Goal: Information Seeking & Learning: Learn about a topic

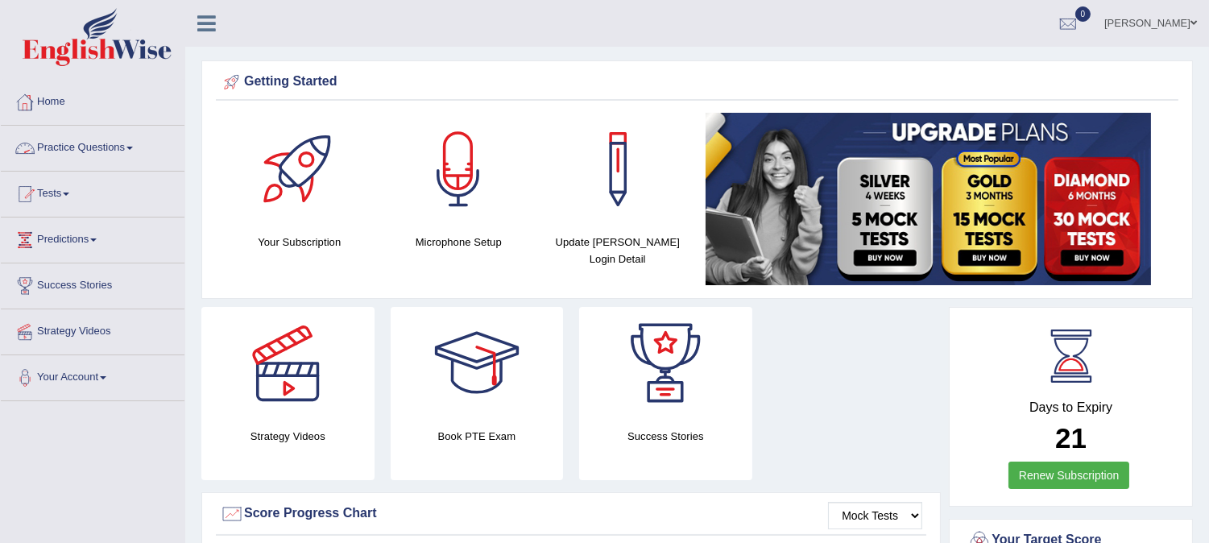
click at [133, 147] on span at bounding box center [129, 148] width 6 height 3
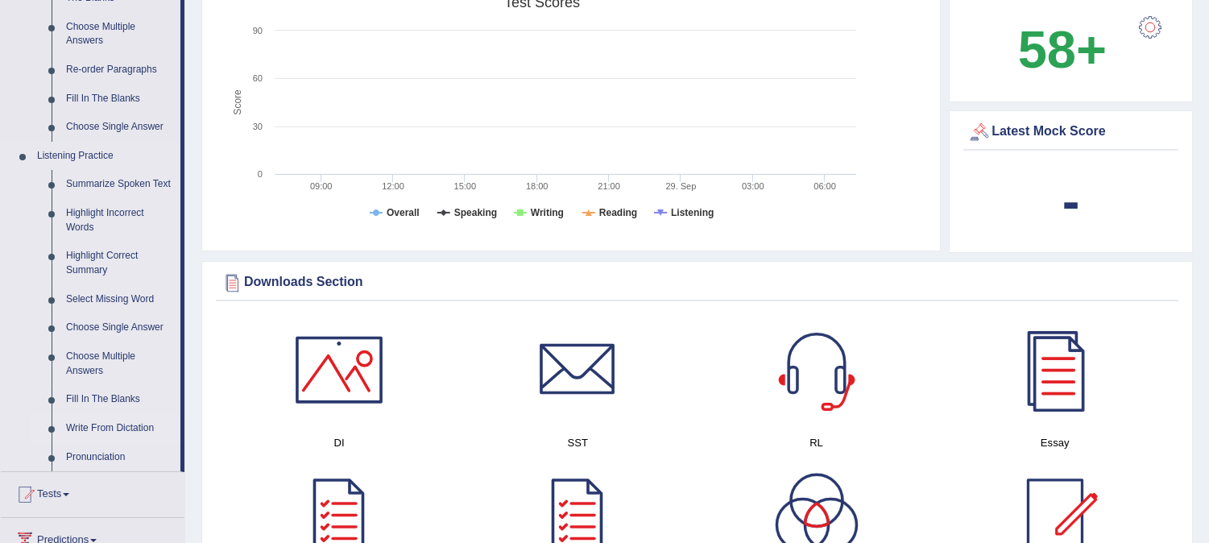
scroll to position [715, 0]
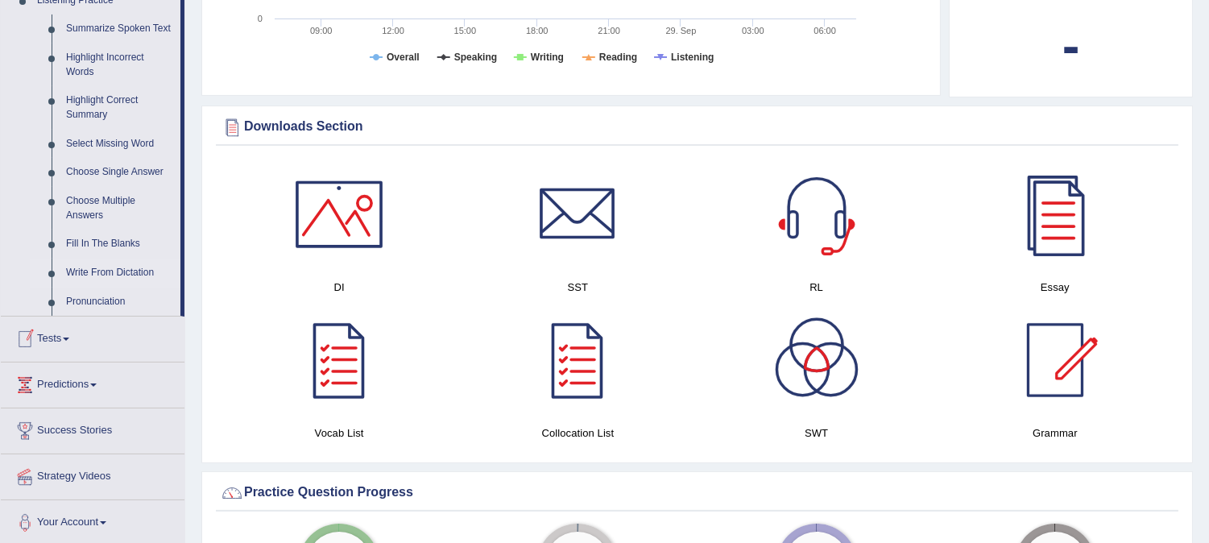
click at [102, 269] on link "Write From Dictation" at bounding box center [120, 273] width 122 height 29
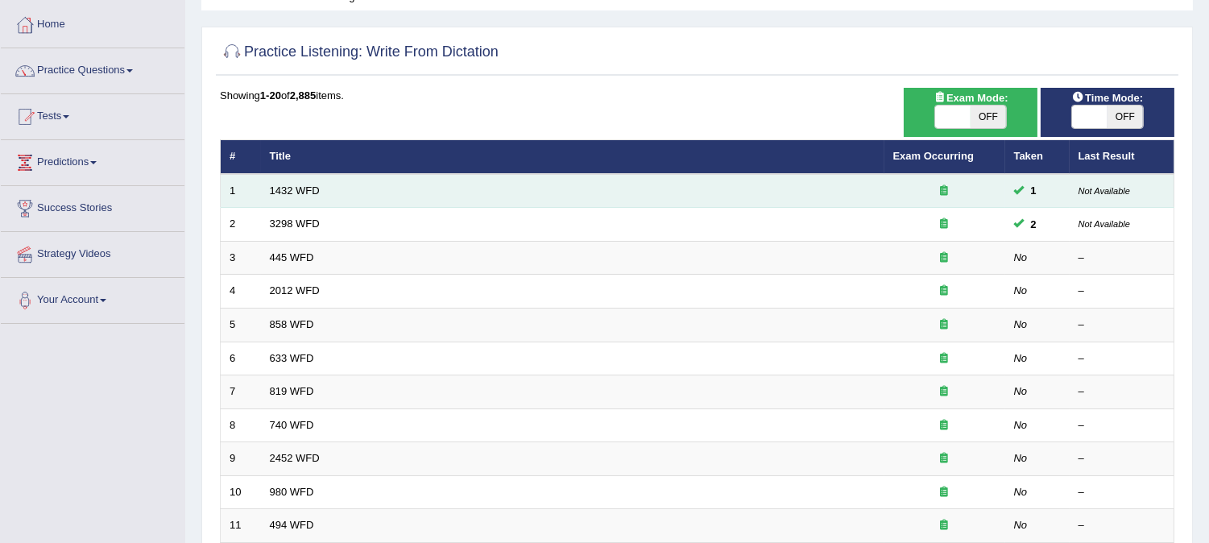
scroll to position [179, 0]
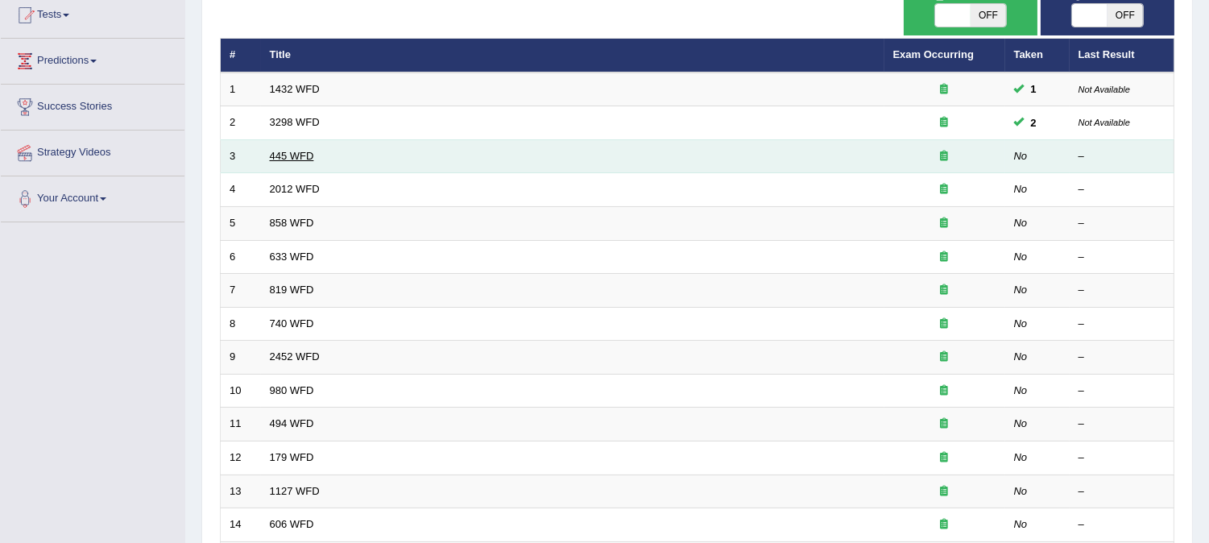
click at [292, 157] on link "445 WFD" at bounding box center [292, 156] width 44 height 12
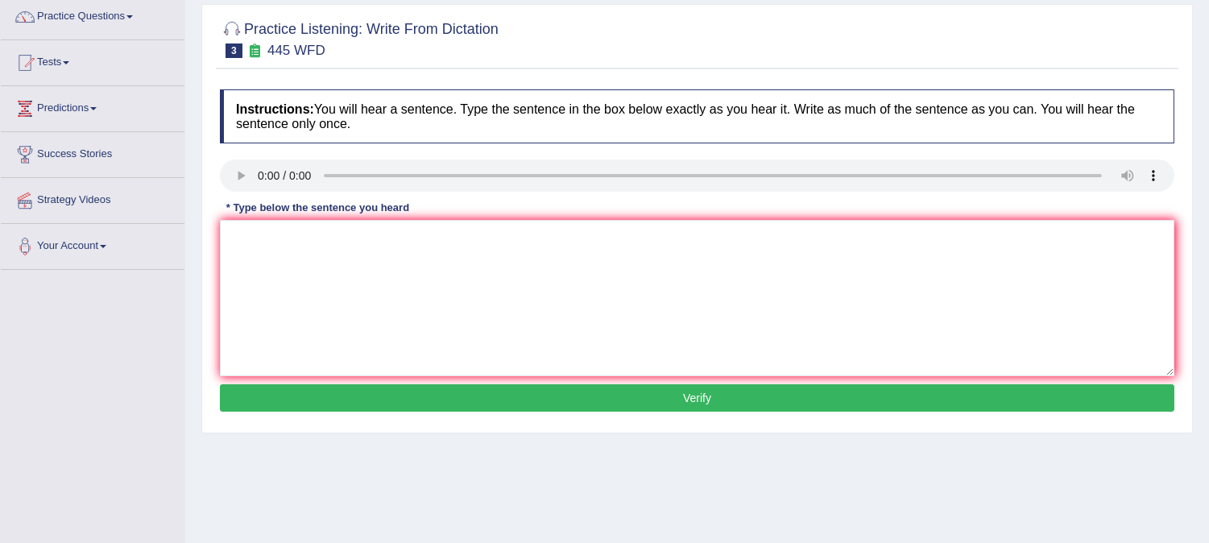
scroll to position [89, 0]
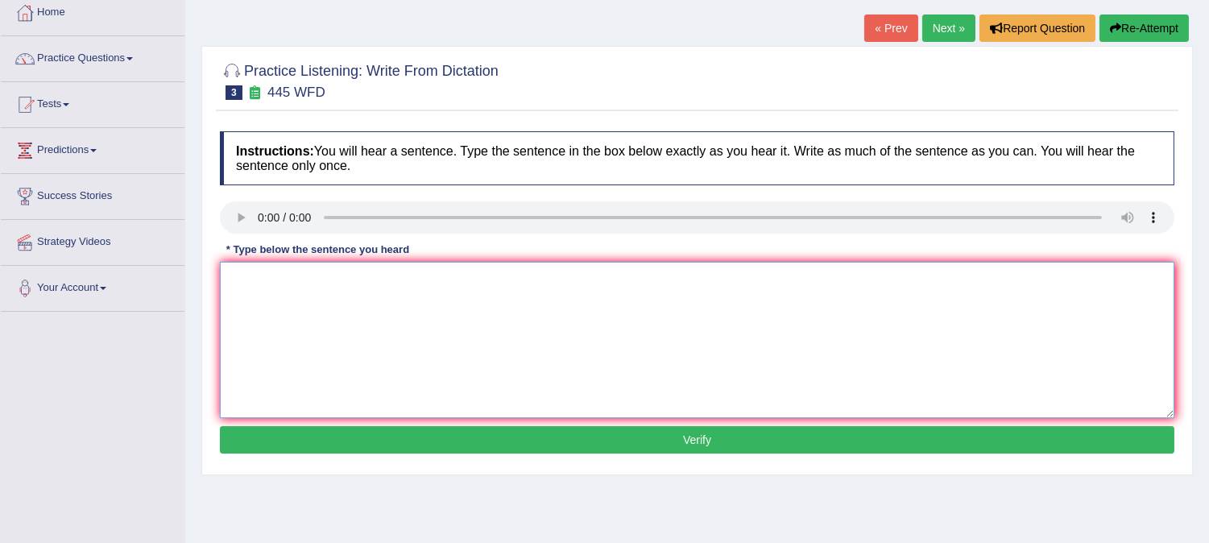
click at [736, 288] on textarea at bounding box center [697, 340] width 955 height 156
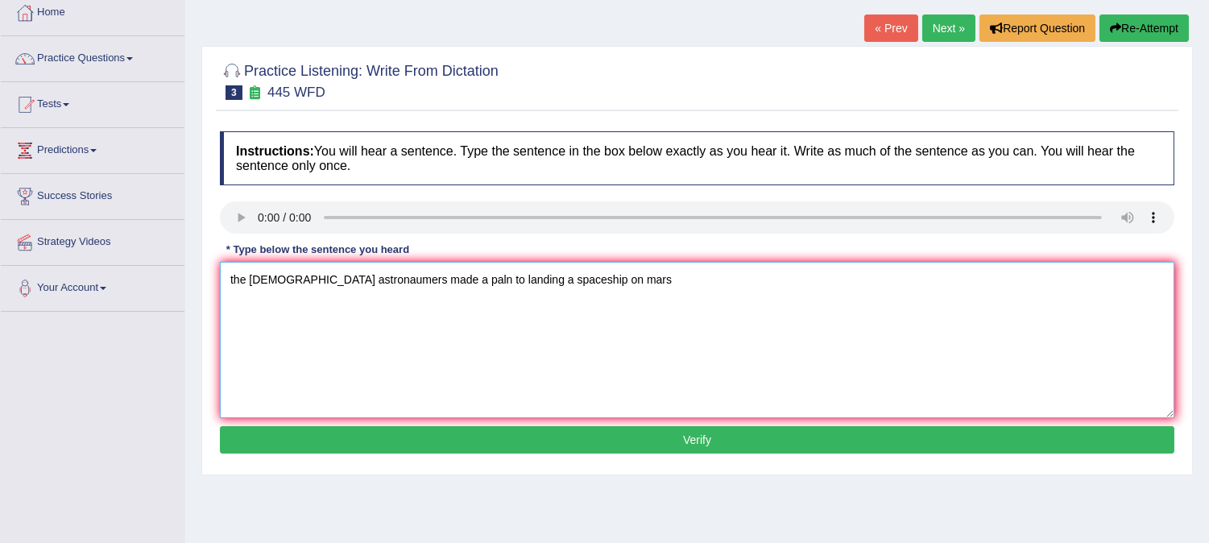
click at [367, 276] on textarea "the american astronaumers made a paln to landing a spaceship on mars" at bounding box center [697, 340] width 955 height 156
click at [492, 271] on textarea "the american astronaumers astronomer made a paln to landing a spaceship on mars" at bounding box center [697, 340] width 955 height 156
click at [569, 271] on textarea "the american astronaumers astronomer made a paln plan to landing a spaceship on…" at bounding box center [697, 340] width 955 height 156
type textarea "the american astronaumers astronomer made a paln plan to landing land a spacesh…"
click at [598, 439] on button "Verify" at bounding box center [697, 439] width 955 height 27
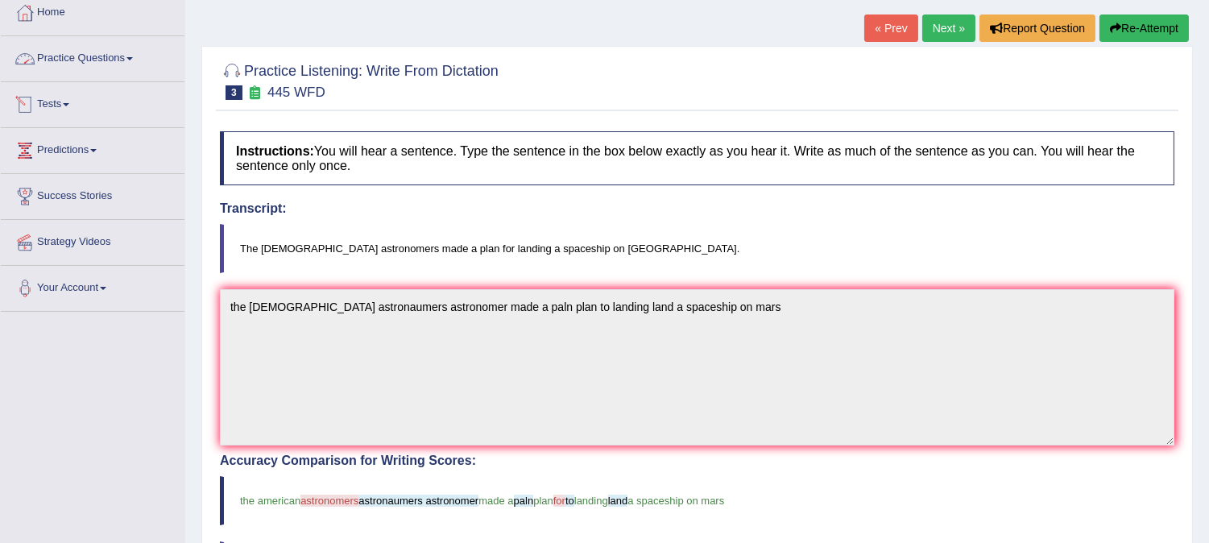
click at [127, 57] on link "Practice Questions" at bounding box center [93, 56] width 184 height 40
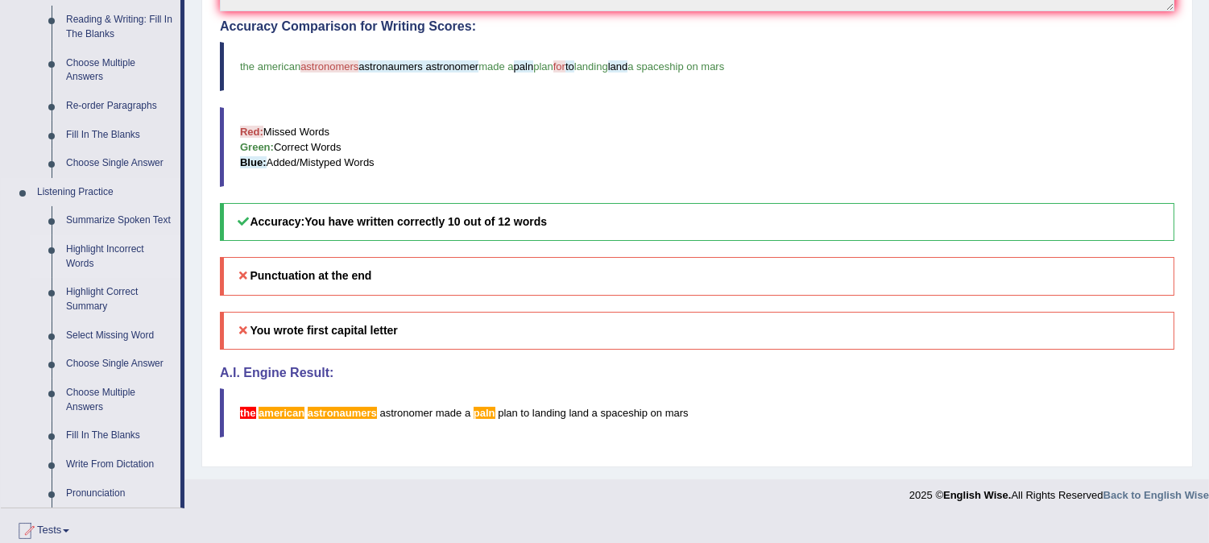
scroll to position [537, 0]
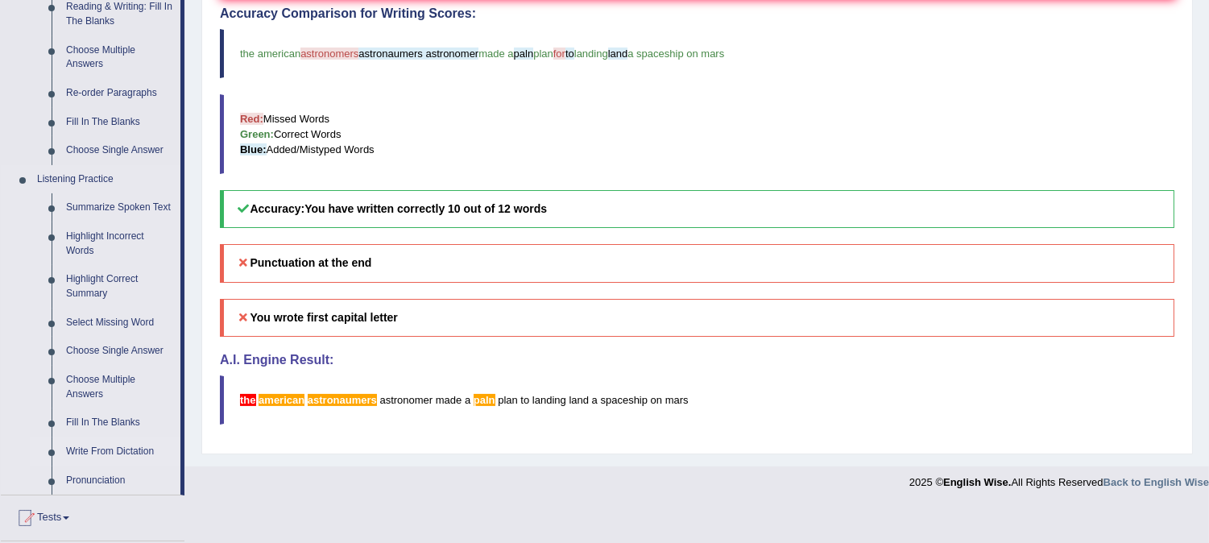
click at [98, 447] on link "Write From Dictation" at bounding box center [120, 451] width 122 height 29
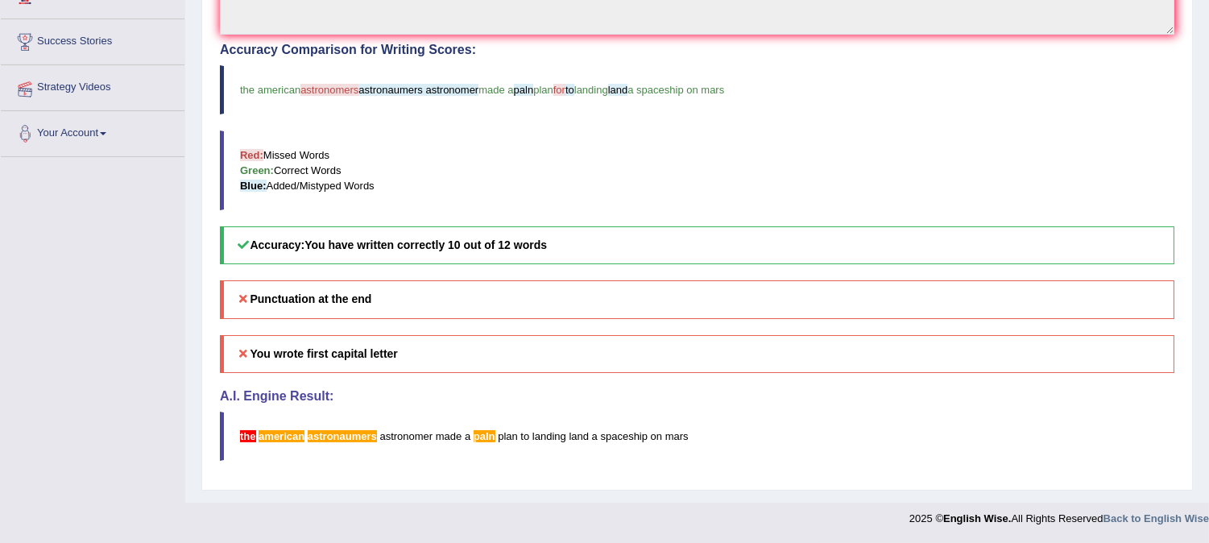
scroll to position [501, 0]
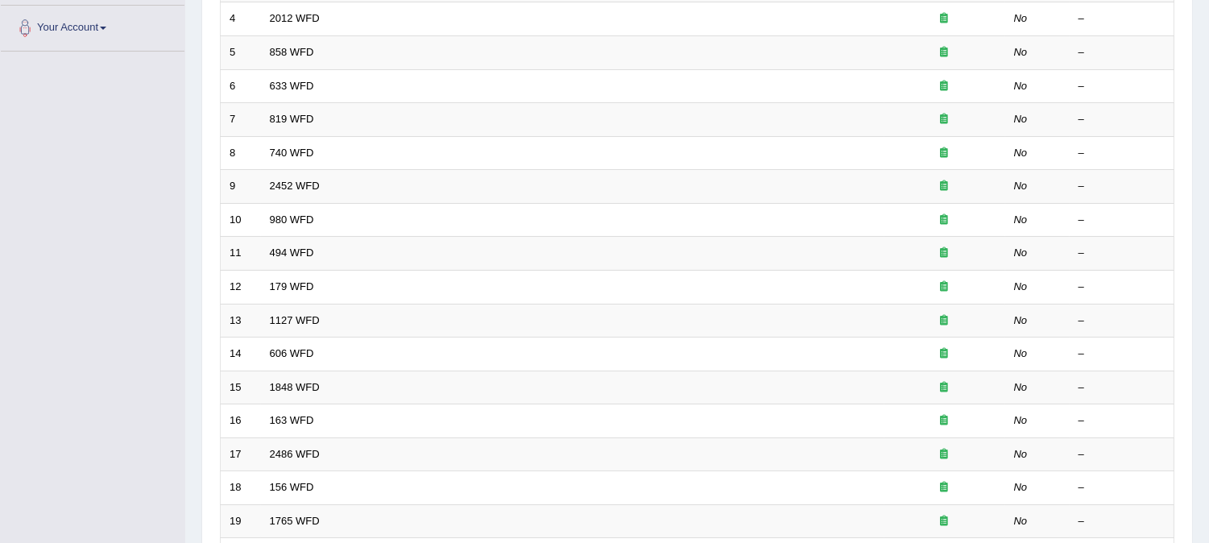
scroll to position [358, 0]
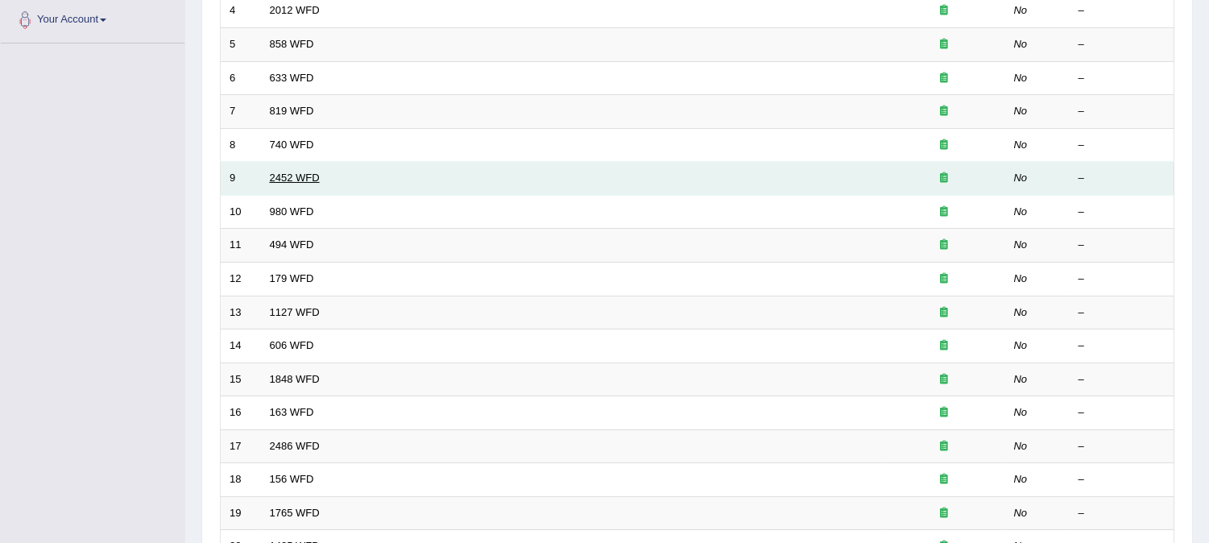
click at [285, 172] on link "2452 WFD" at bounding box center [295, 178] width 50 height 12
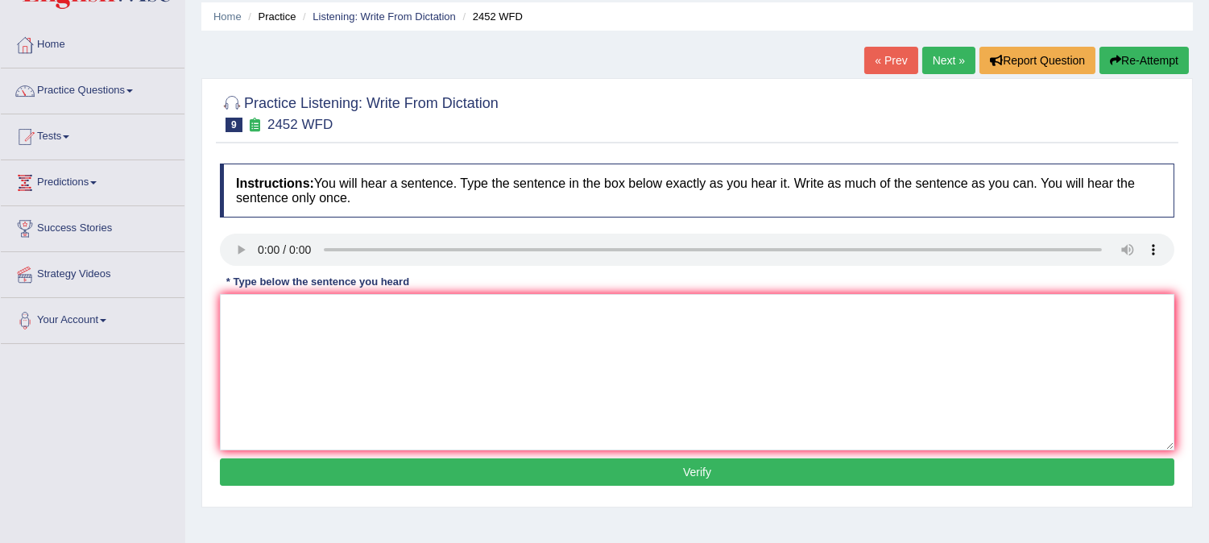
scroll to position [89, 0]
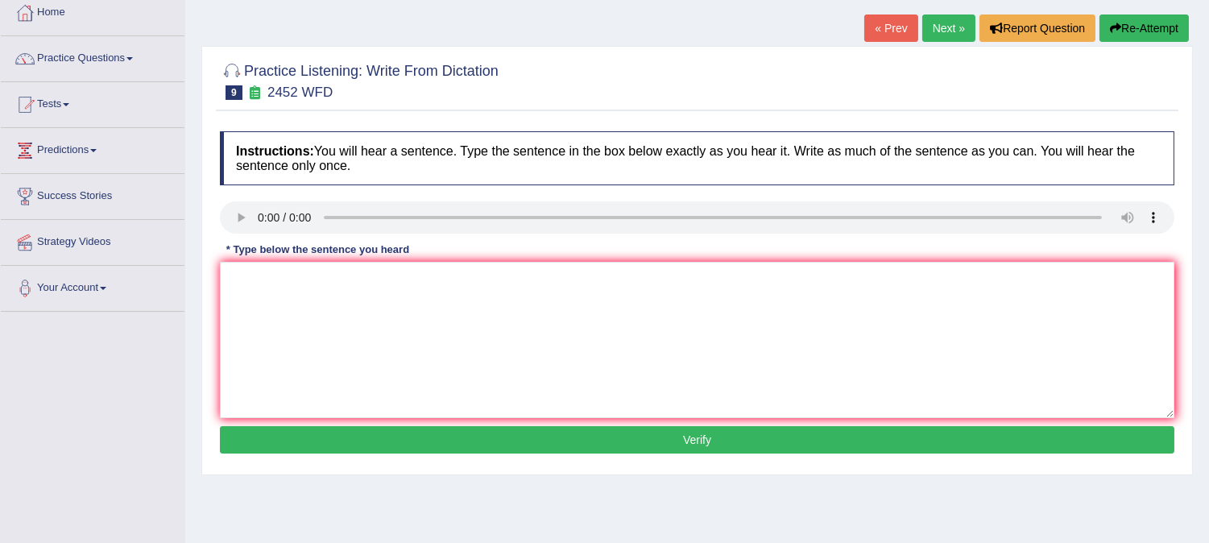
click at [932, 23] on link "Next »" at bounding box center [948, 28] width 53 height 27
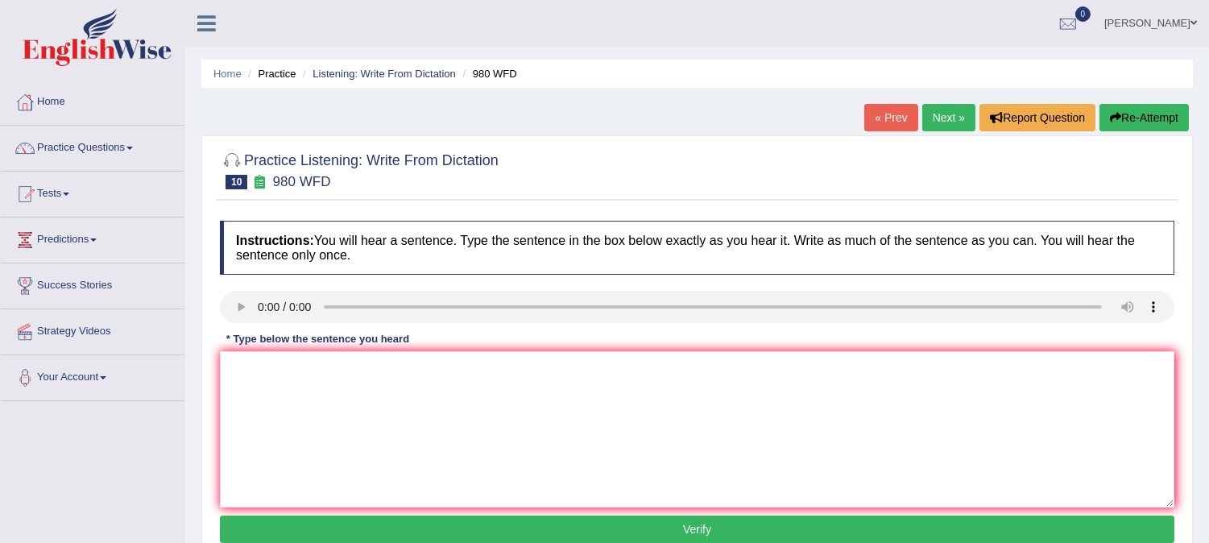
click at [932, 23] on ul "Daniel Toggle navigation Username: daniel_pte Access Type: Online Subscription:…" at bounding box center [850, 23] width 717 height 46
click at [940, 115] on link "Next »" at bounding box center [948, 117] width 53 height 27
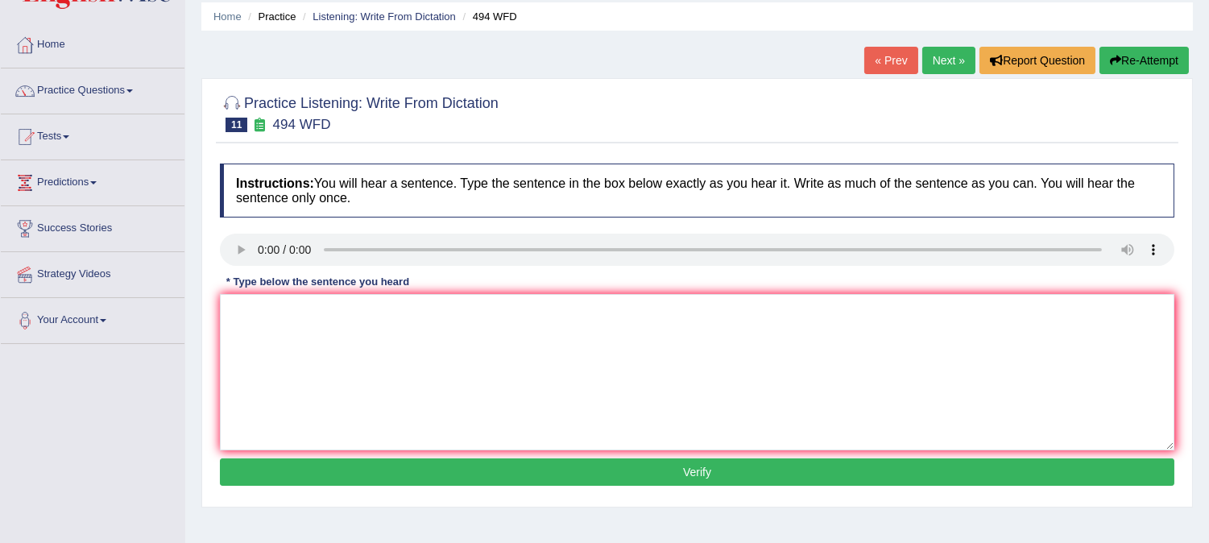
scroll to position [89, 0]
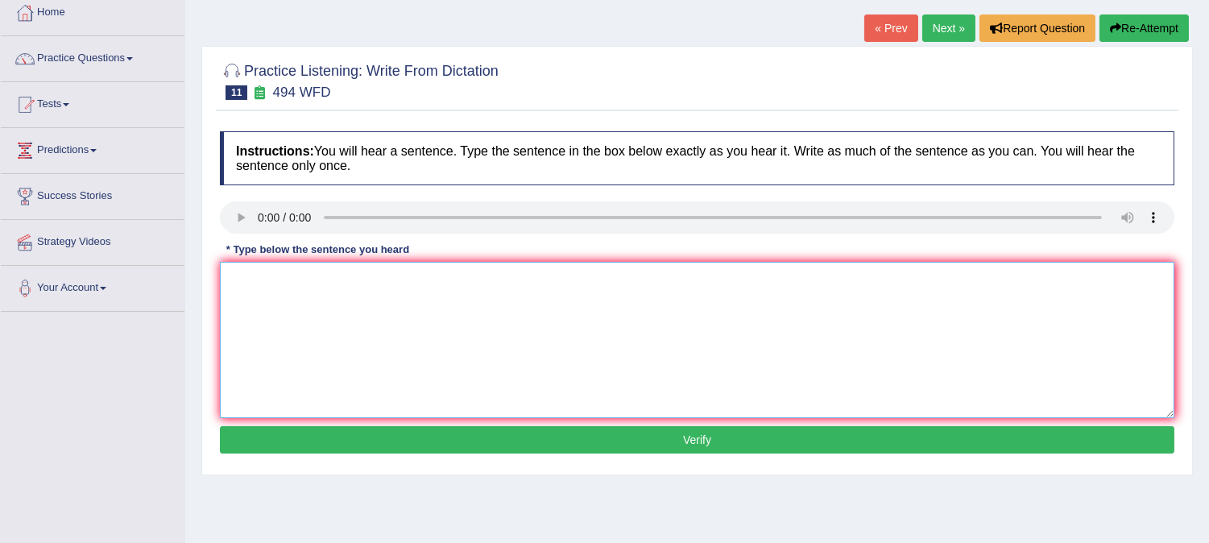
click at [238, 290] on textarea at bounding box center [697, 340] width 955 height 156
click at [328, 277] on textarea "the vocabulary that peculiar in specific field is called jargon" at bounding box center [697, 340] width 955 height 156
click at [397, 279] on textarea "the vocabulary that is peculiar in specific field is called jargon" at bounding box center [697, 340] width 955 height 156
type textarea "the vocabulary that is peculiar in a specific field is called jargon"
click at [422, 436] on button "Verify" at bounding box center [697, 439] width 955 height 27
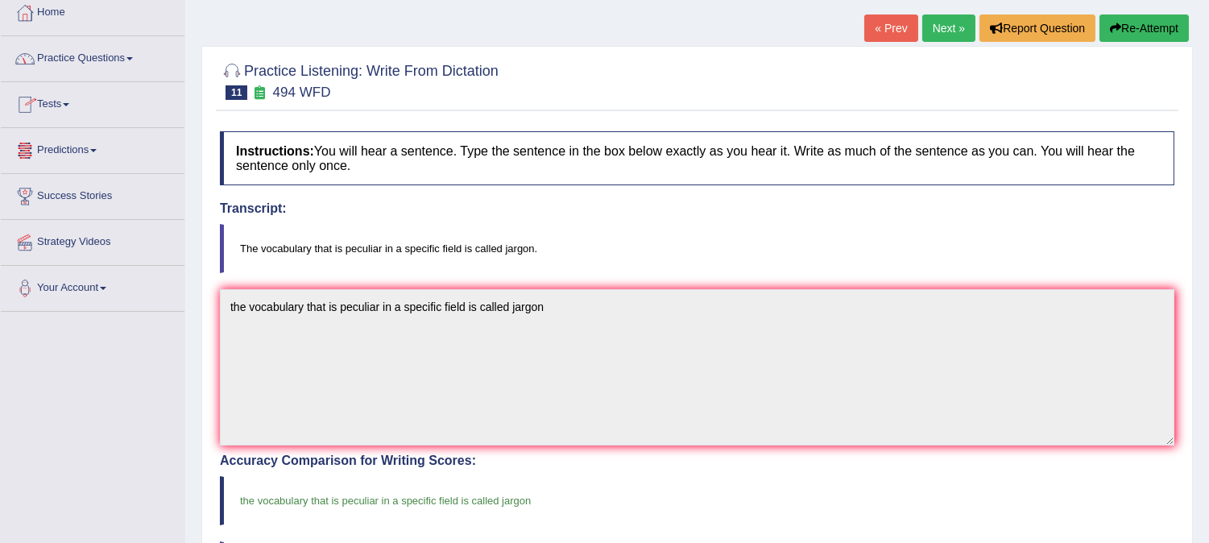
click at [127, 54] on link "Practice Questions" at bounding box center [93, 56] width 184 height 40
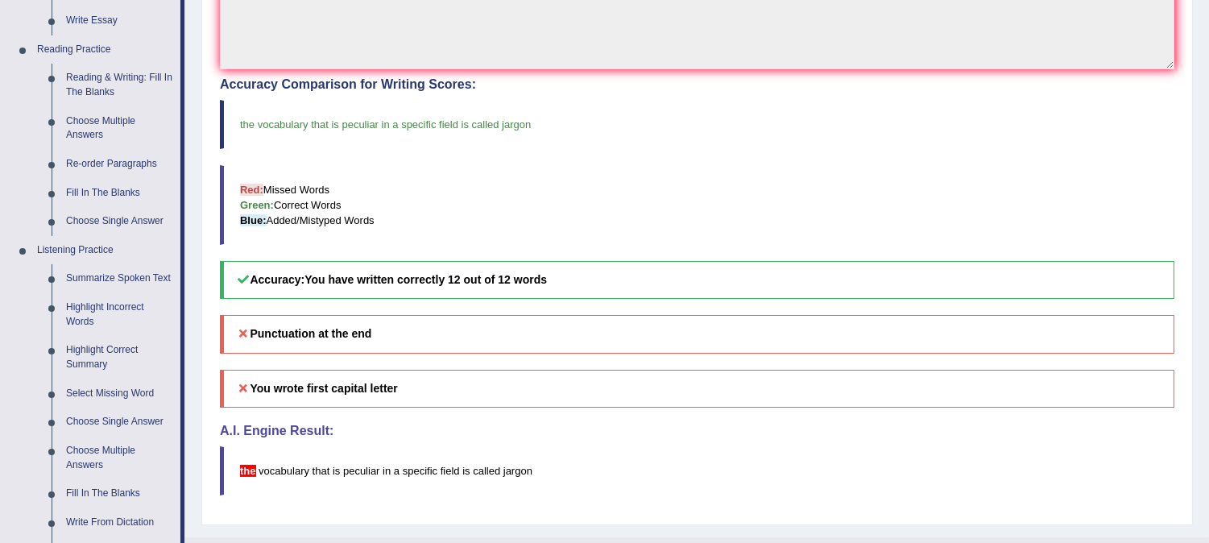
scroll to position [451, 0]
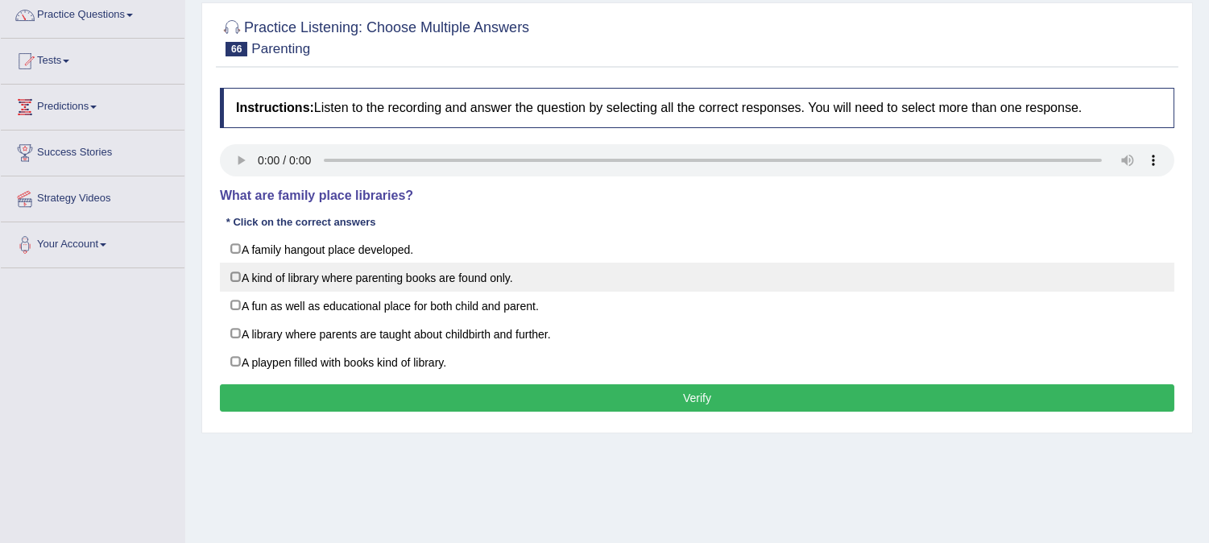
scroll to position [89, 0]
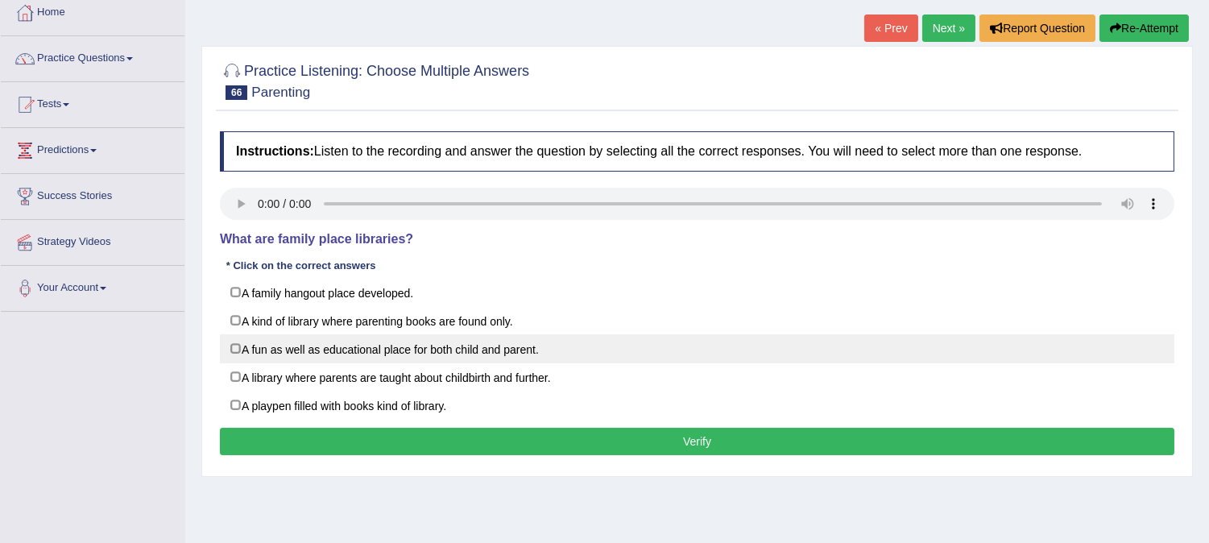
click at [234, 351] on label "A fun as well as educational place for both child and parent." at bounding box center [697, 348] width 955 height 29
checkbox input "true"
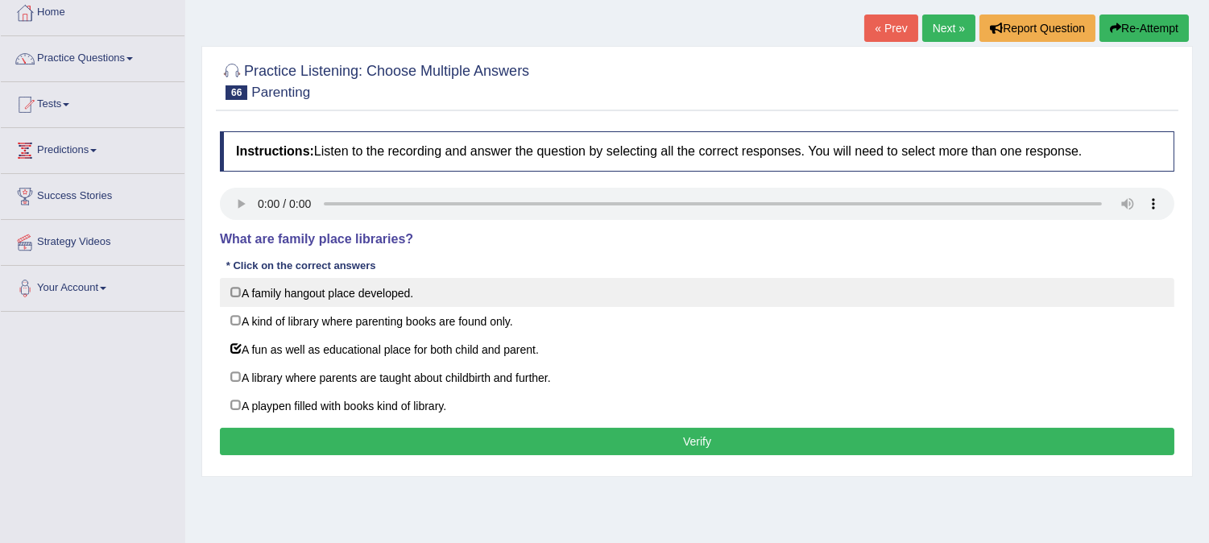
click at [236, 288] on label "A family hangout place developed." at bounding box center [697, 292] width 955 height 29
checkbox input "true"
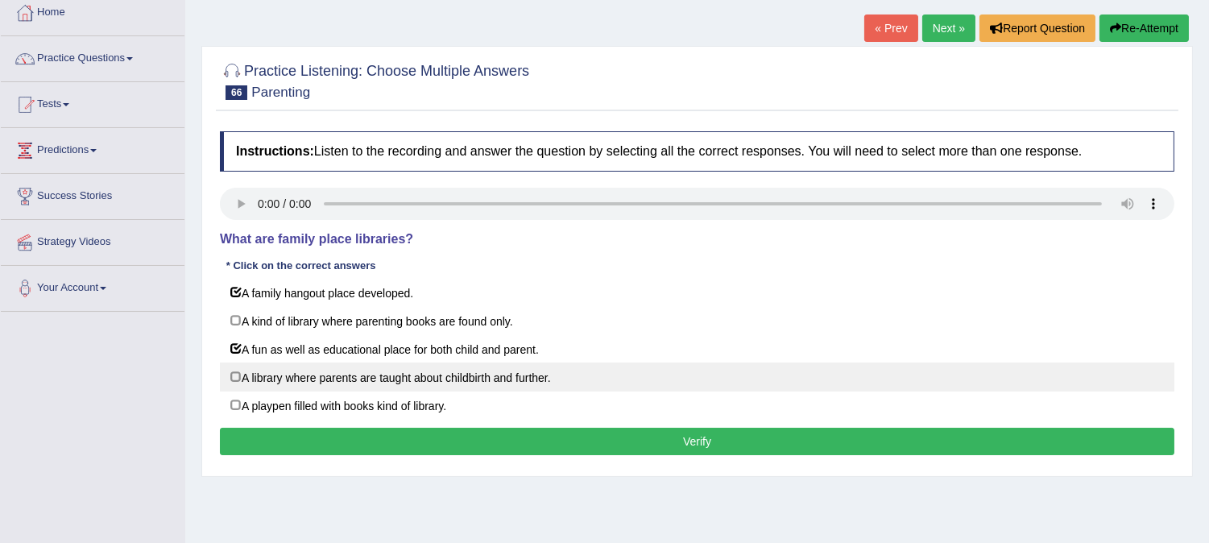
click at [234, 371] on label "A library where parents are taught about childbirth and further." at bounding box center [697, 377] width 955 height 29
checkbox input "true"
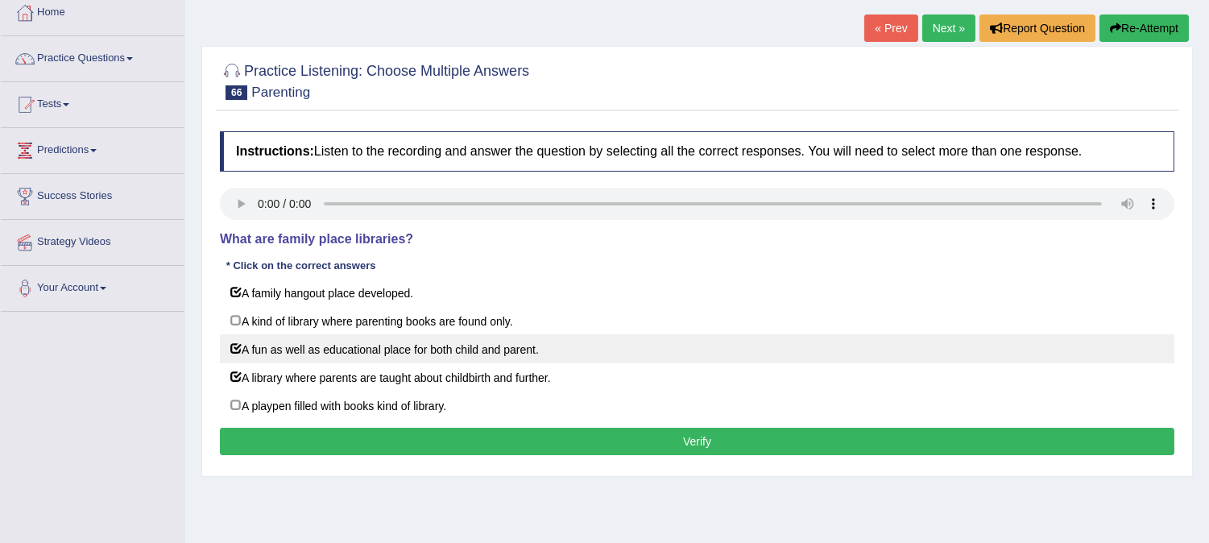
click at [237, 348] on label "A fun as well as educational place for both child and parent." at bounding box center [697, 348] width 955 height 29
checkbox input "true"
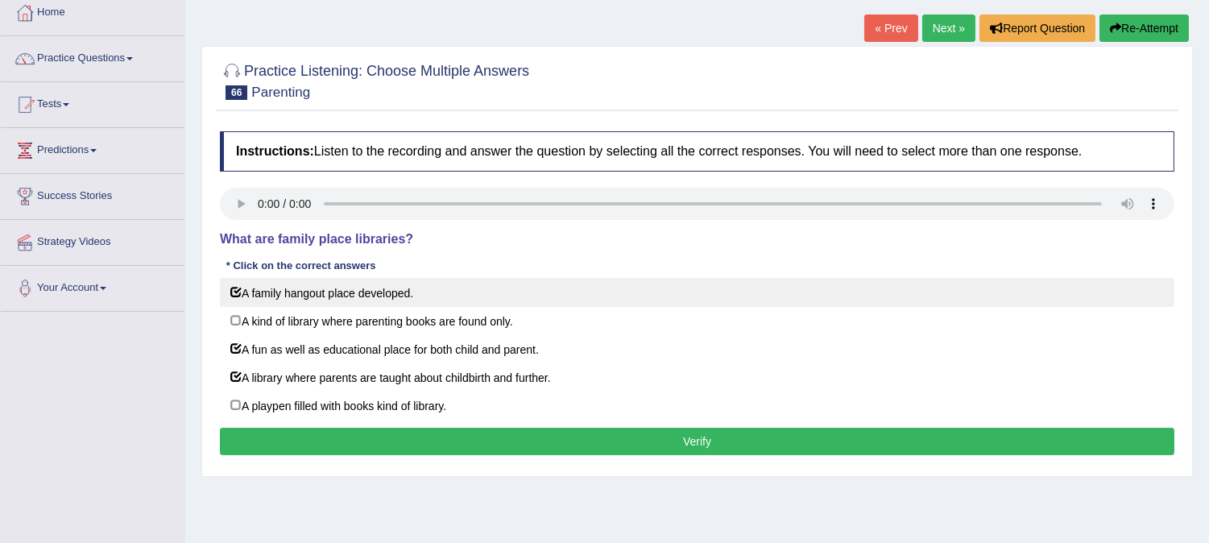
click at [238, 290] on label "A family hangout place developed." at bounding box center [697, 292] width 955 height 29
checkbox input "false"
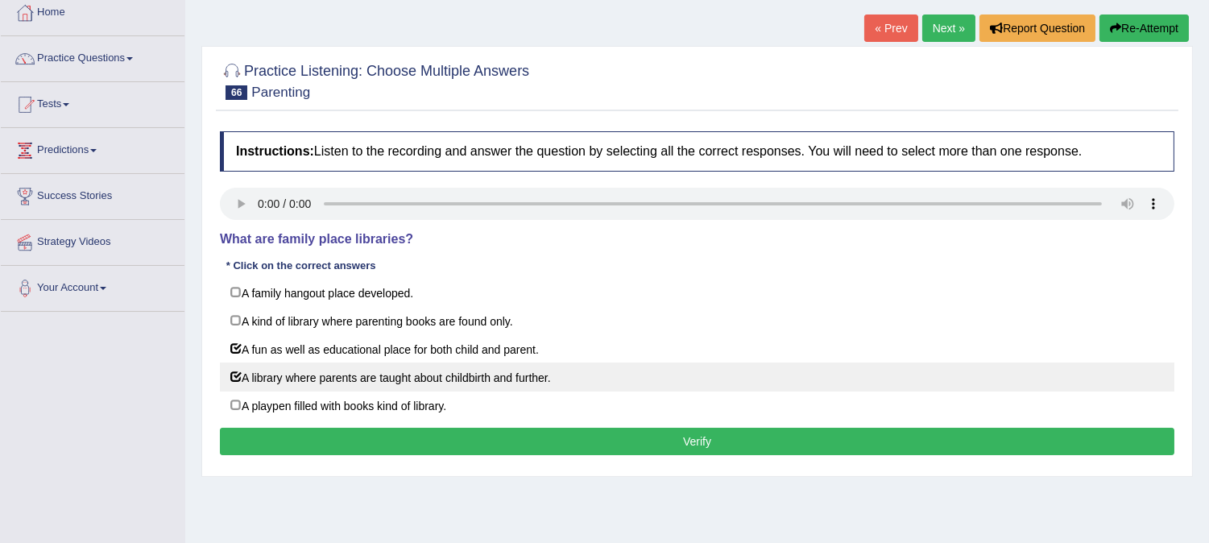
click at [235, 379] on label "A library where parents are taught about childbirth and further." at bounding box center [697, 377] width 955 height 29
checkbox input "false"
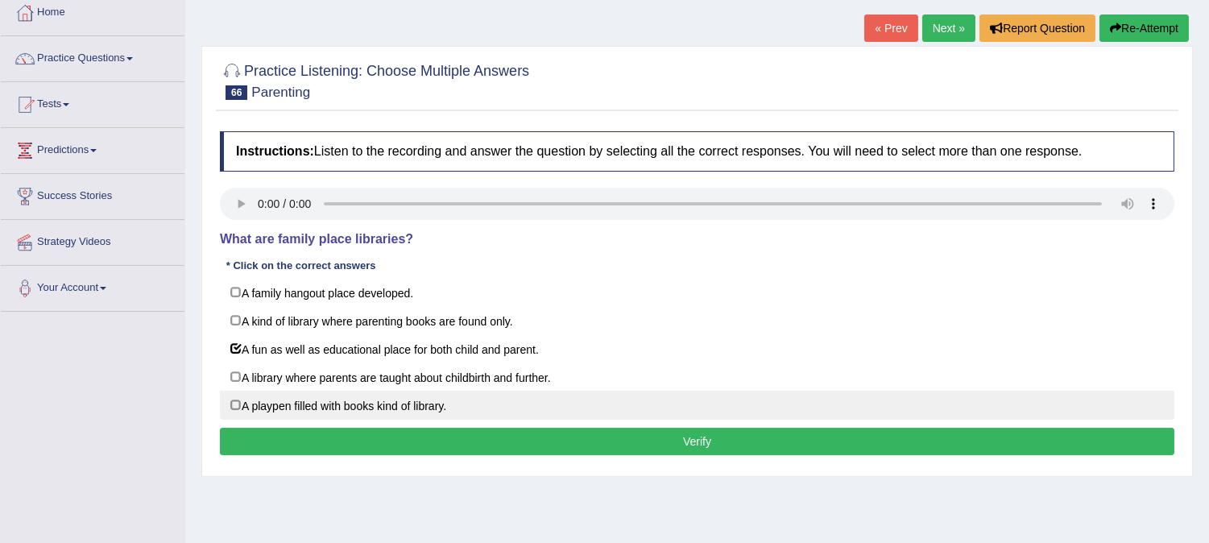
click at [238, 408] on label "A playpen filled with books kind of library." at bounding box center [697, 405] width 955 height 29
checkbox input "true"
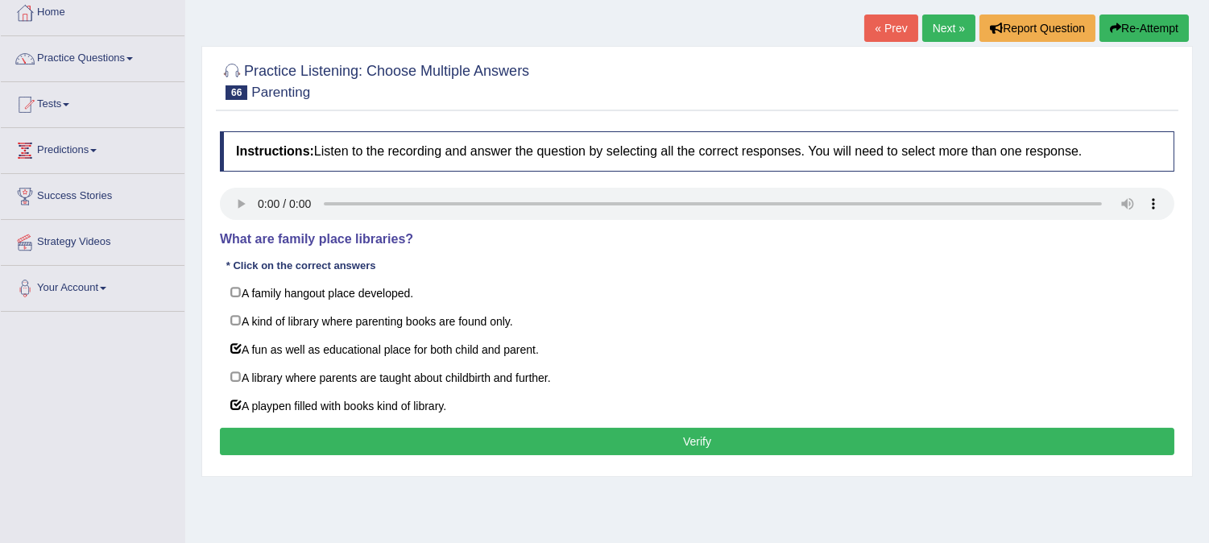
drag, startPoint x: 596, startPoint y: 429, endPoint x: 593, endPoint y: 486, distance: 57.3
click at [593, 477] on div "Practice Listening: Choose Multiple Answers 66 Parenting Instructions: Listen t…" at bounding box center [697, 261] width 992 height 431
drag, startPoint x: 620, startPoint y: 429, endPoint x: 615, endPoint y: 437, distance: 9.8
click at [619, 430] on div "Instructions: Listen to the recording and answer the question by selecting all …" at bounding box center [697, 295] width 963 height 345
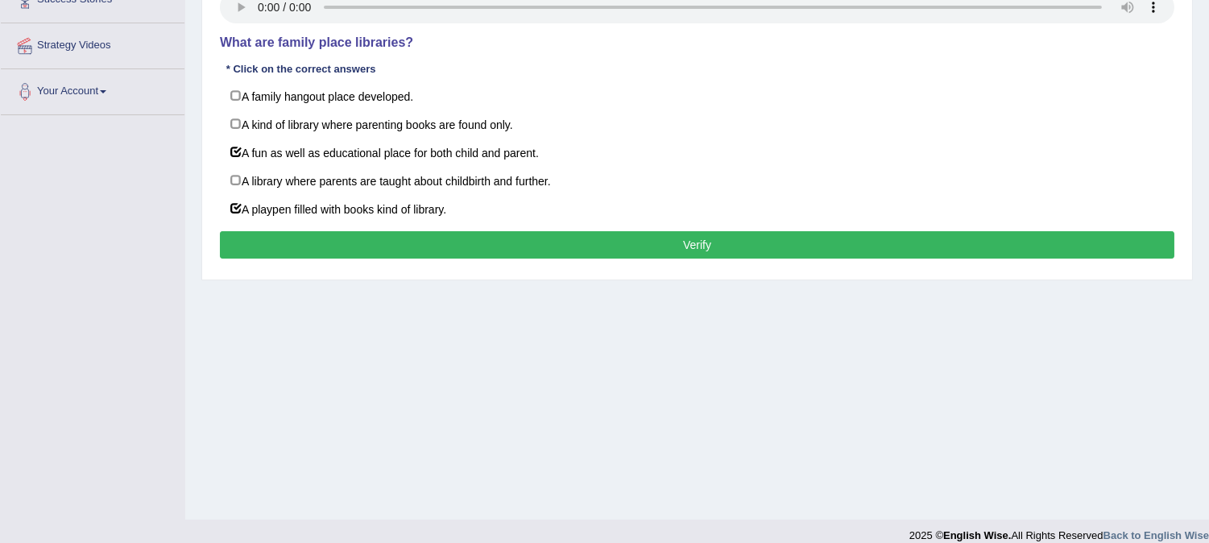
scroll to position [302, 0]
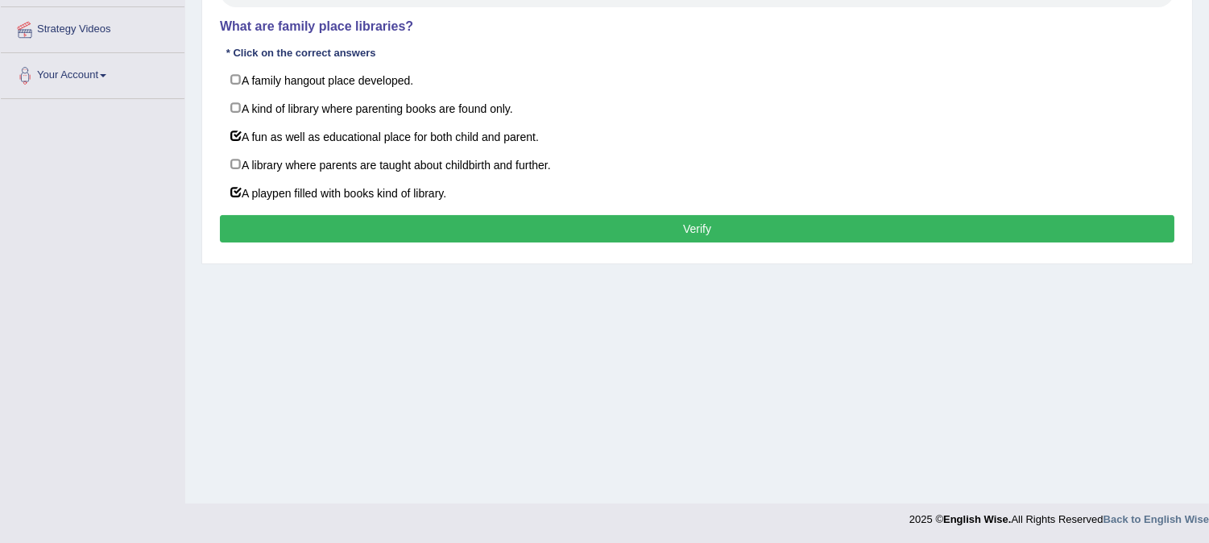
click at [678, 230] on button "Verify" at bounding box center [697, 228] width 955 height 27
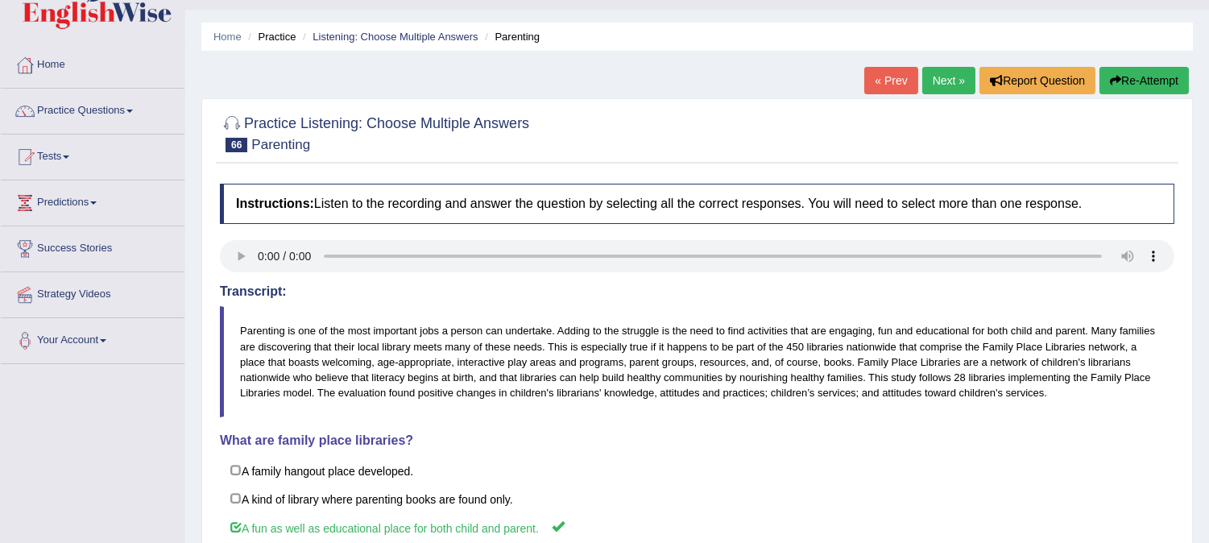
scroll to position [34, 0]
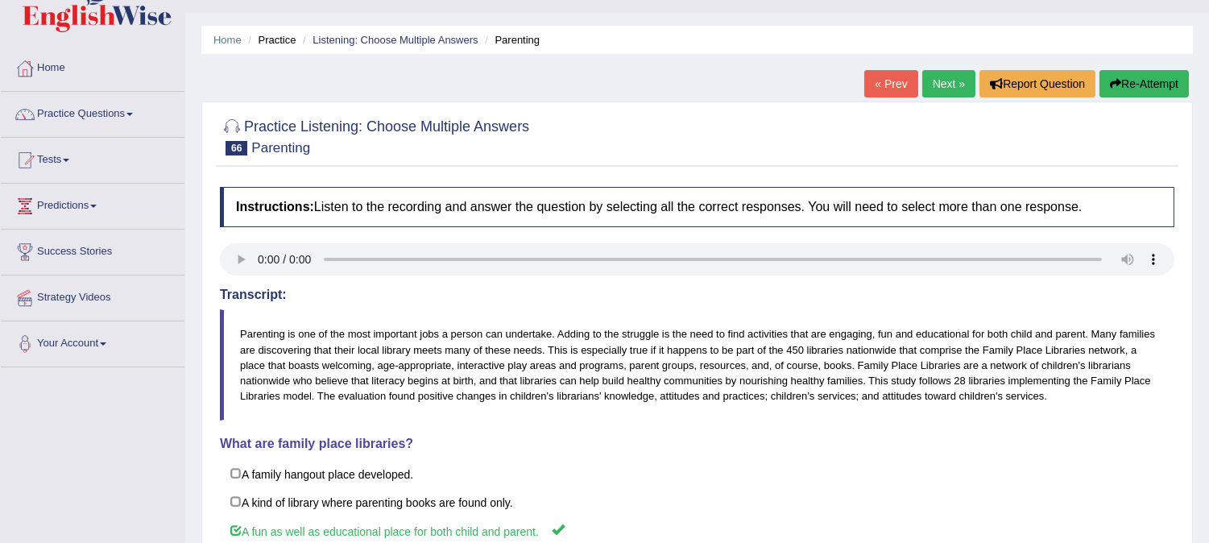
click at [925, 84] on link "Next »" at bounding box center [948, 83] width 53 height 27
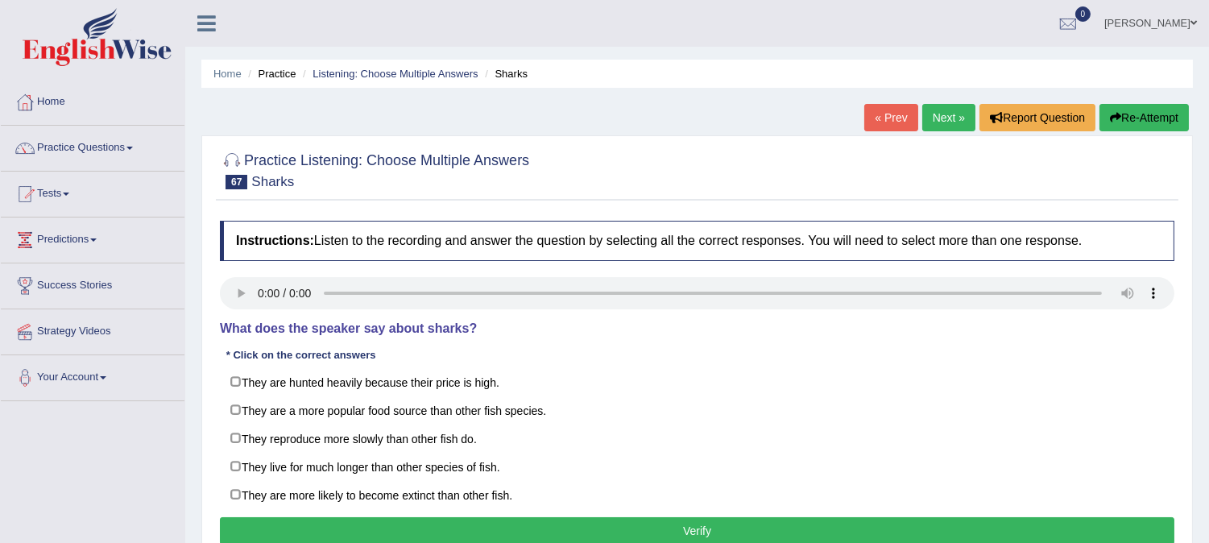
click at [952, 117] on link "Next »" at bounding box center [948, 117] width 53 height 27
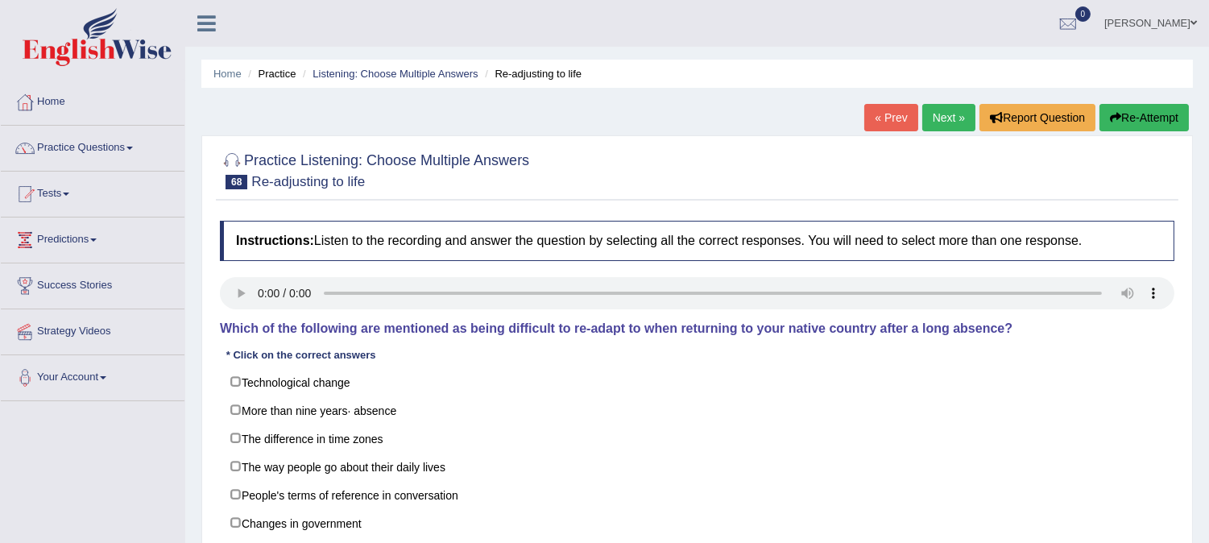
click at [947, 117] on link "Next »" at bounding box center [948, 117] width 53 height 27
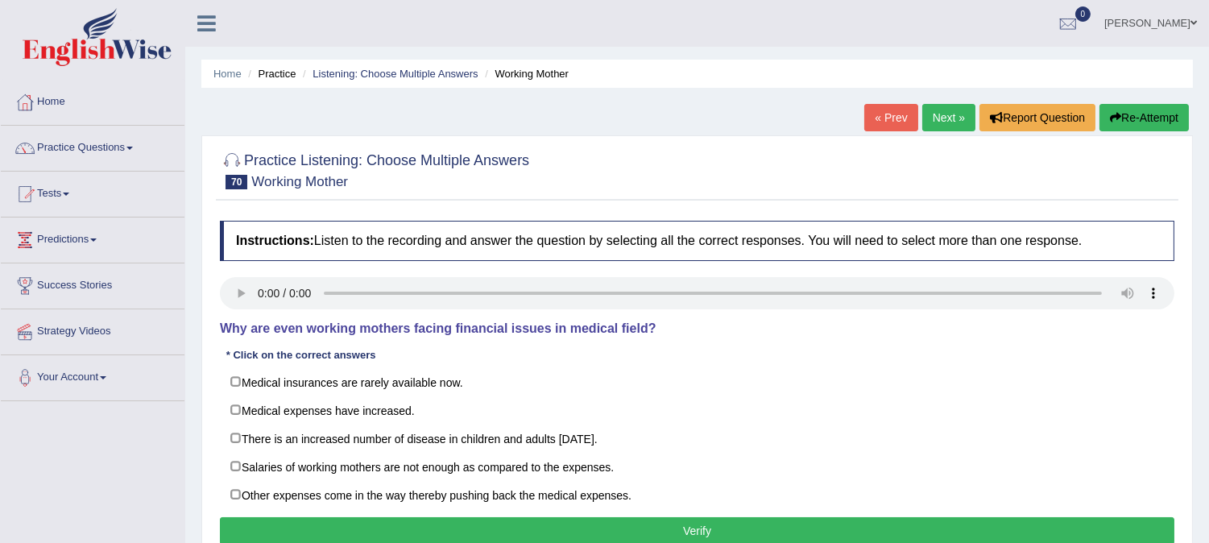
click at [947, 117] on link "Next »" at bounding box center [948, 117] width 53 height 27
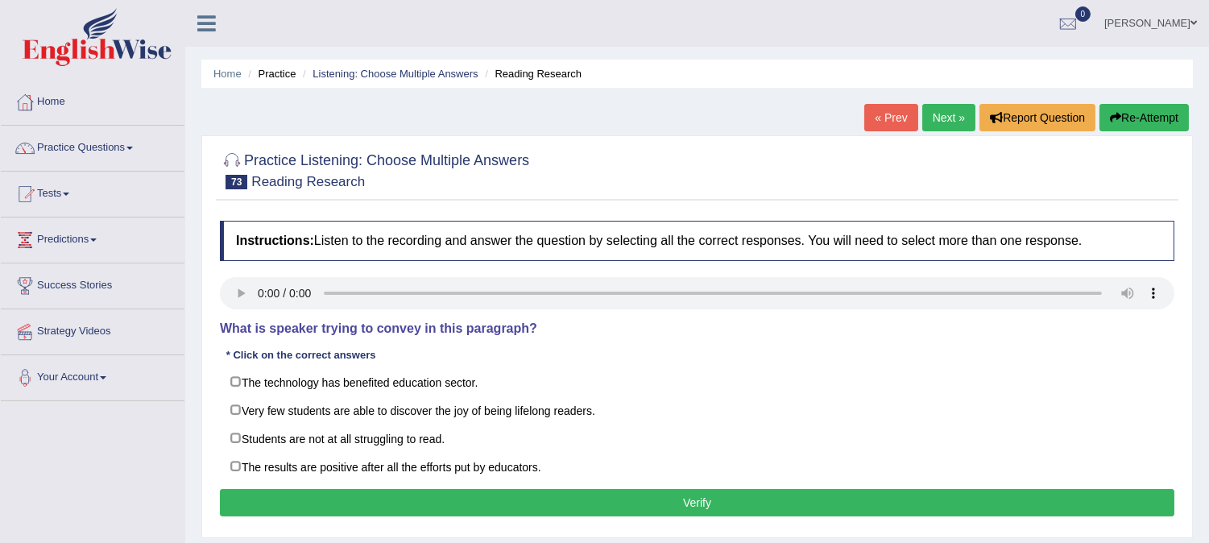
click at [897, 118] on link "« Prev" at bounding box center [890, 117] width 53 height 27
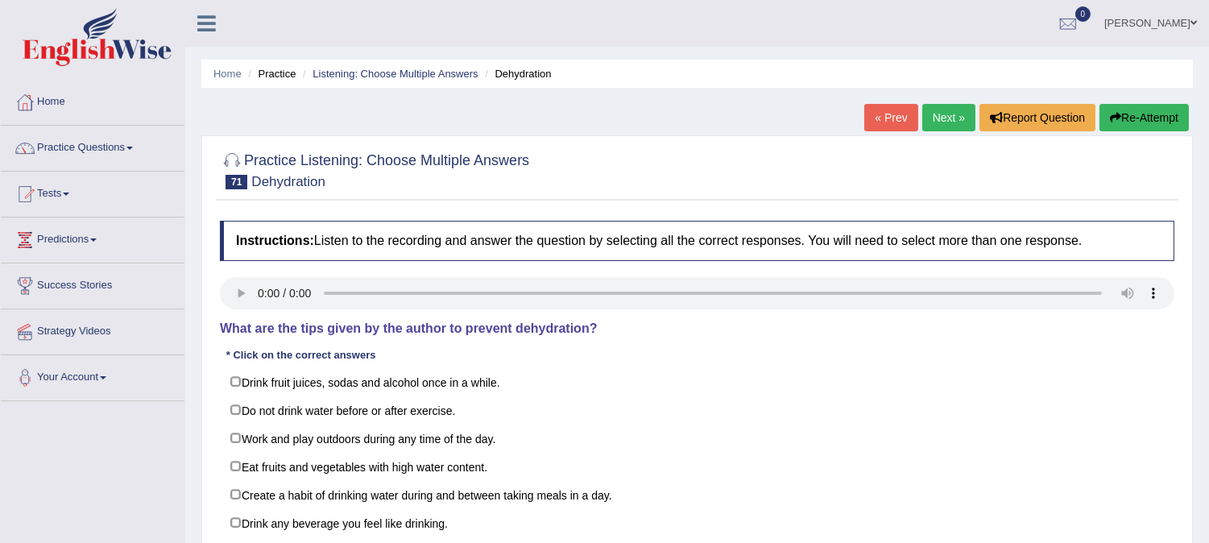
click at [896, 118] on link "« Prev" at bounding box center [890, 117] width 53 height 27
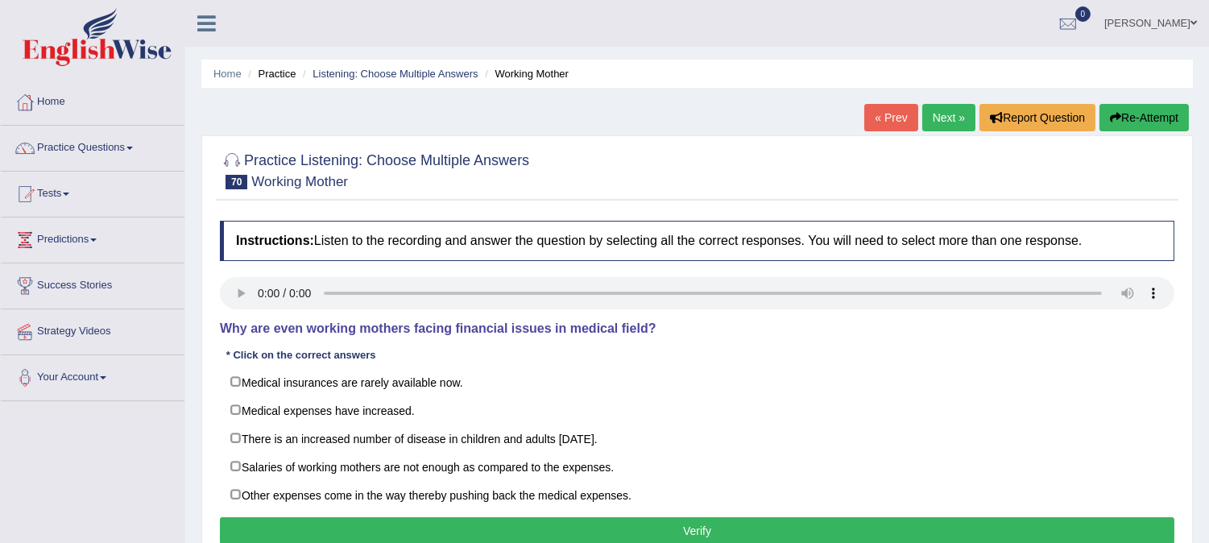
click at [896, 118] on link "« Prev" at bounding box center [890, 117] width 53 height 27
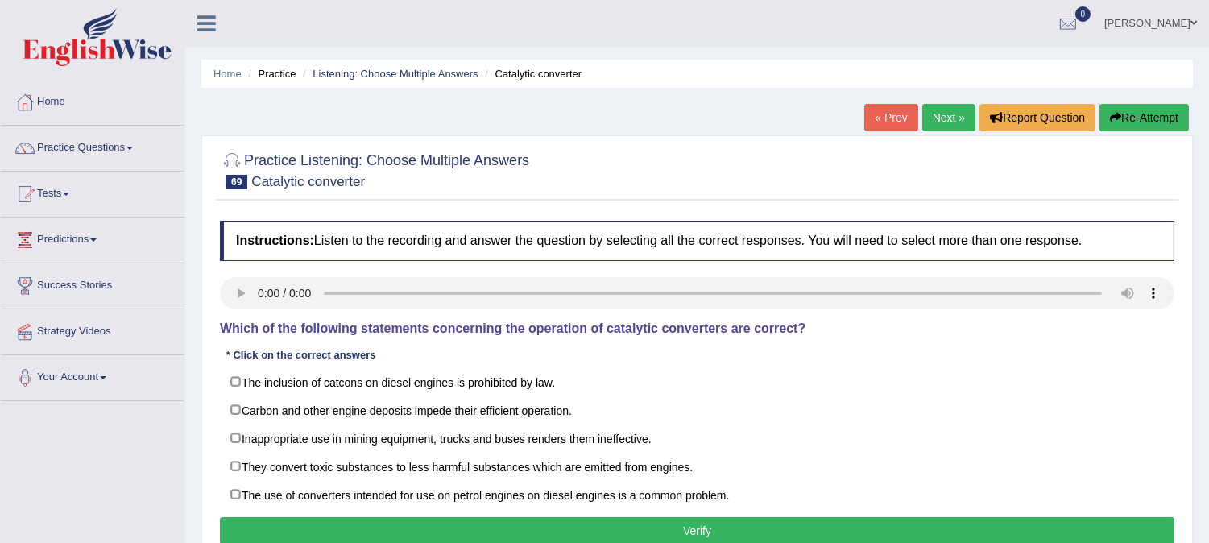
click at [896, 118] on link "« Prev" at bounding box center [890, 117] width 53 height 27
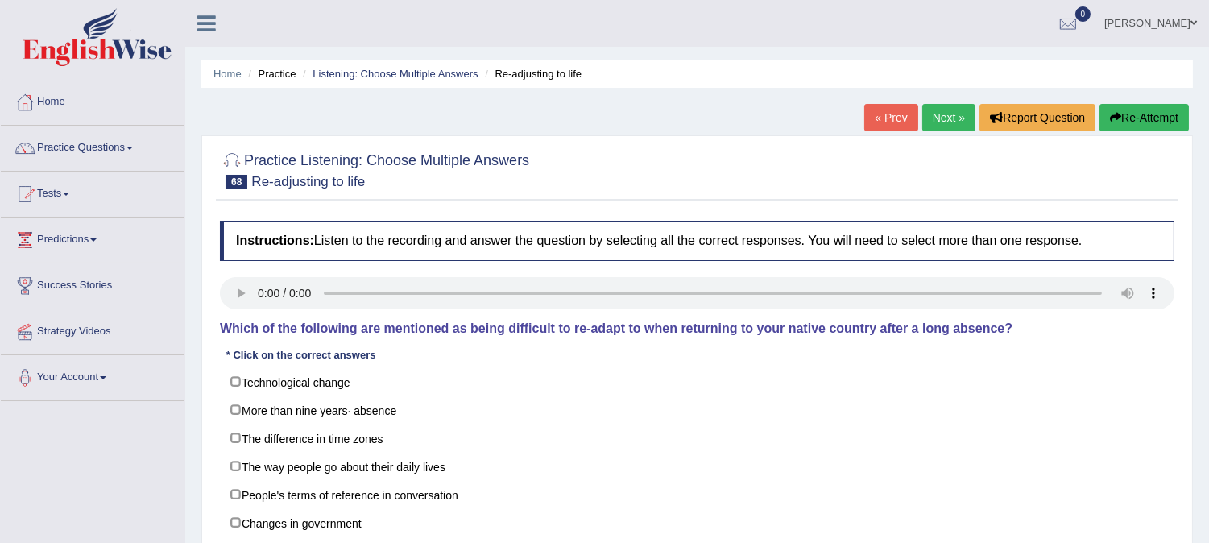
click at [896, 118] on link "« Prev" at bounding box center [890, 117] width 53 height 27
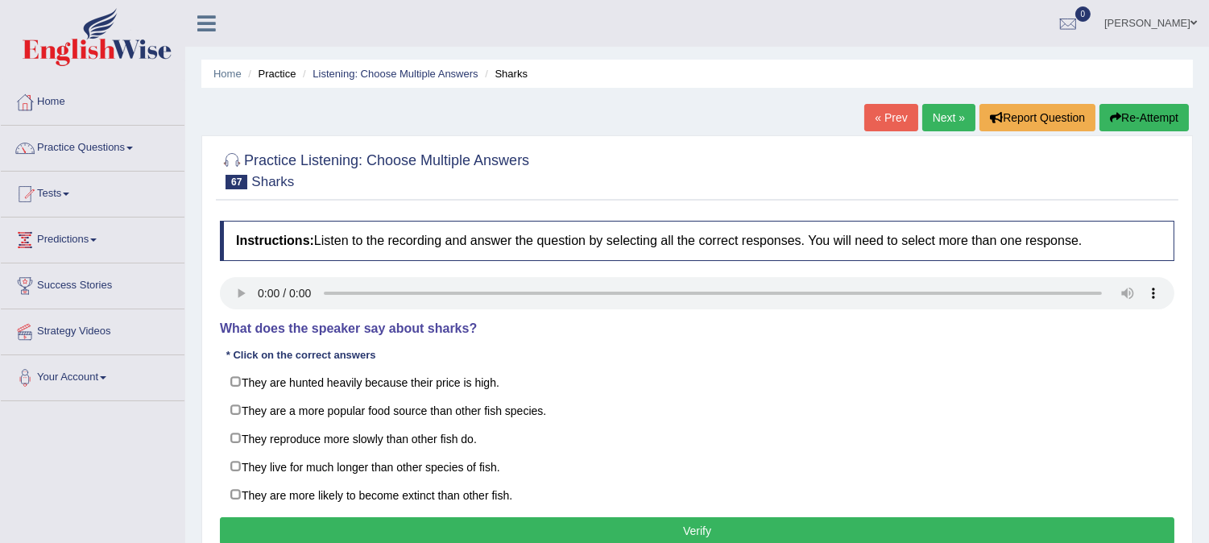
scroll to position [89, 0]
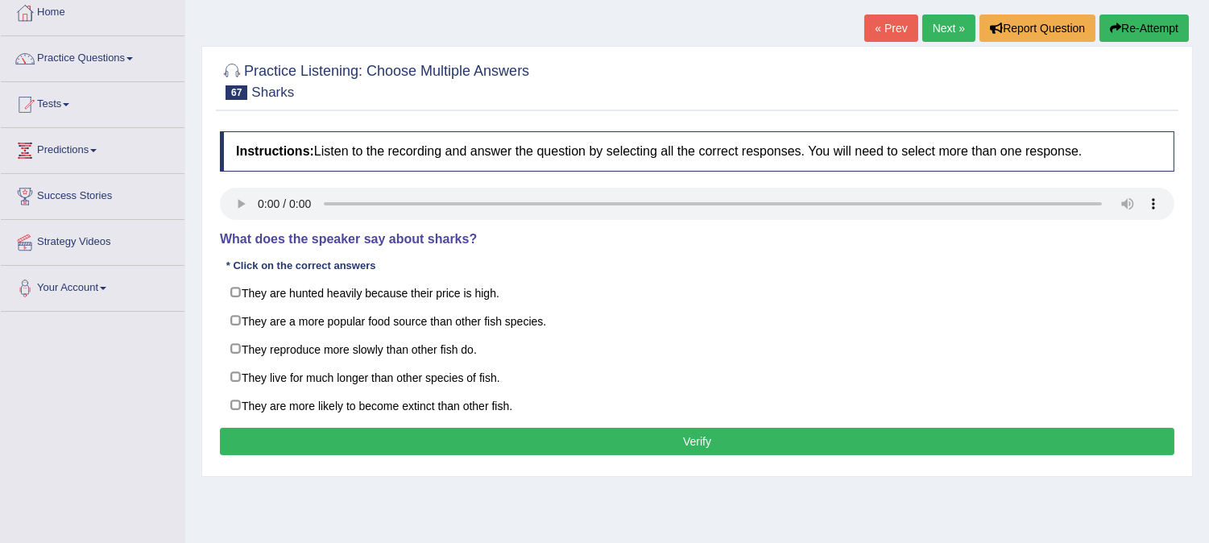
click at [943, 25] on link "Next »" at bounding box center [948, 28] width 53 height 27
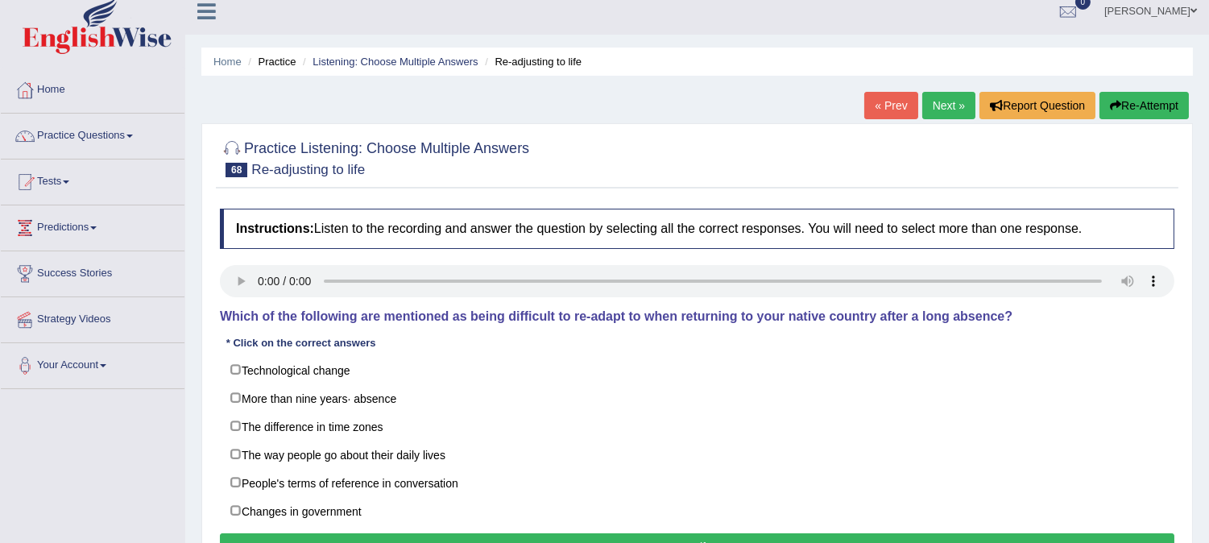
scroll to position [89, 0]
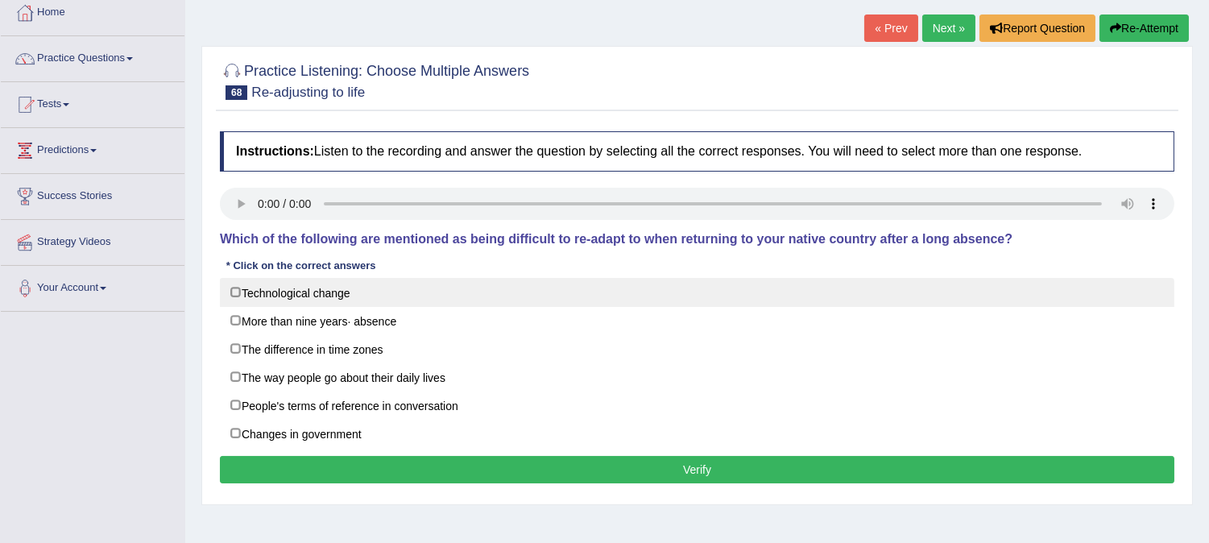
click at [236, 290] on label "Technological change" at bounding box center [697, 292] width 955 height 29
checkbox input "true"
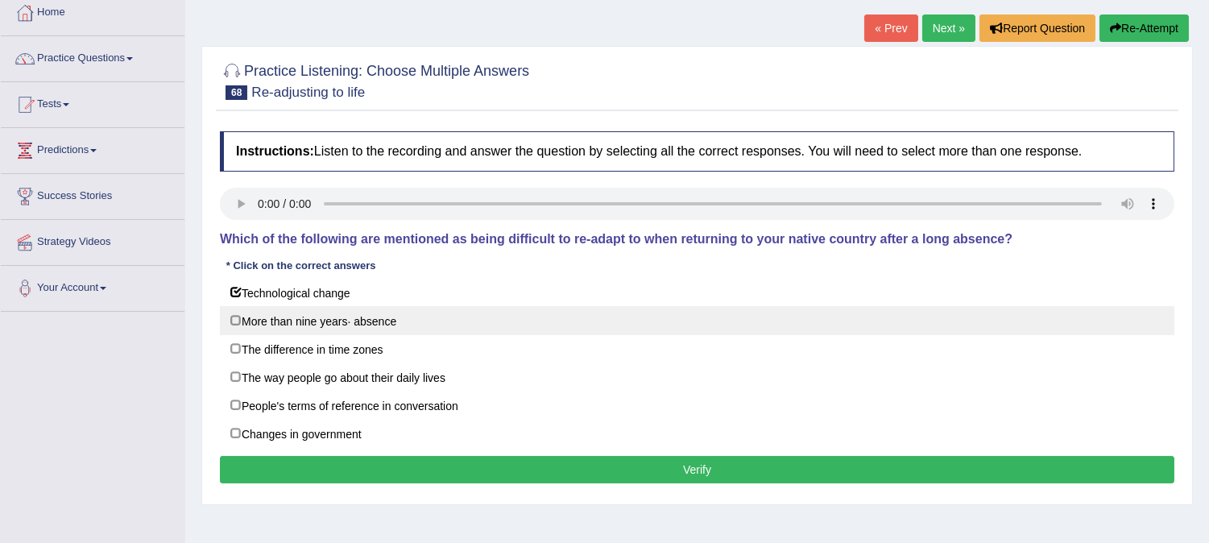
click at [231, 325] on label "More than nine years· absence" at bounding box center [697, 320] width 955 height 29
checkbox input "true"
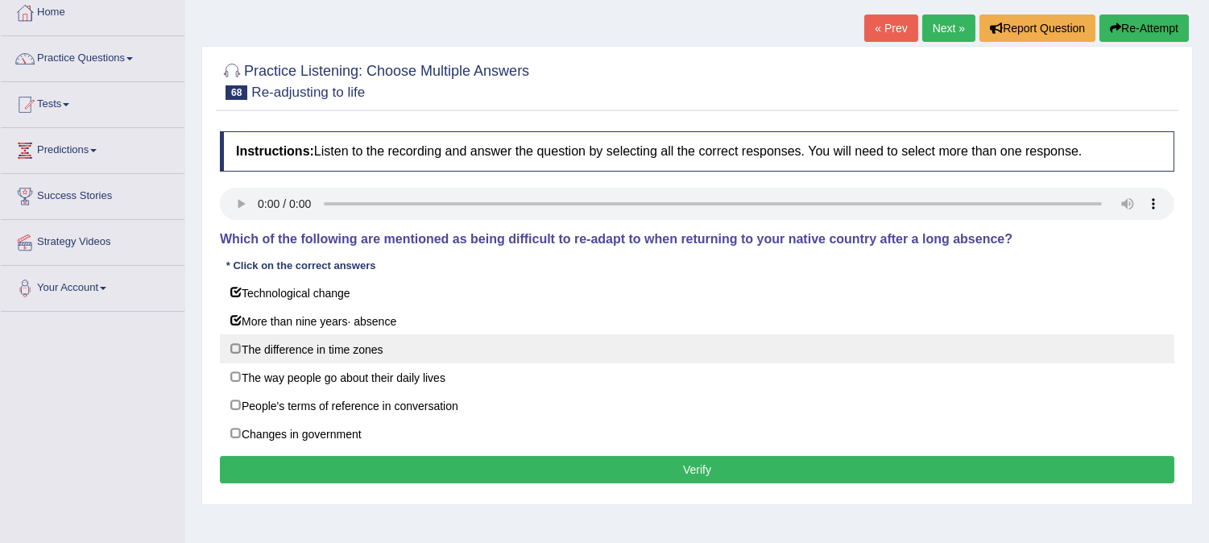
click at [235, 349] on label "The difference in time zones" at bounding box center [697, 348] width 955 height 29
checkbox input "true"
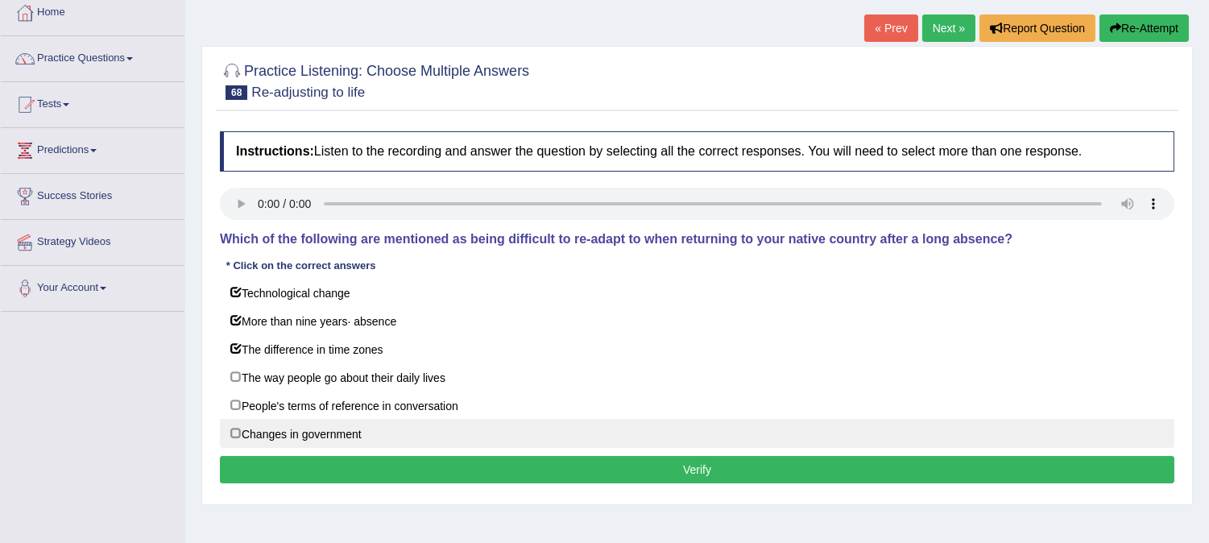
click at [236, 441] on label "Changes in government" at bounding box center [697, 433] width 955 height 29
checkbox input "true"
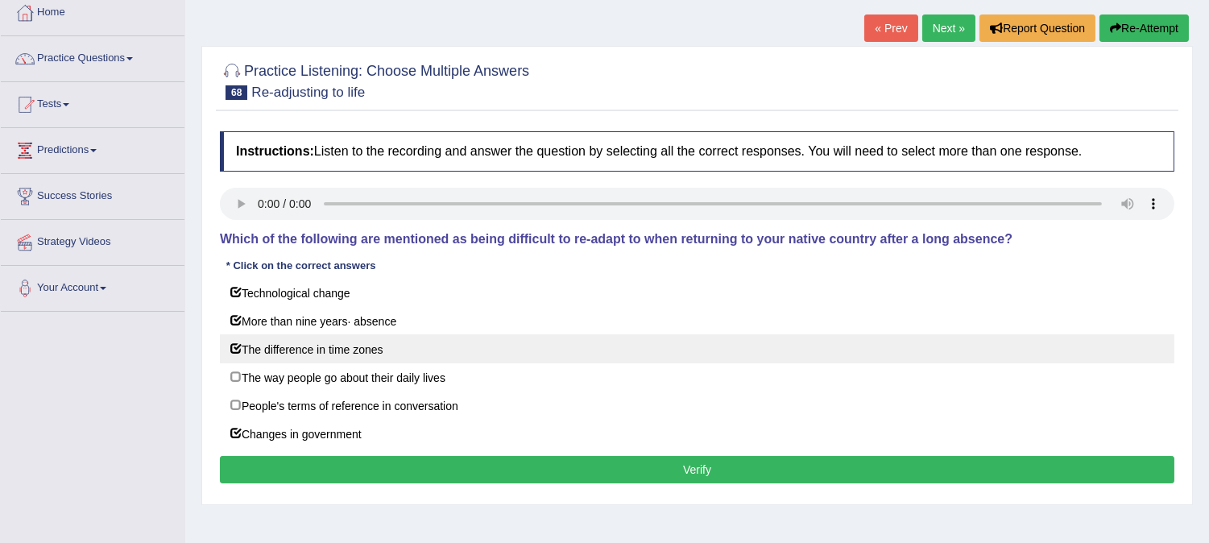
click at [235, 347] on label "The difference in time zones" at bounding box center [697, 348] width 955 height 29
checkbox input "false"
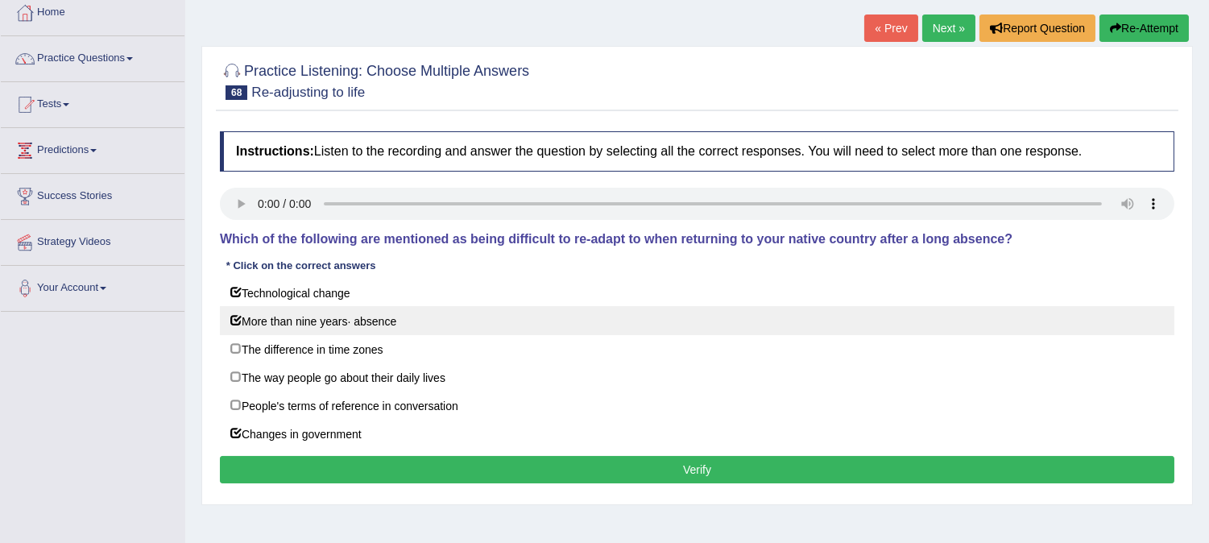
click at [235, 321] on label "More than nine years· absence" at bounding box center [697, 320] width 955 height 29
checkbox input "false"
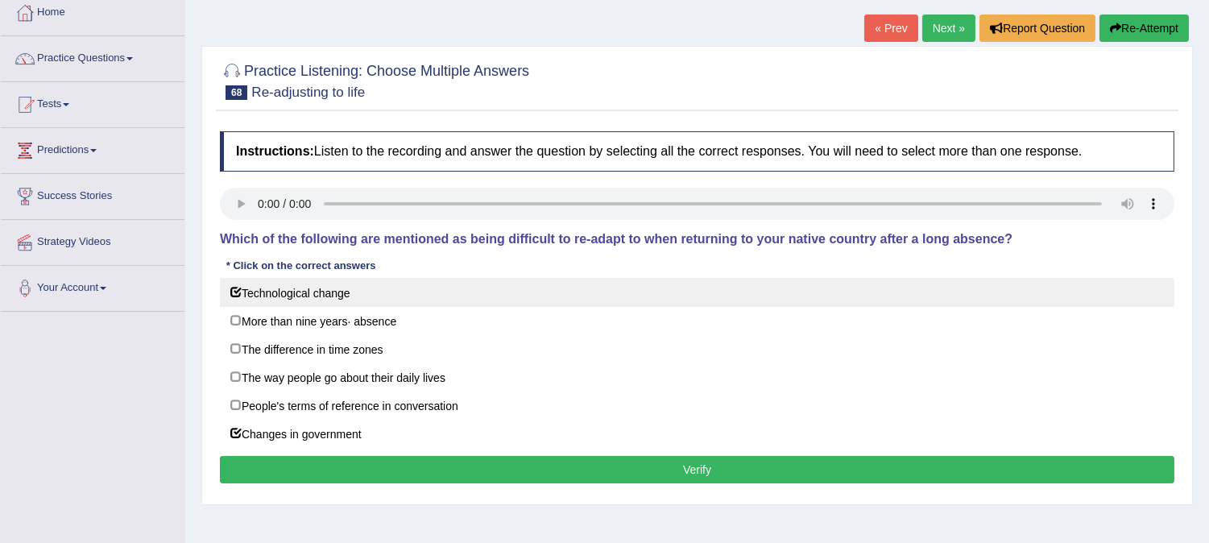
click at [234, 291] on label "Technological change" at bounding box center [697, 292] width 955 height 29
checkbox input "false"
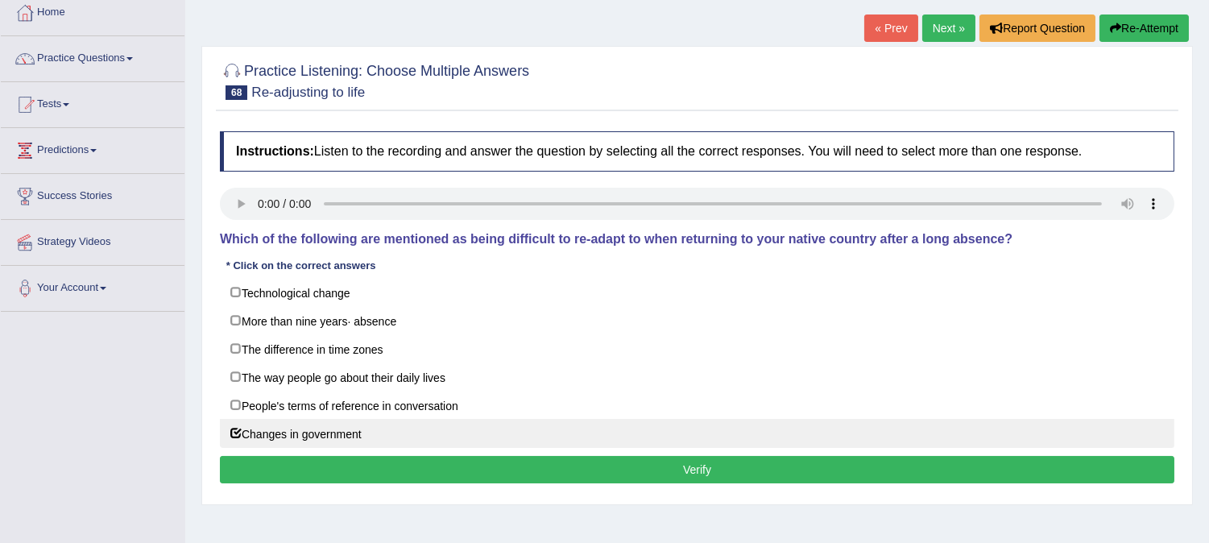
click at [234, 437] on label "Changes in government" at bounding box center [697, 433] width 955 height 29
checkbox input "false"
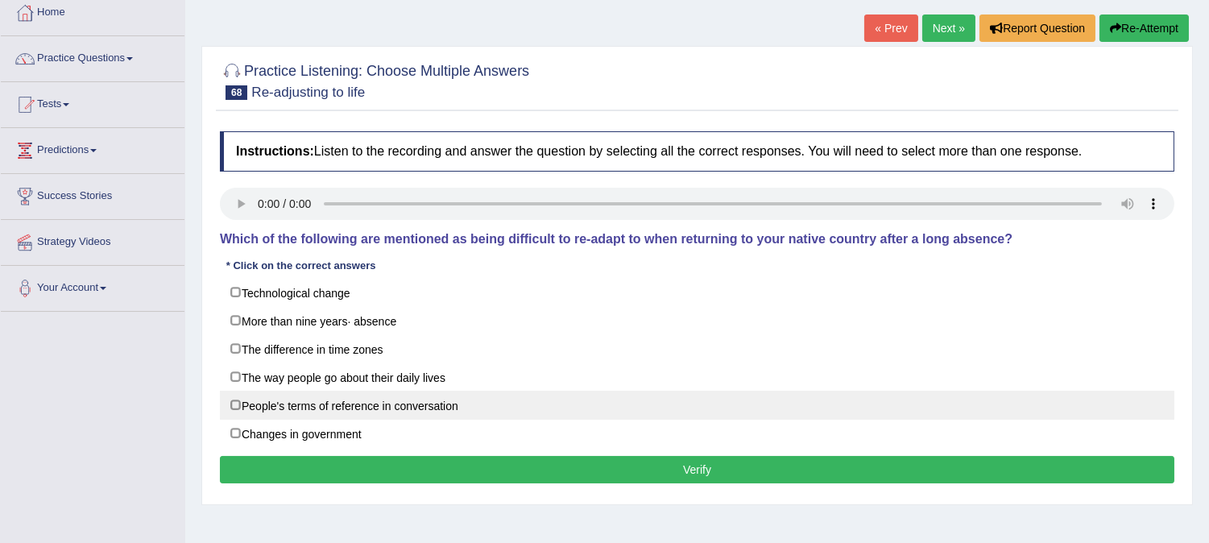
click at [238, 412] on label "People's terms of reference in conversation" at bounding box center [697, 405] width 955 height 29
checkbox input "true"
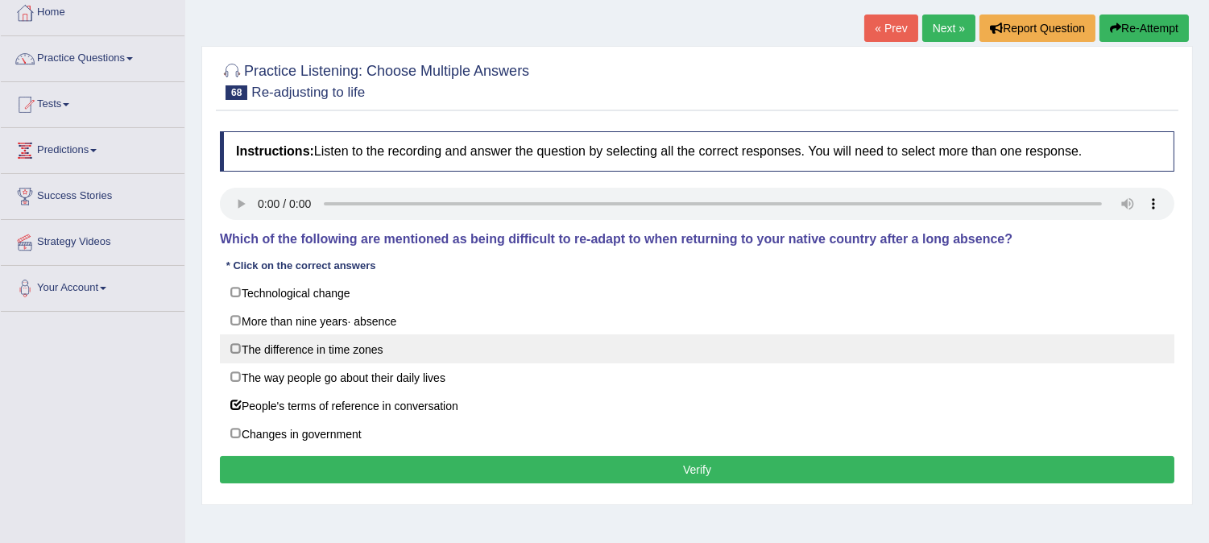
click at [232, 345] on label "The difference in time zones" at bounding box center [697, 348] width 955 height 29
click at [232, 350] on label "The difference in time zones" at bounding box center [697, 348] width 955 height 29
checkbox input "false"
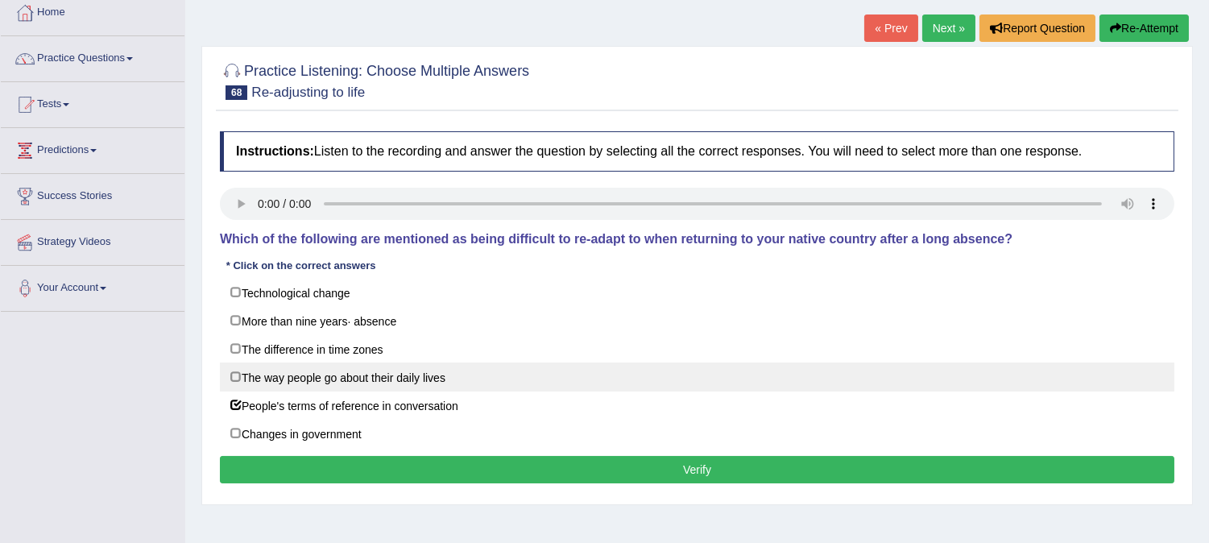
click at [234, 382] on label "The way people go about their daily lives" at bounding box center [697, 377] width 955 height 29
checkbox input "true"
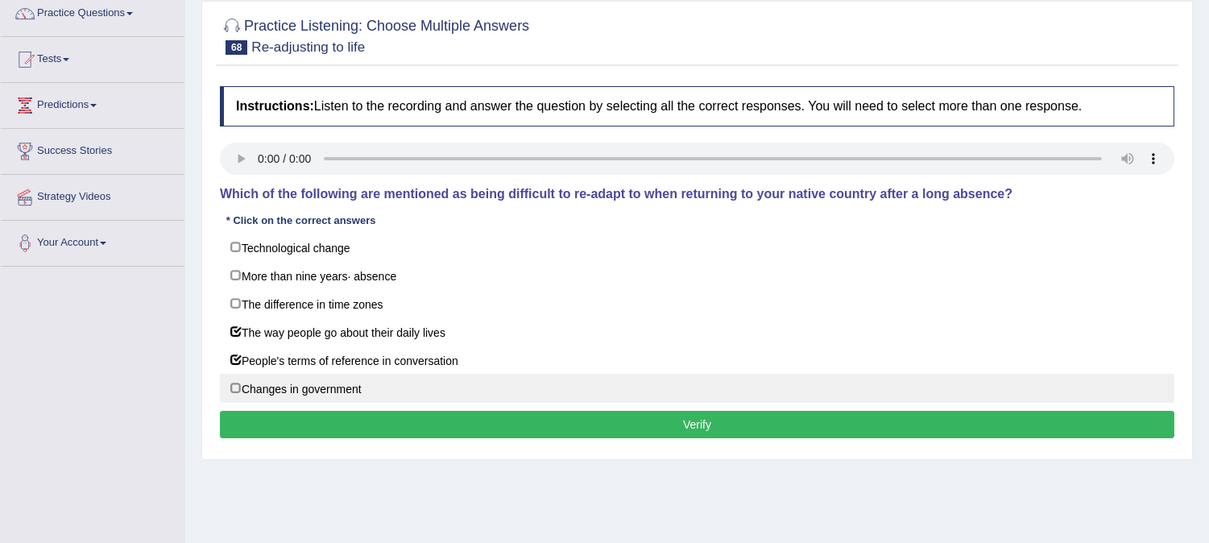
scroll to position [179, 0]
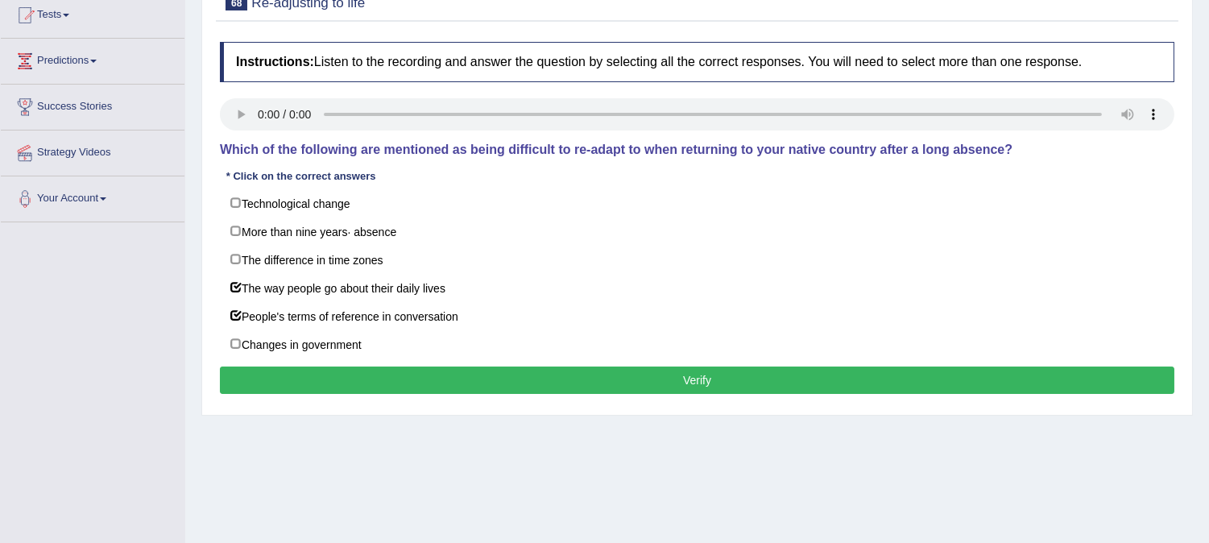
click at [438, 373] on button "Verify" at bounding box center [697, 380] width 955 height 27
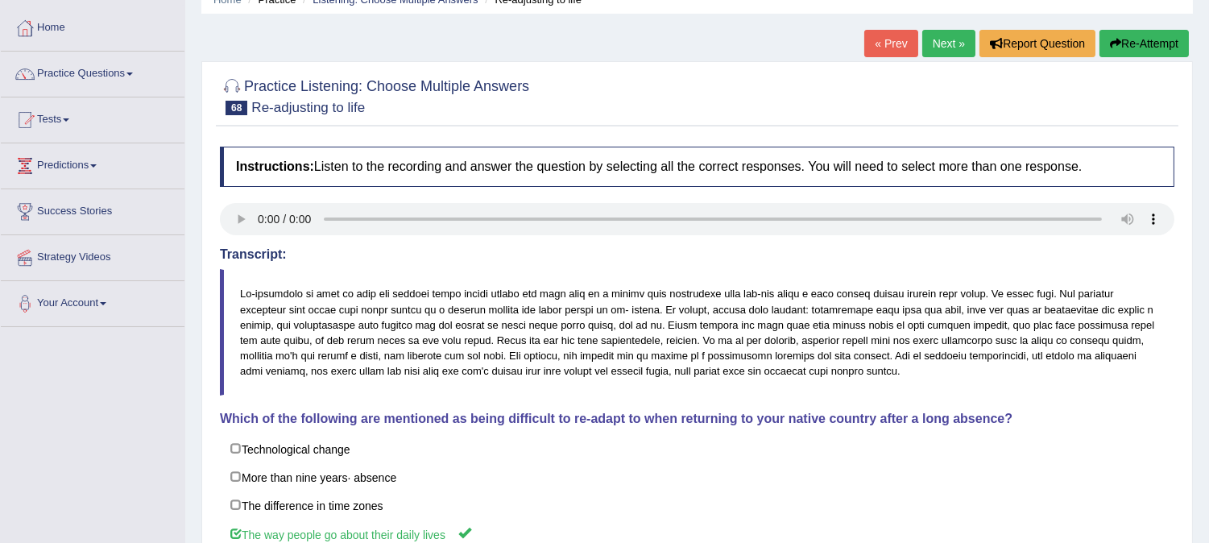
scroll to position [60, 0]
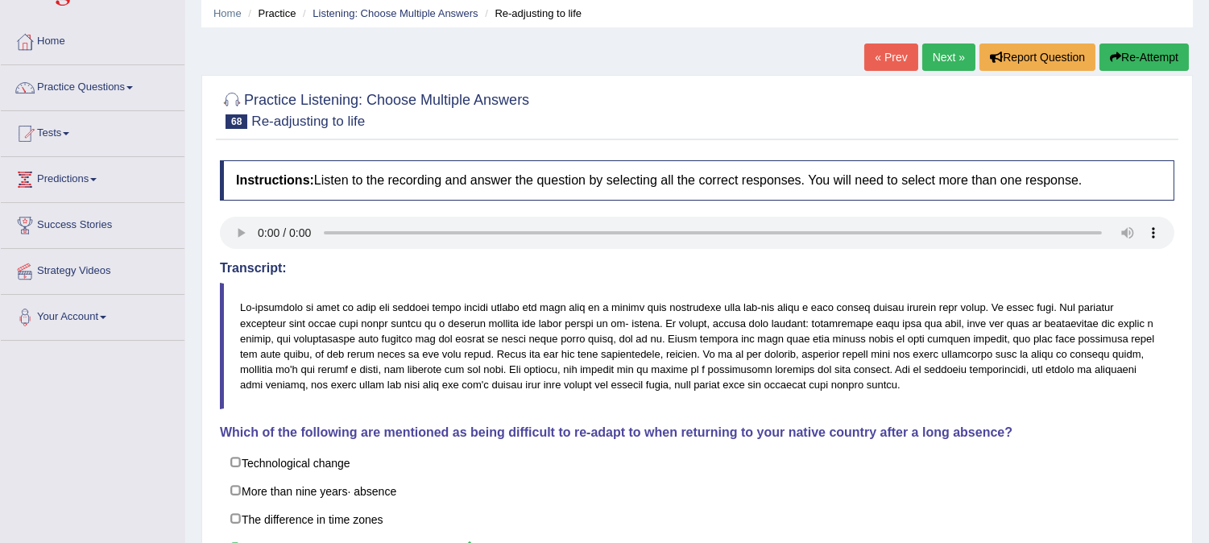
click at [931, 51] on link "Next »" at bounding box center [948, 57] width 53 height 27
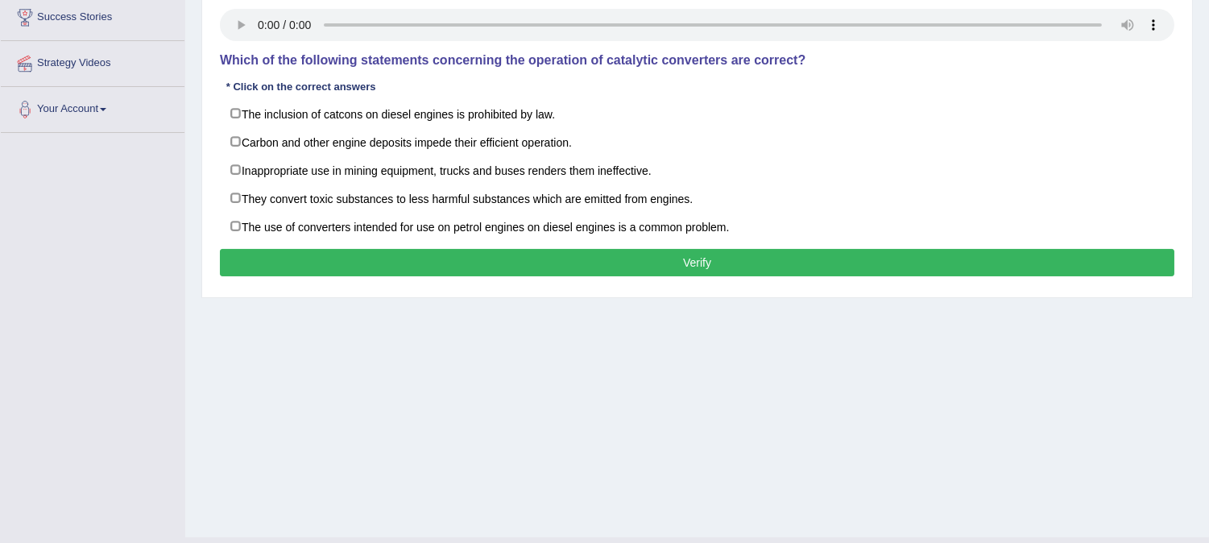
scroll to position [89, 0]
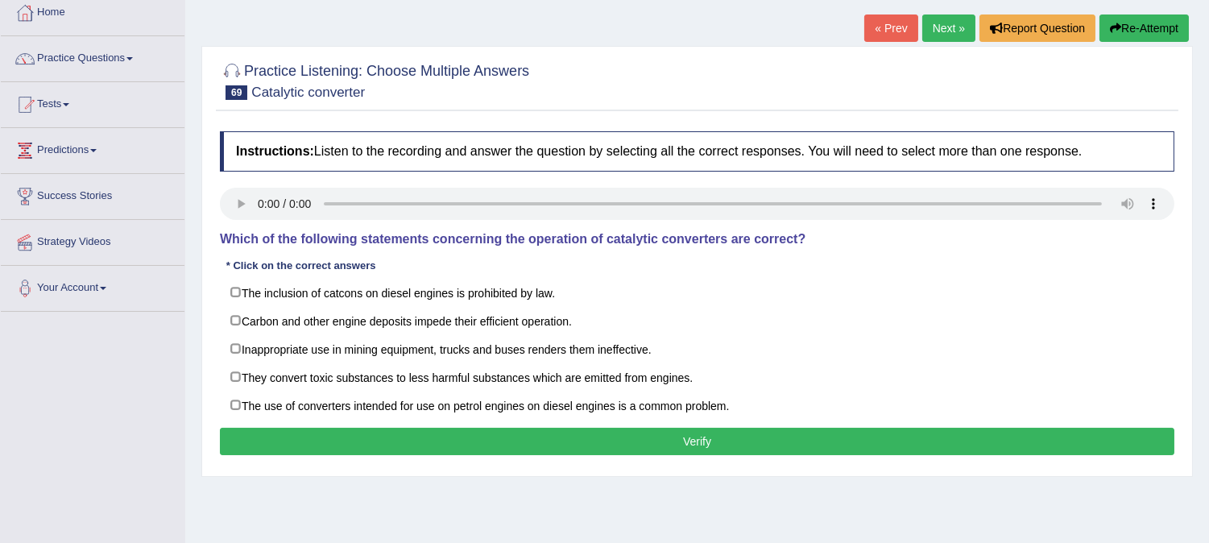
click at [947, 22] on link "Next »" at bounding box center [948, 28] width 53 height 27
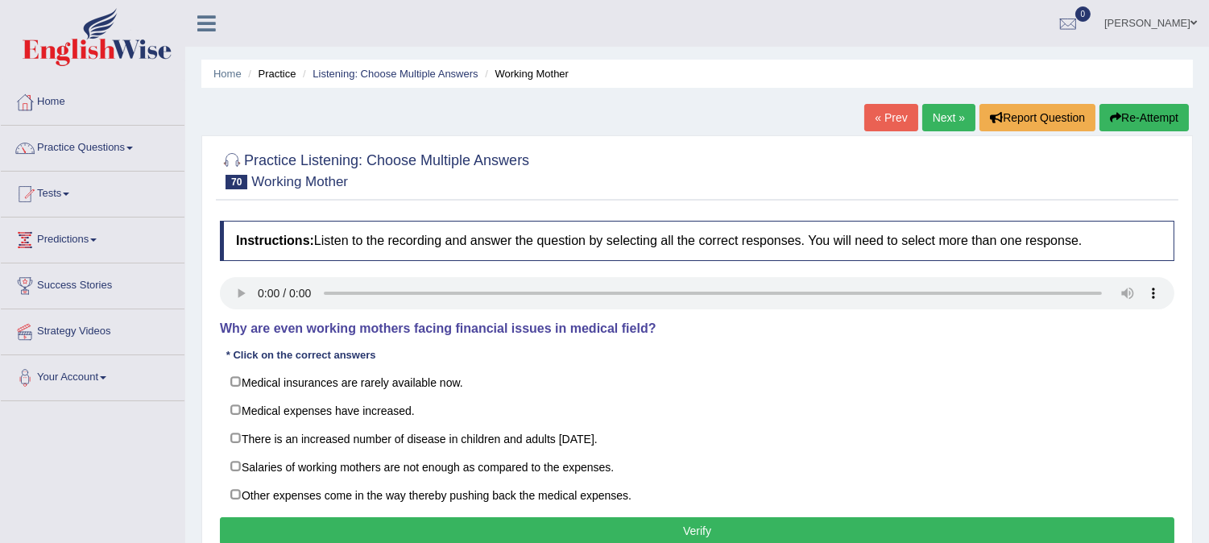
click at [947, 31] on ul "Daniel Toggle navigation Username: daniel_pte Access Type: Online Subscription:…" at bounding box center [850, 23] width 717 height 46
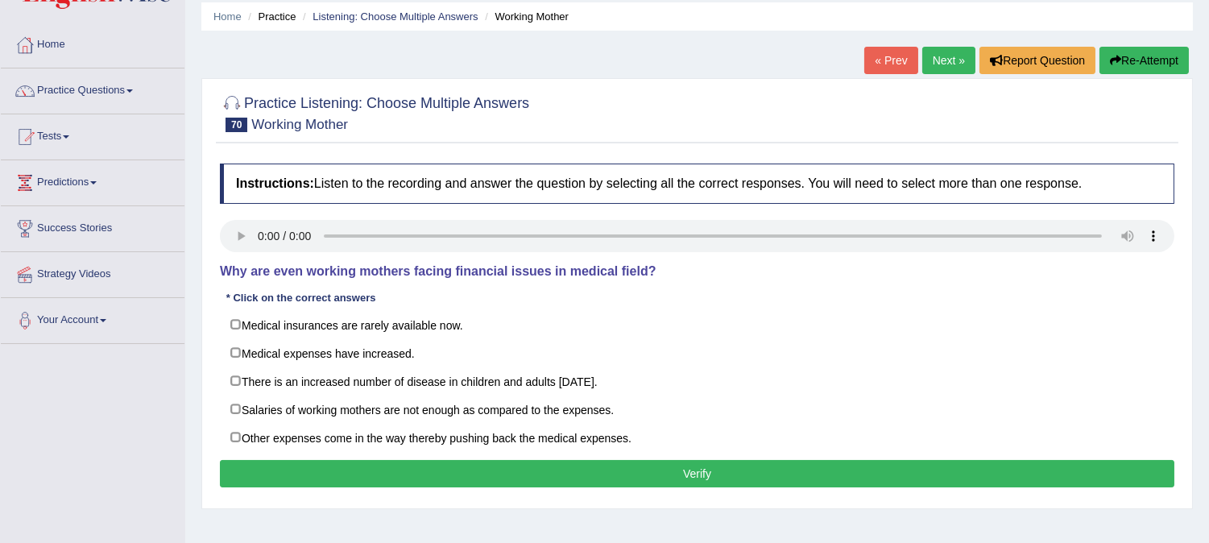
scroll to position [89, 0]
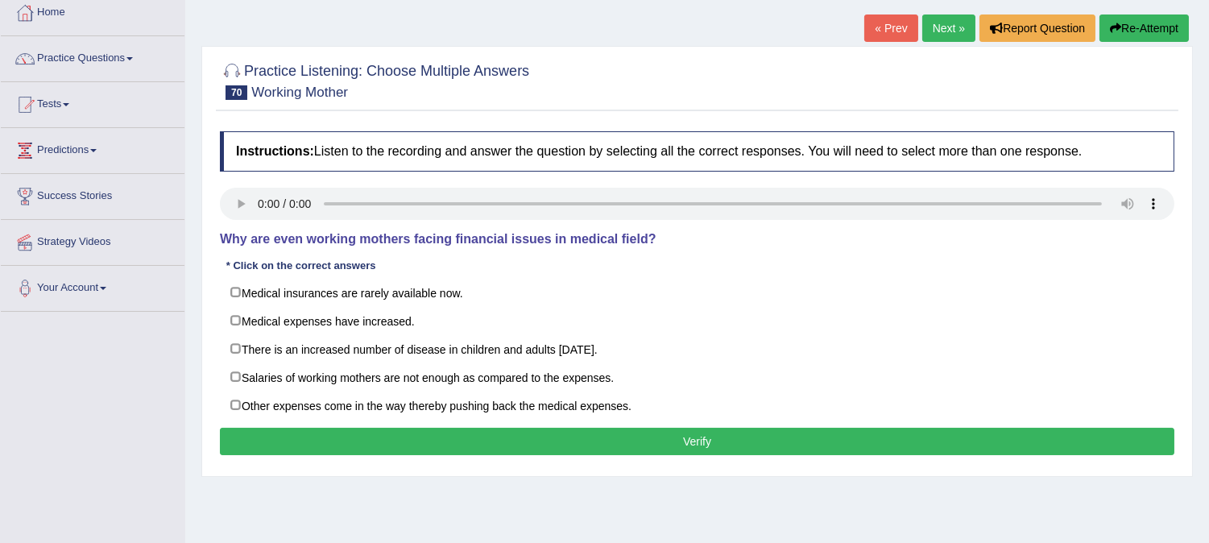
click at [947, 24] on link "Next »" at bounding box center [948, 28] width 53 height 27
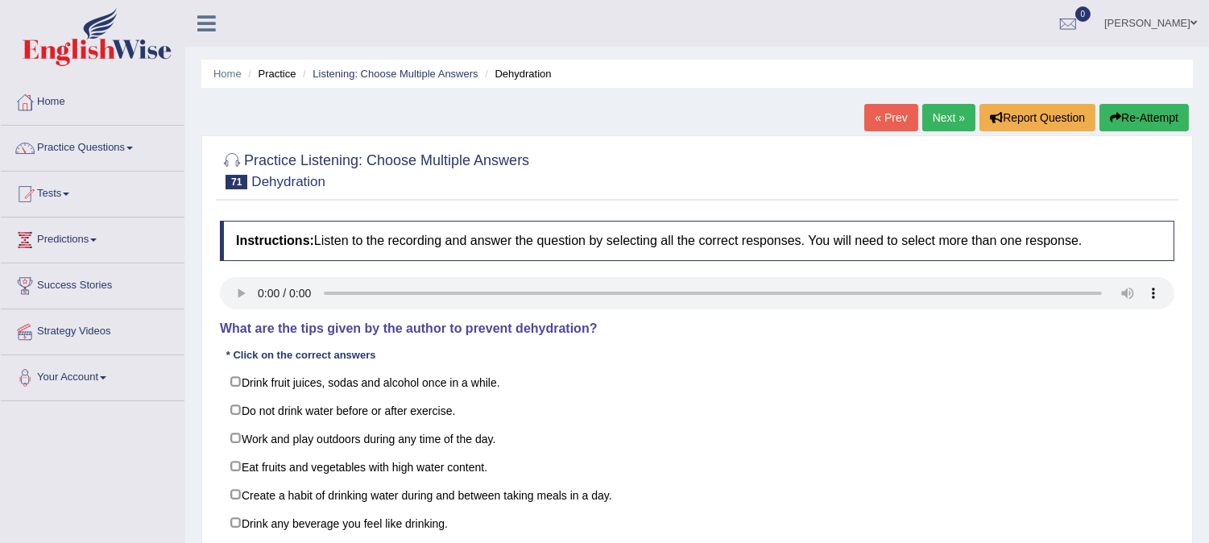
click at [944, 21] on ul "[PERSON_NAME] Toggle navigation Username: [PERSON_NAME] Access Type: Online Sub…" at bounding box center [850, 23] width 717 height 46
click at [130, 143] on link "Practice Questions" at bounding box center [93, 146] width 184 height 40
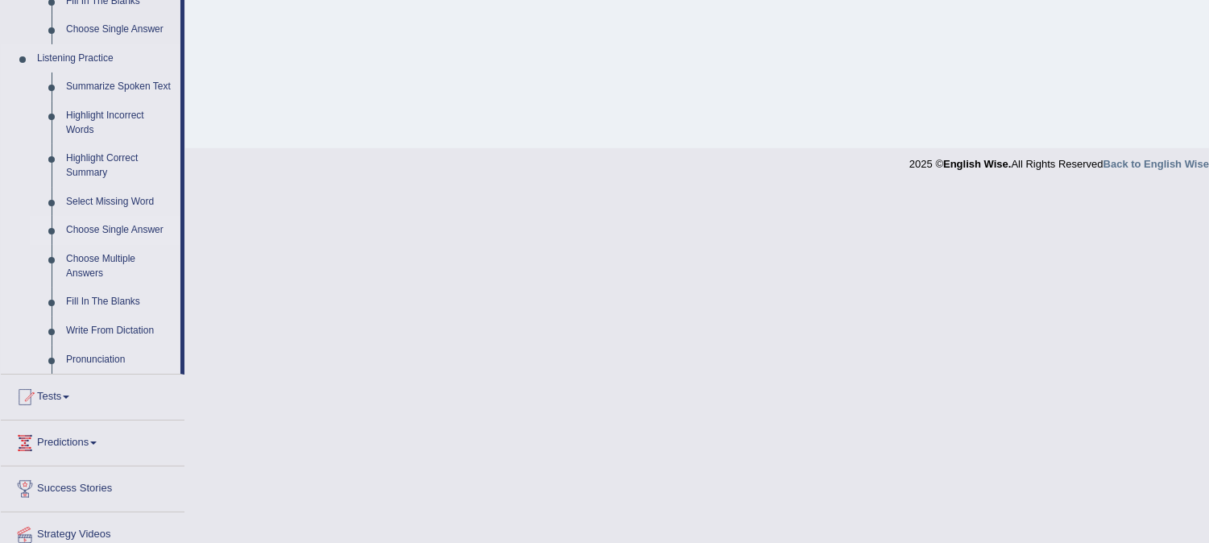
scroll to position [626, 0]
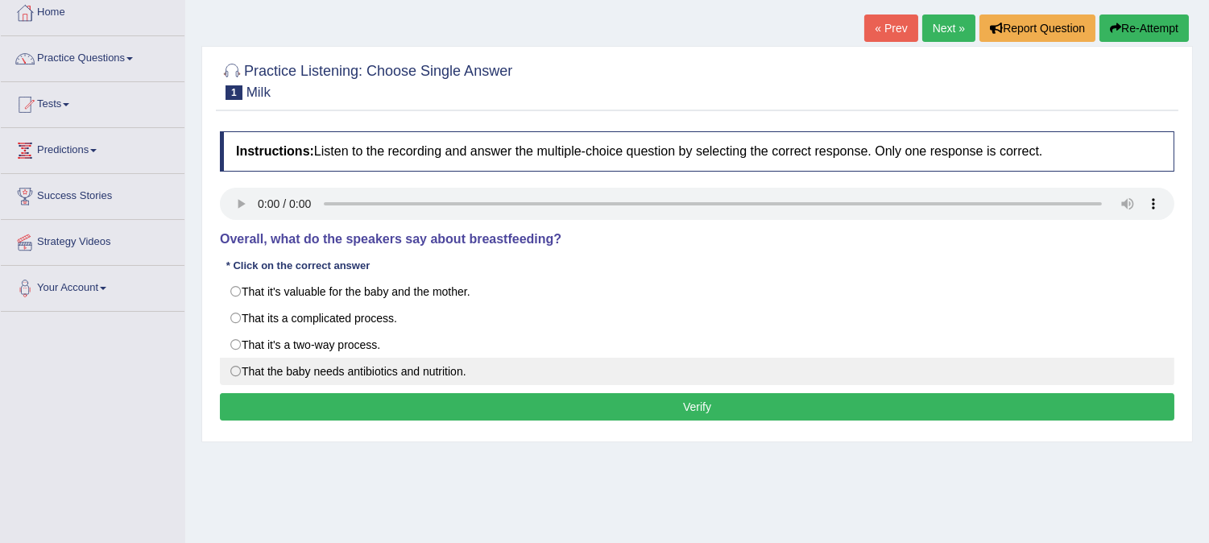
click at [237, 371] on label "That the baby needs antibiotics and nutrition." at bounding box center [697, 371] width 955 height 27
radio input "true"
click at [235, 371] on label "That the baby needs antibiotics and nutrition." at bounding box center [697, 371] width 955 height 27
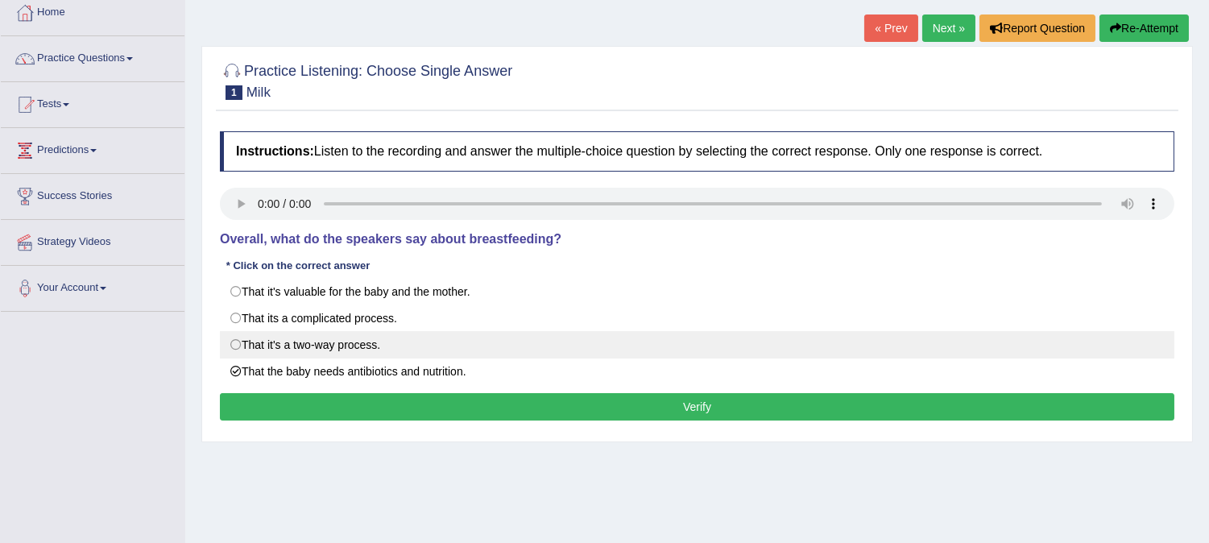
click at [237, 350] on label "That it's a two-way process." at bounding box center [697, 344] width 955 height 27
radio input "true"
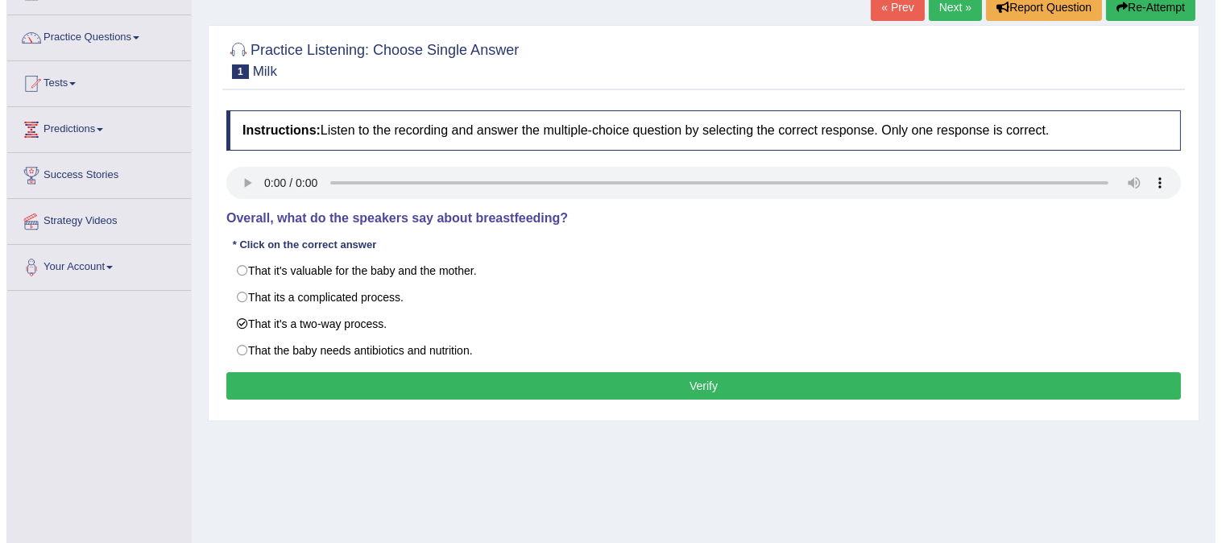
scroll to position [179, 0]
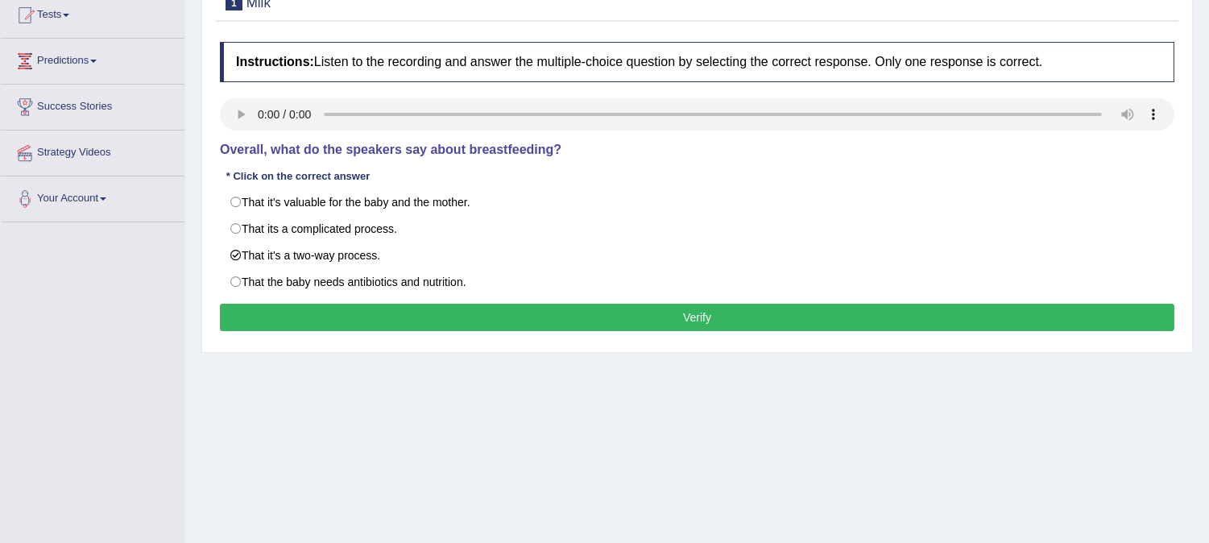
click at [508, 317] on button "Verify" at bounding box center [697, 317] width 955 height 27
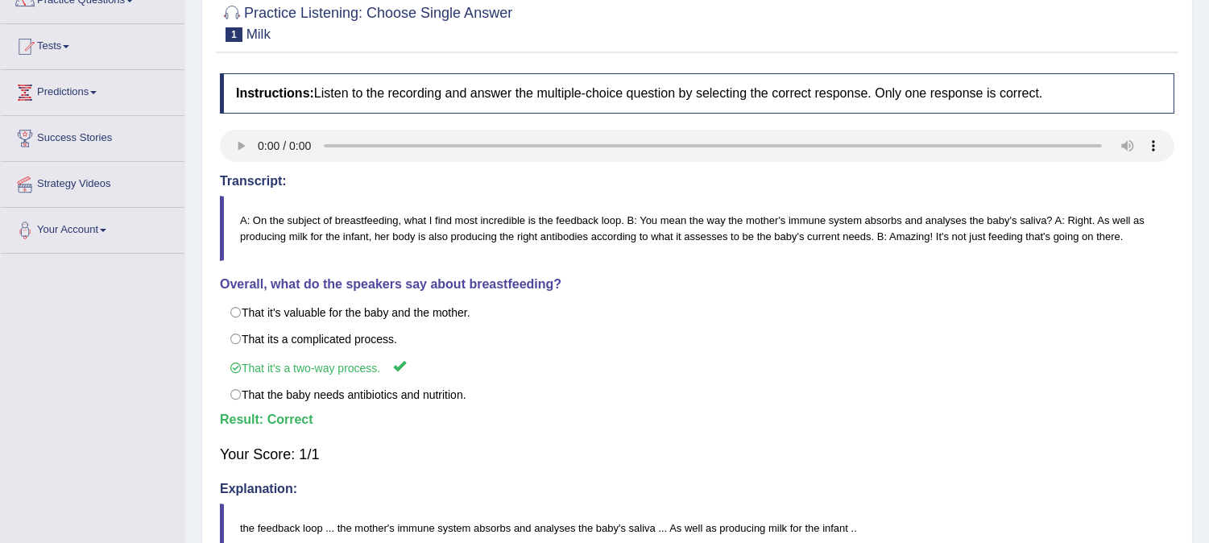
scroll to position [123, 0]
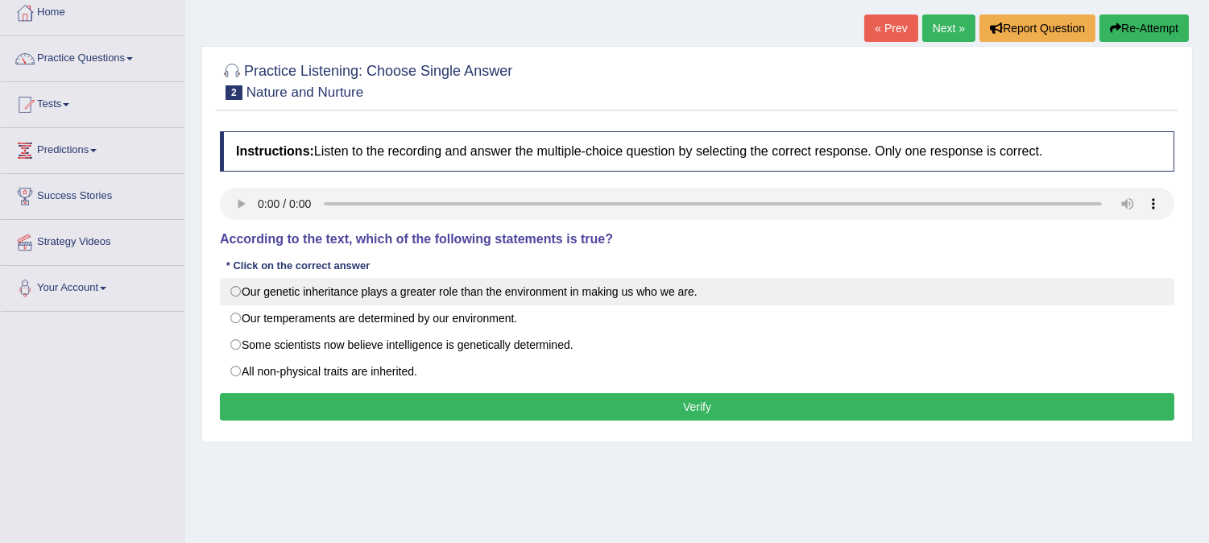
click at [237, 294] on label "Our genetic inheritance plays a greater role than the environment in making us …" at bounding box center [697, 291] width 955 height 27
radio input "true"
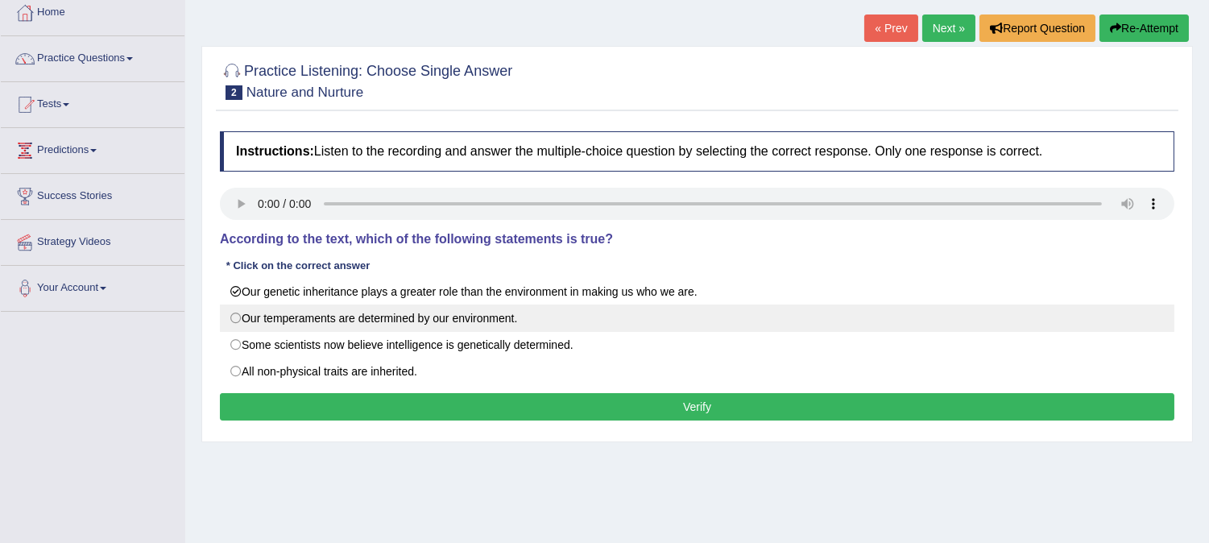
click at [232, 319] on label "Our temperaments are determined by our environment." at bounding box center [697, 318] width 955 height 27
radio input "true"
click at [232, 317] on label "Our temperaments are determined by our environment." at bounding box center [697, 318] width 955 height 27
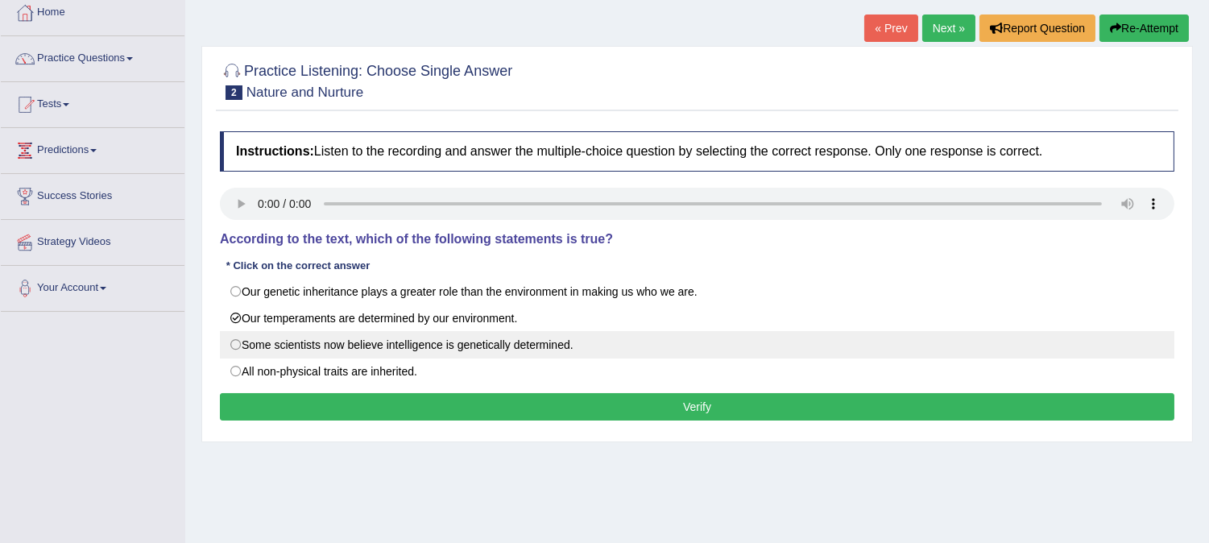
click at [234, 341] on label "Some scientists now believe intelligence is genetically determined." at bounding box center [697, 344] width 955 height 27
radio input "true"
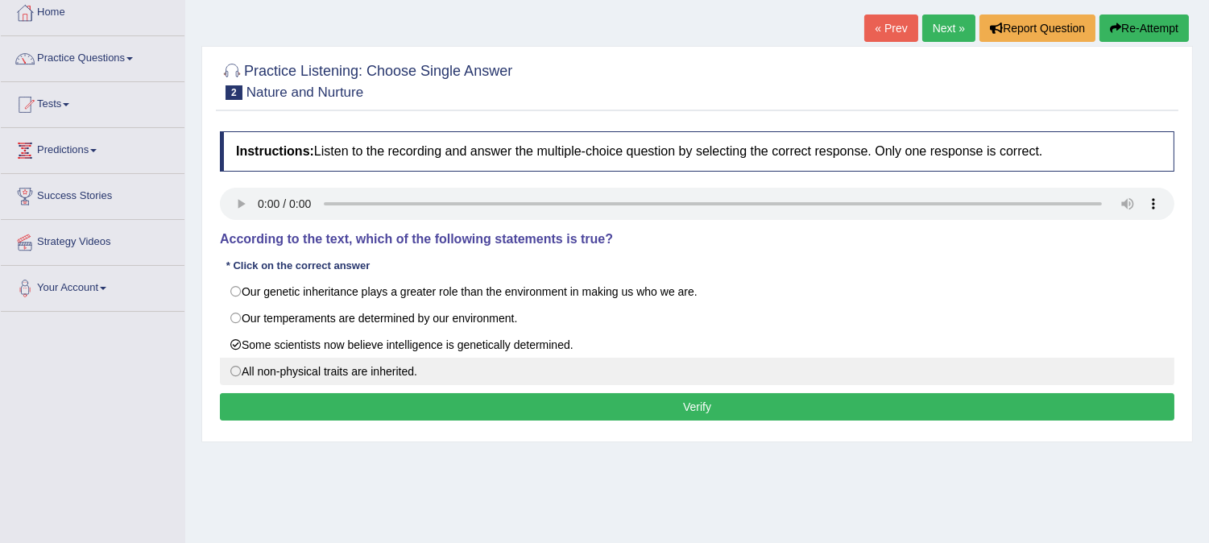
click at [237, 371] on label "All non-physical traits are inherited." at bounding box center [697, 371] width 955 height 27
radio input "true"
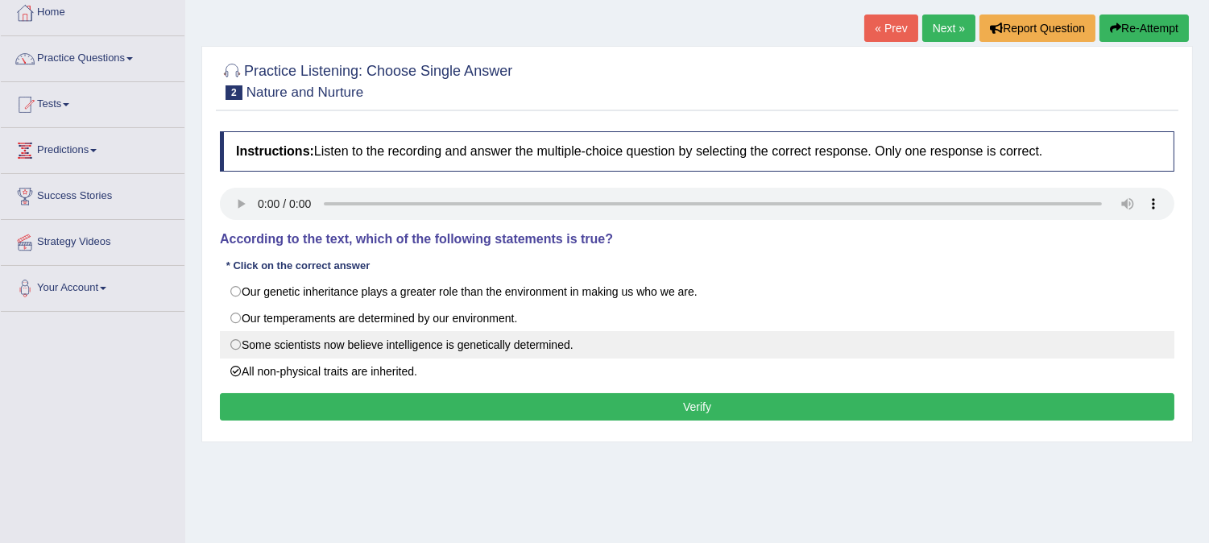
click at [238, 347] on label "Some scientists now believe intelligence is genetically determined." at bounding box center [697, 344] width 955 height 27
radio input "true"
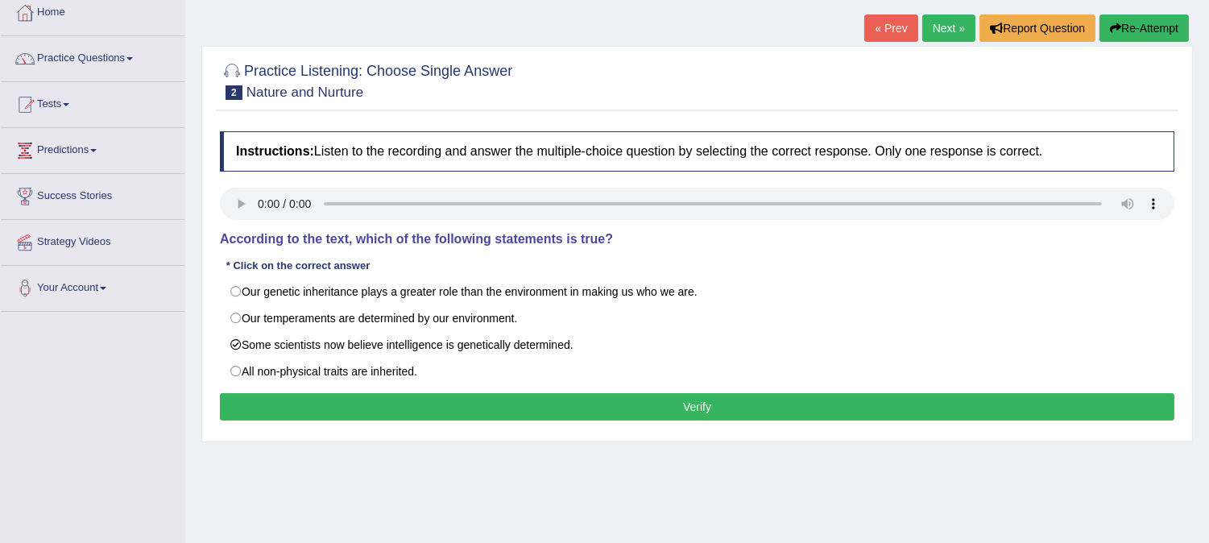
click at [686, 415] on button "Verify" at bounding box center [697, 406] width 955 height 27
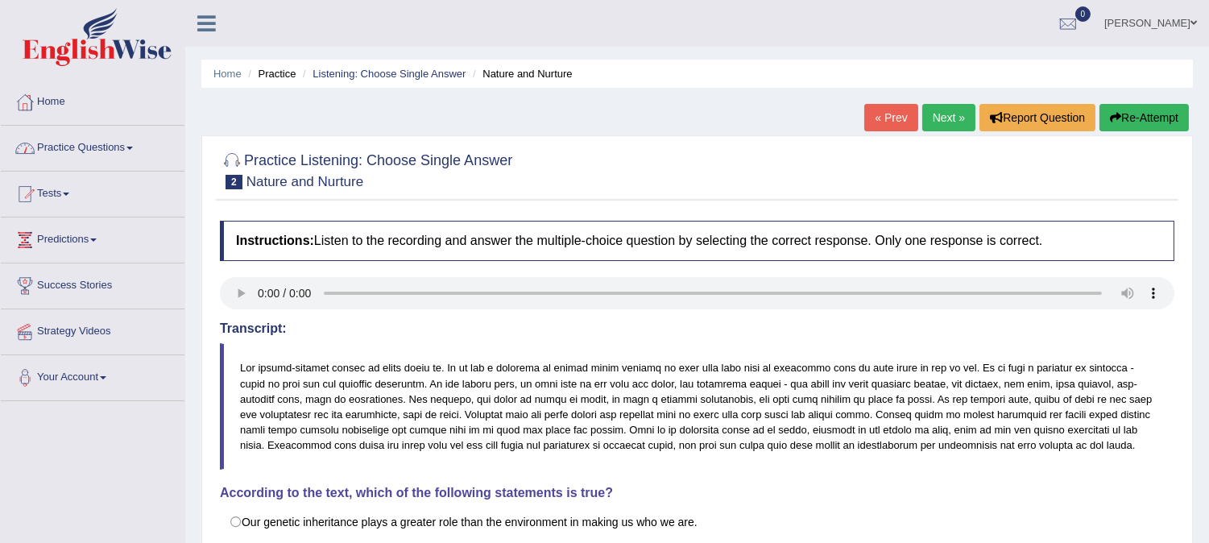
click at [130, 143] on link "Practice Questions" at bounding box center [93, 146] width 184 height 40
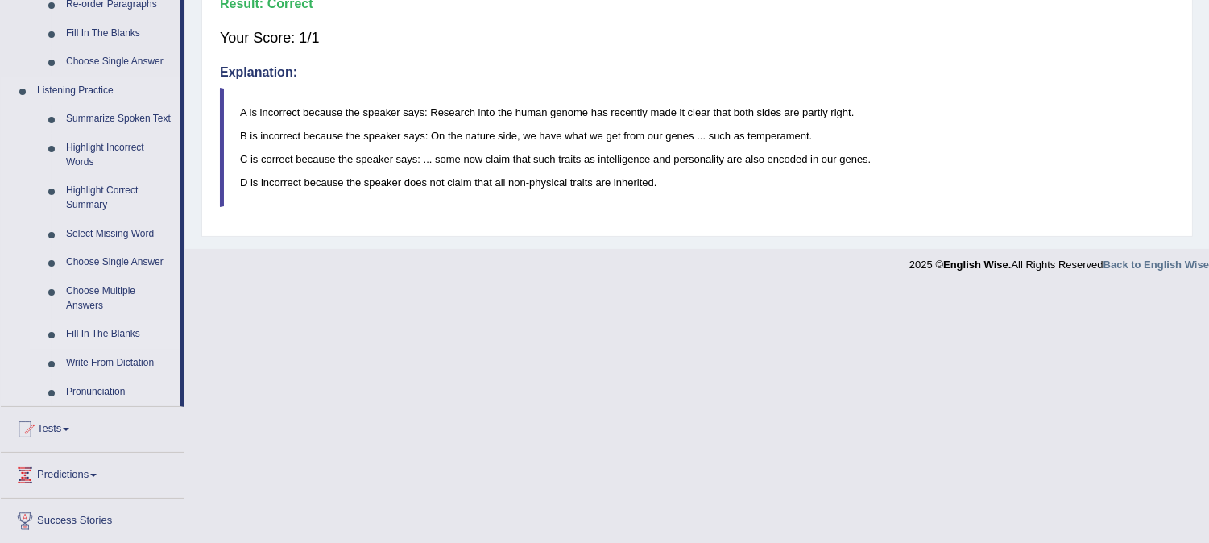
scroll to position [626, 0]
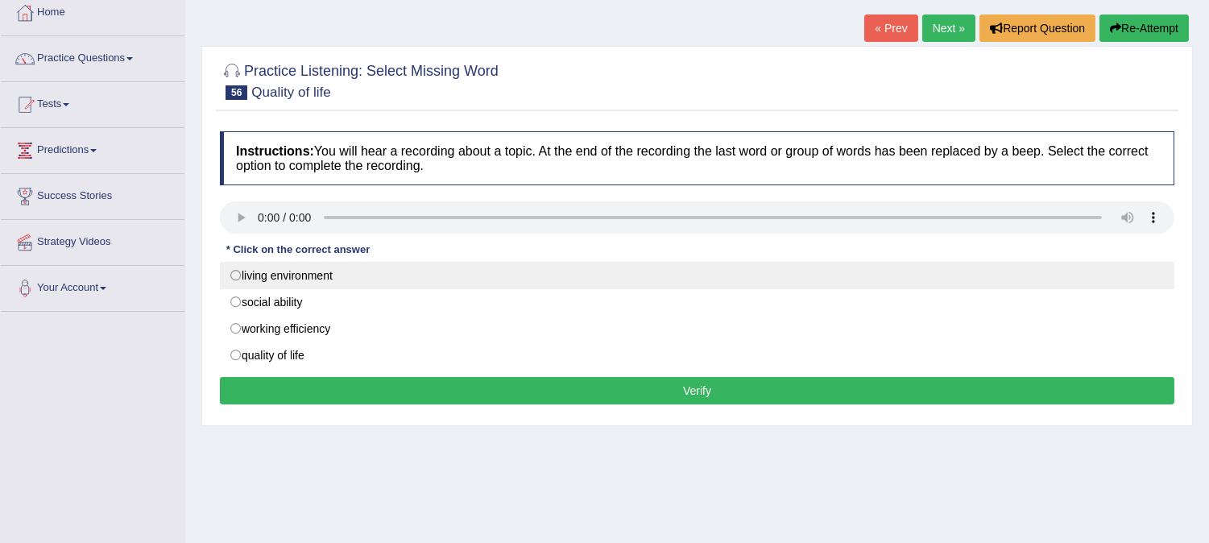
click at [234, 274] on label "living environment" at bounding box center [697, 275] width 955 height 27
radio input "true"
click at [234, 274] on label "living environment" at bounding box center [697, 275] width 955 height 27
click at [234, 280] on label "living environment" at bounding box center [697, 275] width 955 height 27
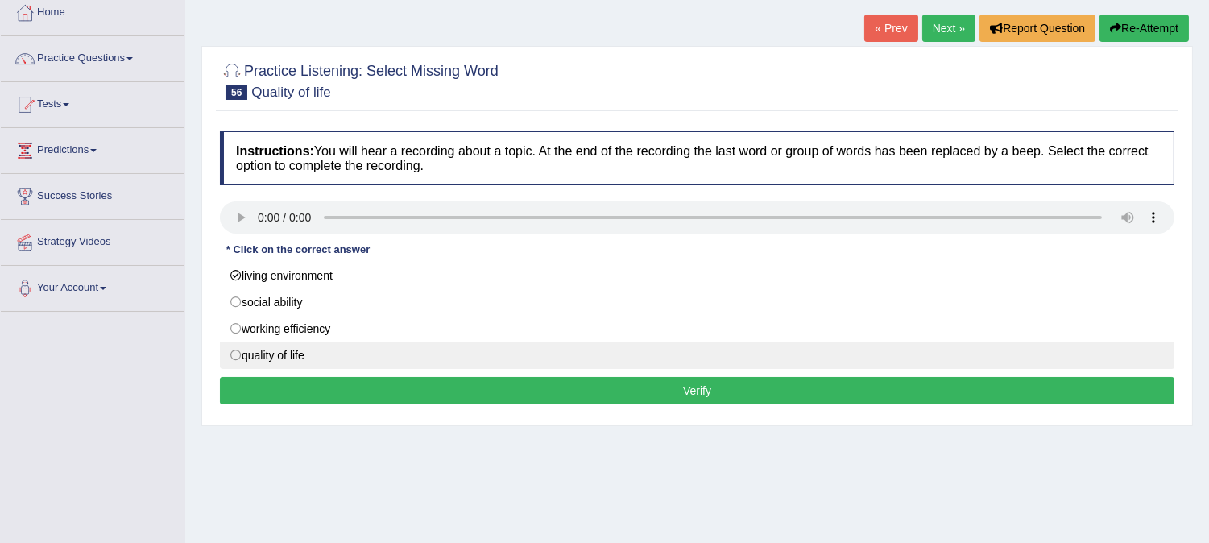
click at [238, 357] on label "quality of life" at bounding box center [697, 355] width 955 height 27
radio input "true"
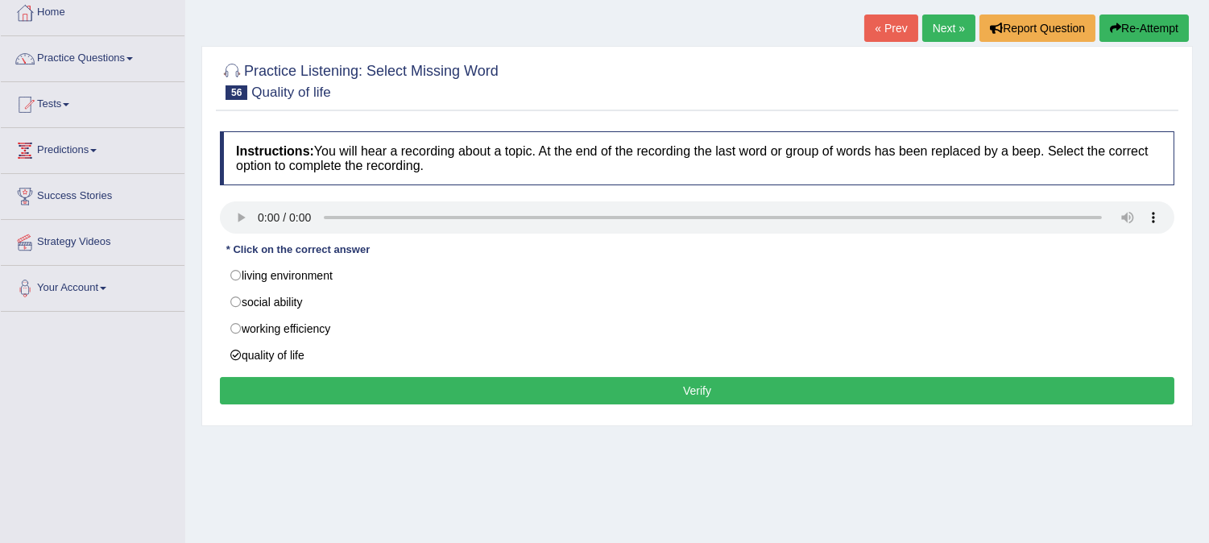
click at [639, 390] on button "Verify" at bounding box center [697, 390] width 955 height 27
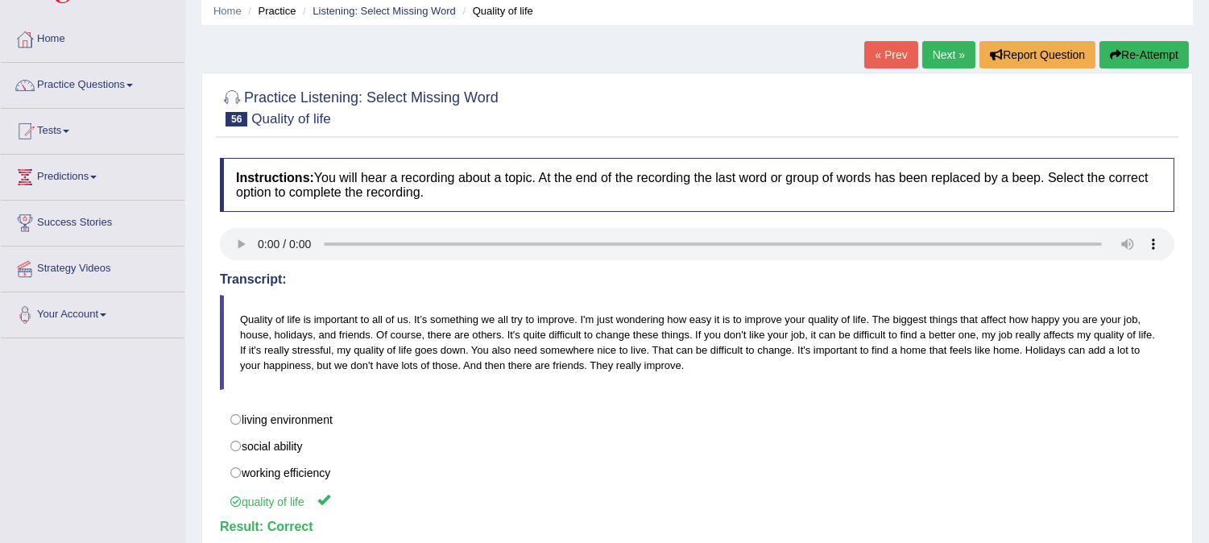
scroll to position [34, 0]
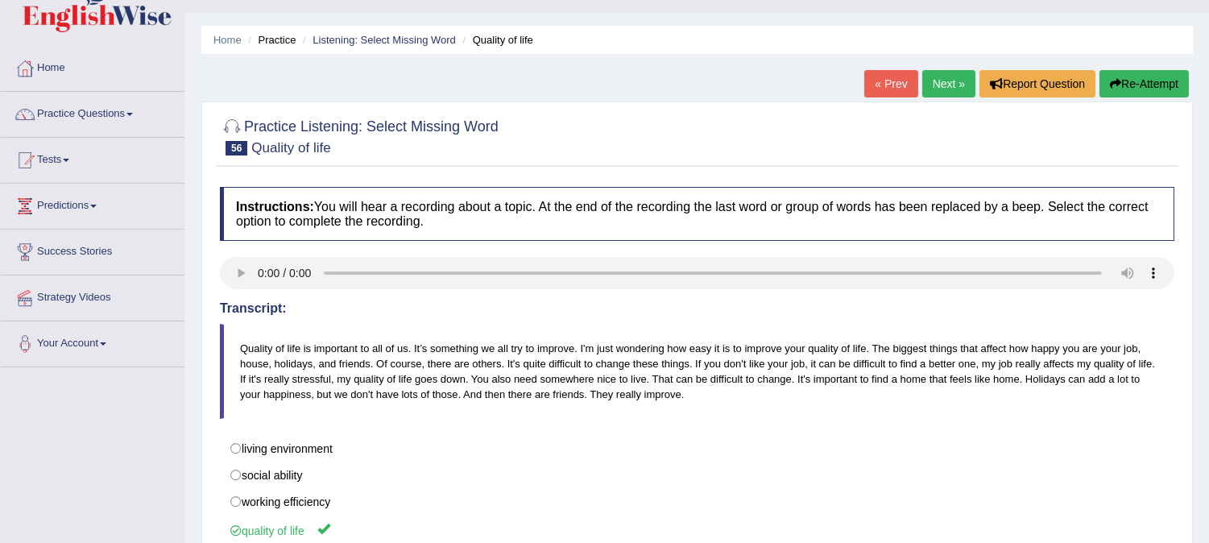
click at [951, 81] on link "Next »" at bounding box center [948, 83] width 53 height 27
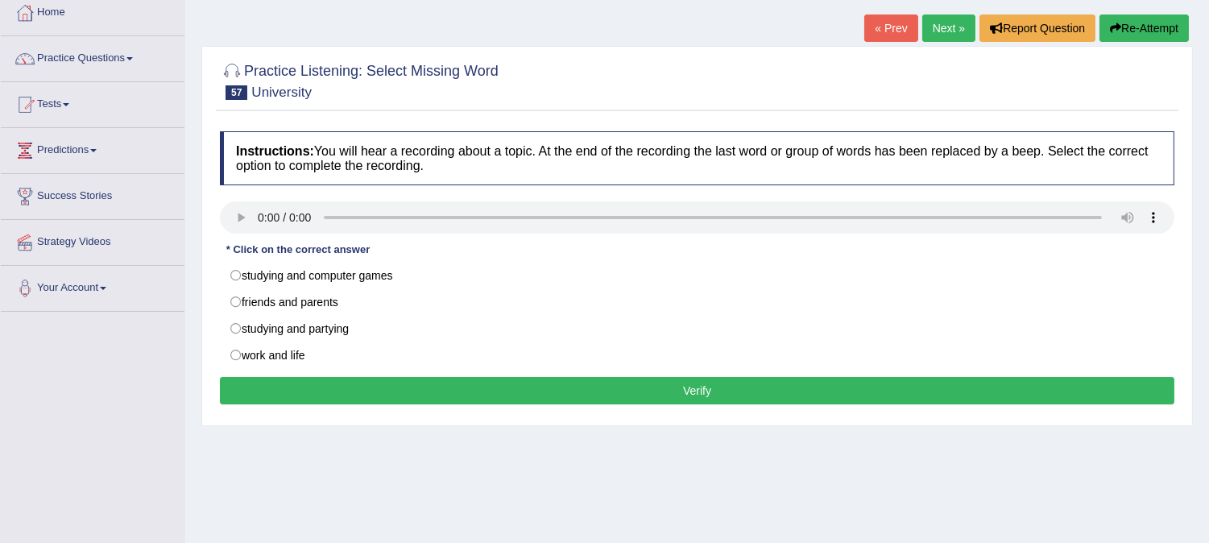
click at [960, 29] on link "Next »" at bounding box center [948, 28] width 53 height 27
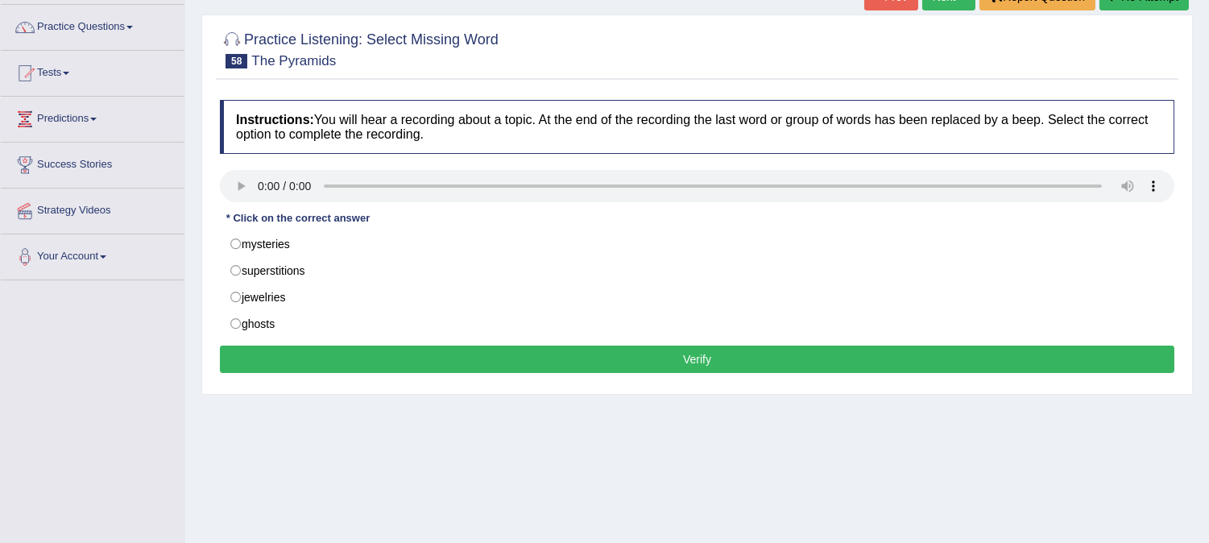
scroll to position [89, 0]
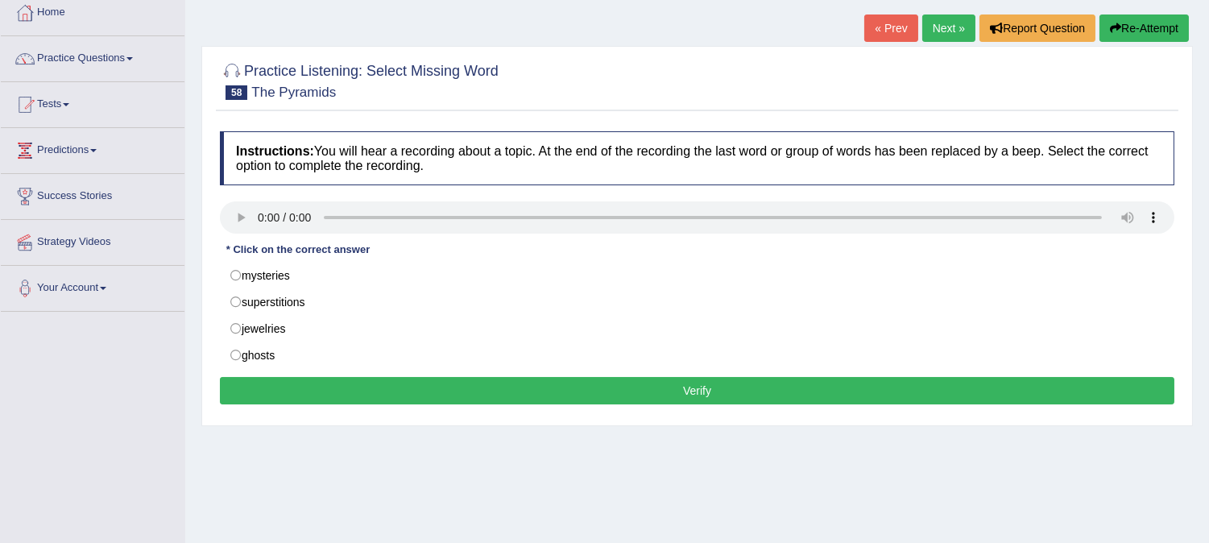
click at [930, 22] on link "Next »" at bounding box center [948, 28] width 53 height 27
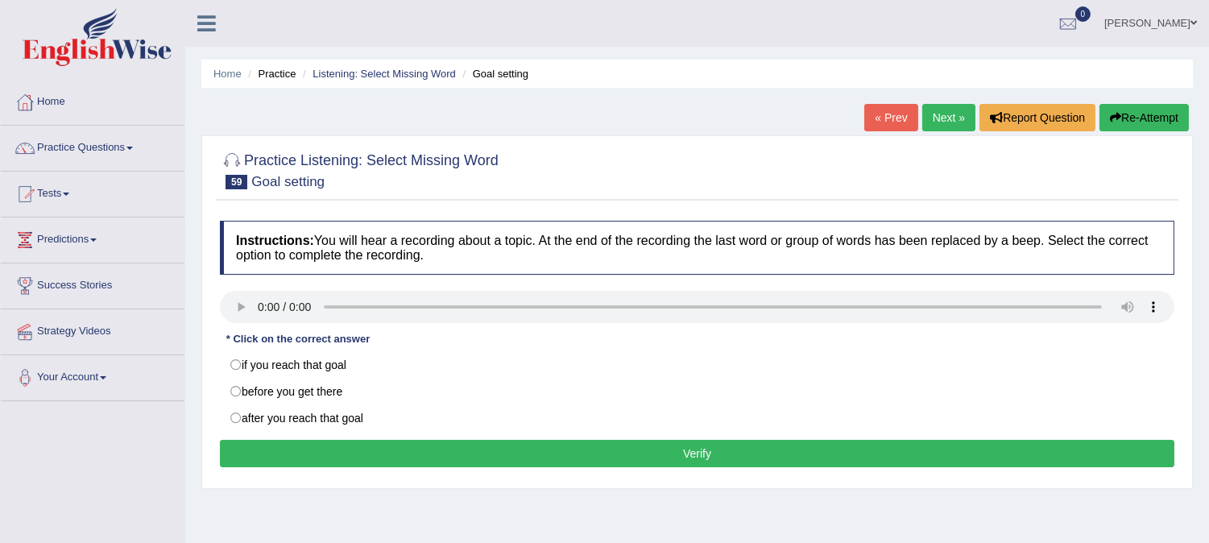
click at [954, 115] on link "Next »" at bounding box center [948, 117] width 53 height 27
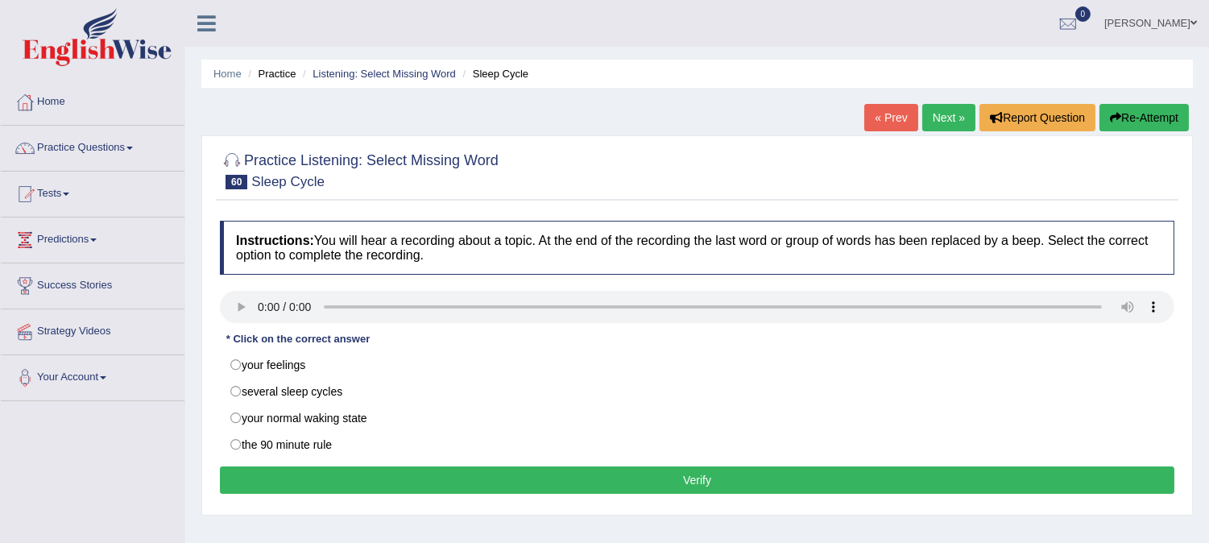
click at [931, 114] on link "Next »" at bounding box center [948, 117] width 53 height 27
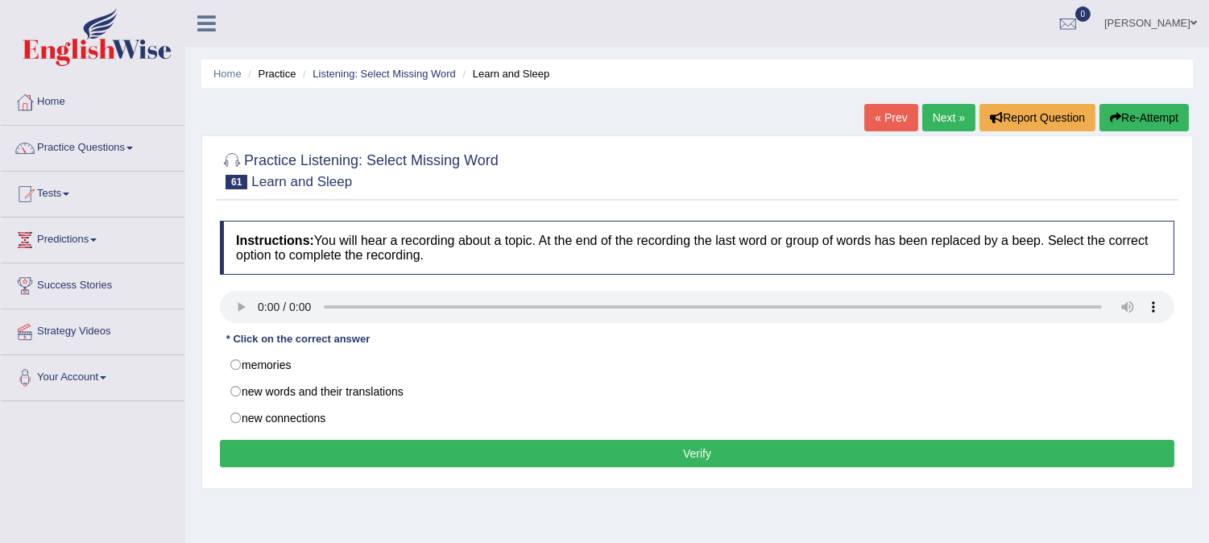
click at [931, 114] on link "Next »" at bounding box center [948, 117] width 53 height 27
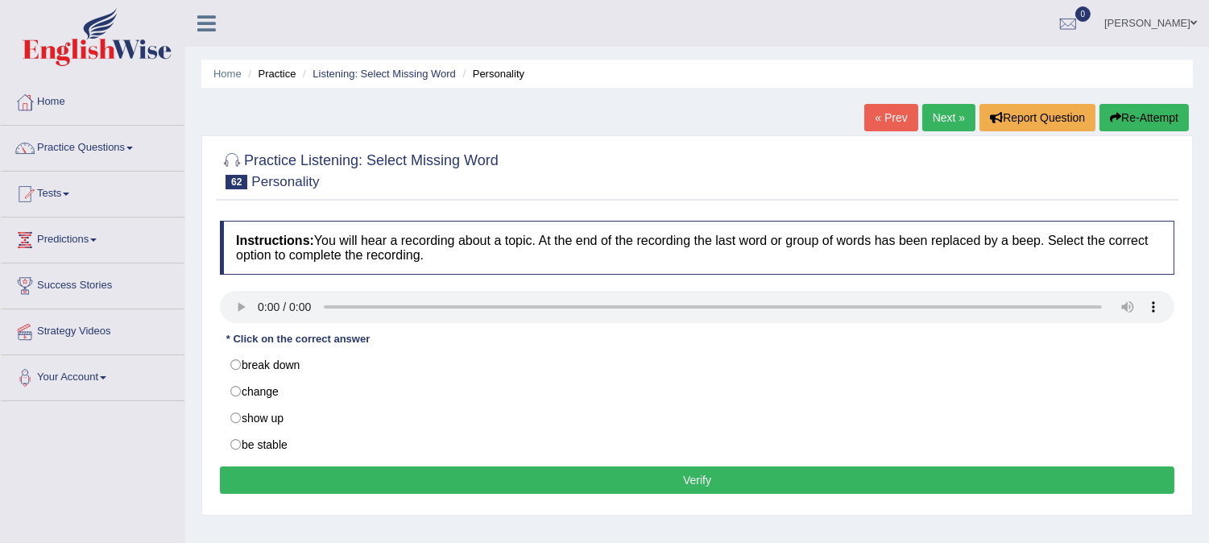
click at [931, 114] on link "Next »" at bounding box center [948, 117] width 53 height 27
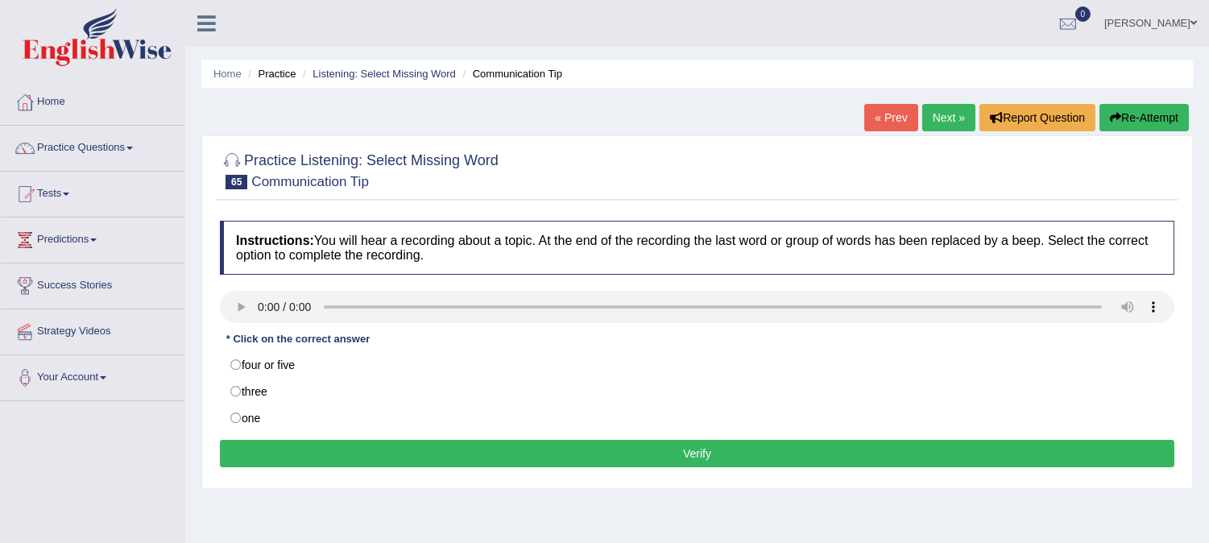
click at [895, 118] on link "« Prev" at bounding box center [890, 117] width 53 height 27
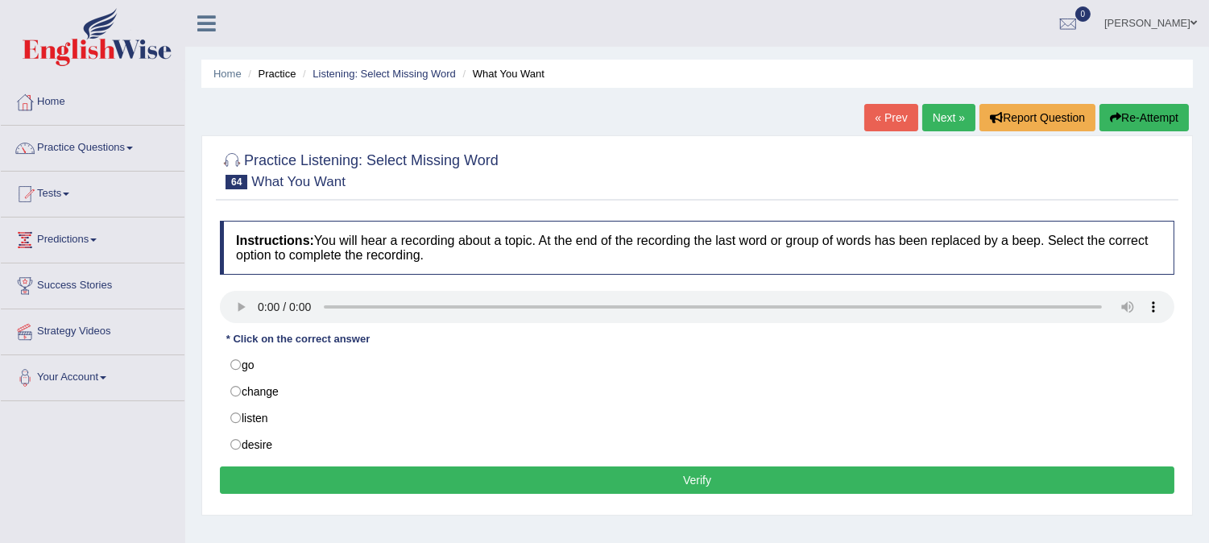
click at [895, 122] on link "« Prev" at bounding box center [890, 117] width 53 height 27
click at [895, 123] on link "« Prev" at bounding box center [890, 117] width 53 height 27
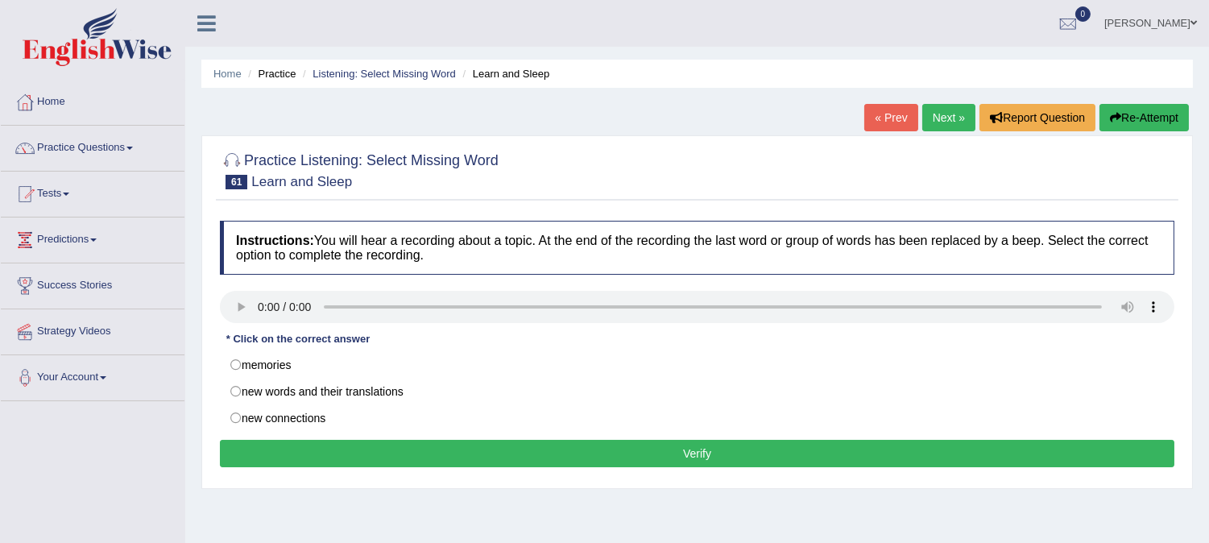
click at [895, 123] on link "« Prev" at bounding box center [890, 117] width 53 height 27
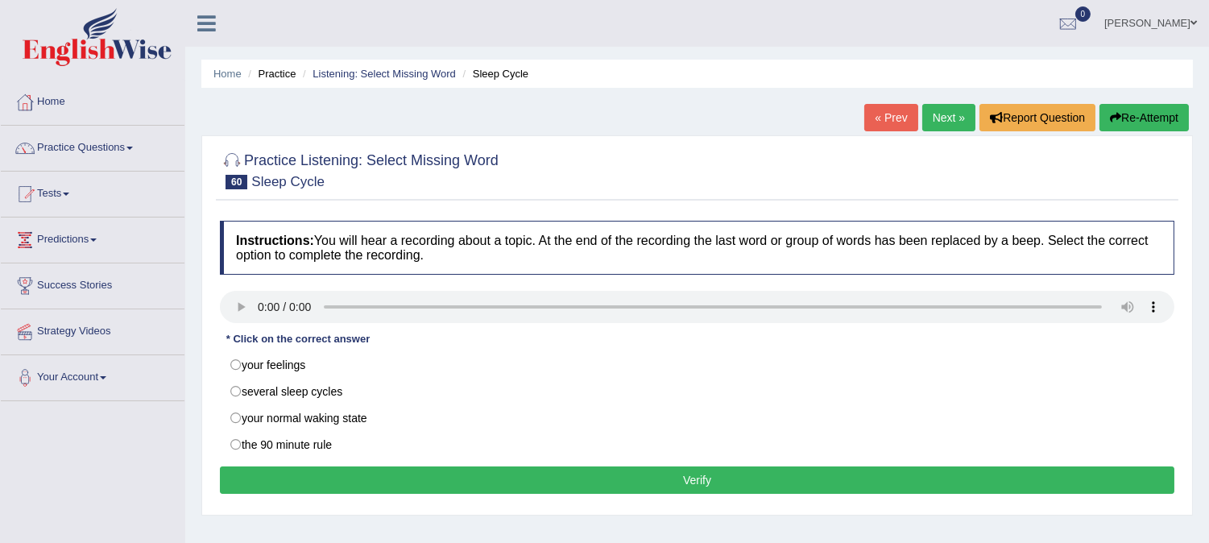
click at [895, 123] on link "« Prev" at bounding box center [890, 117] width 53 height 27
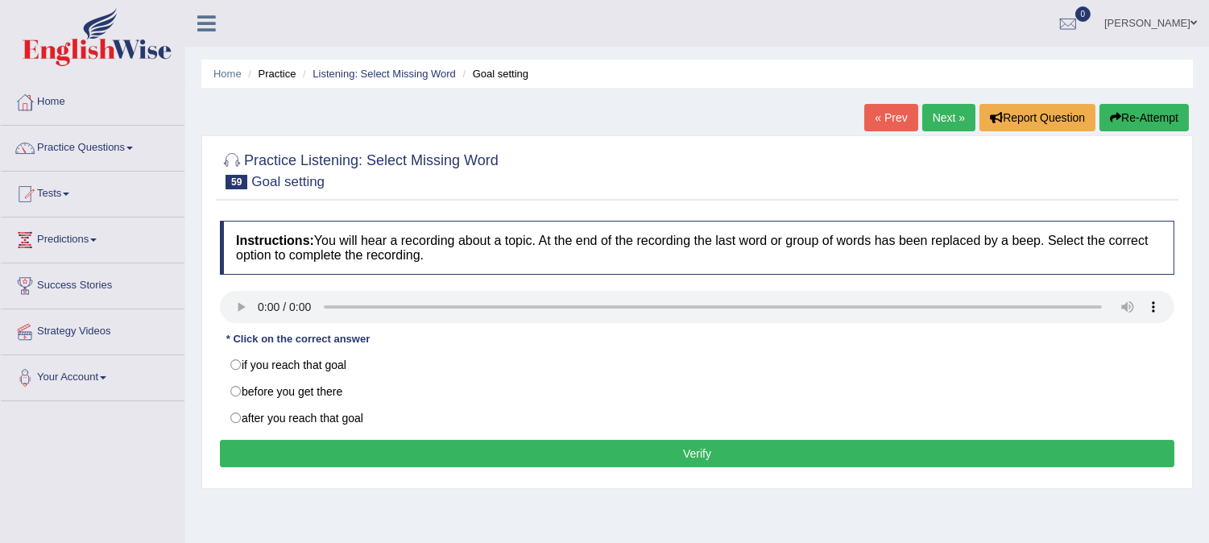
click at [896, 119] on link "« Prev" at bounding box center [890, 117] width 53 height 27
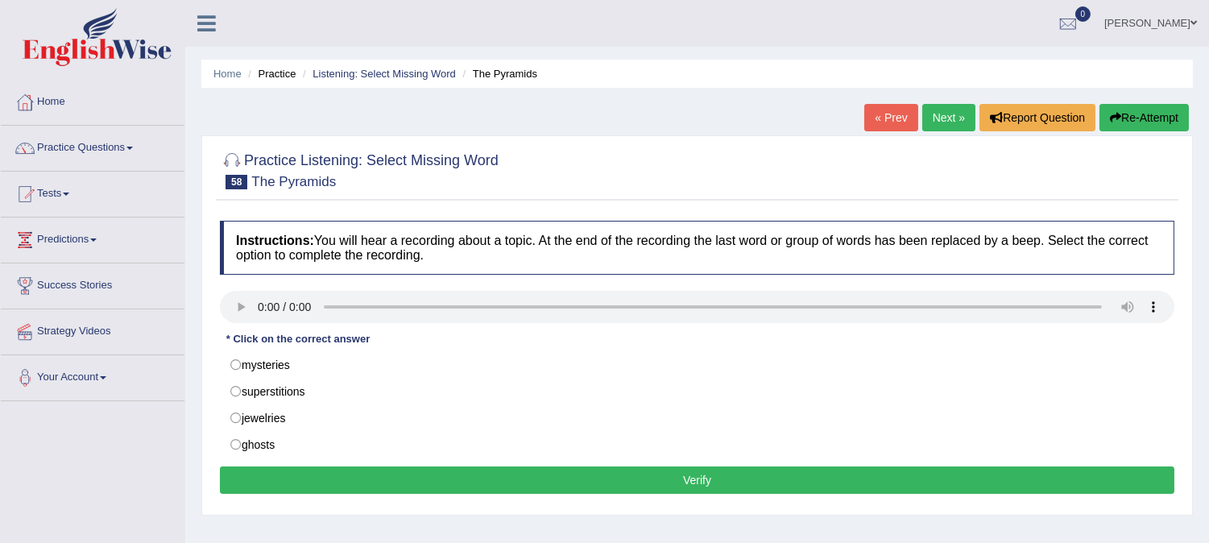
click at [941, 114] on link "Next »" at bounding box center [948, 117] width 53 height 27
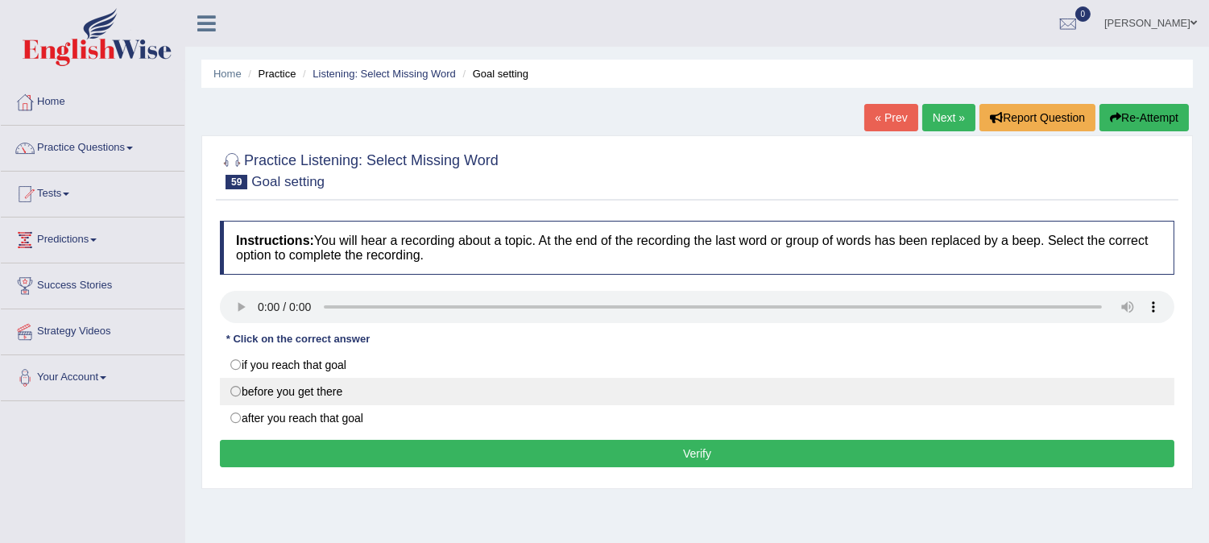
click at [239, 392] on label "before you get there" at bounding box center [697, 391] width 955 height 27
radio input "true"
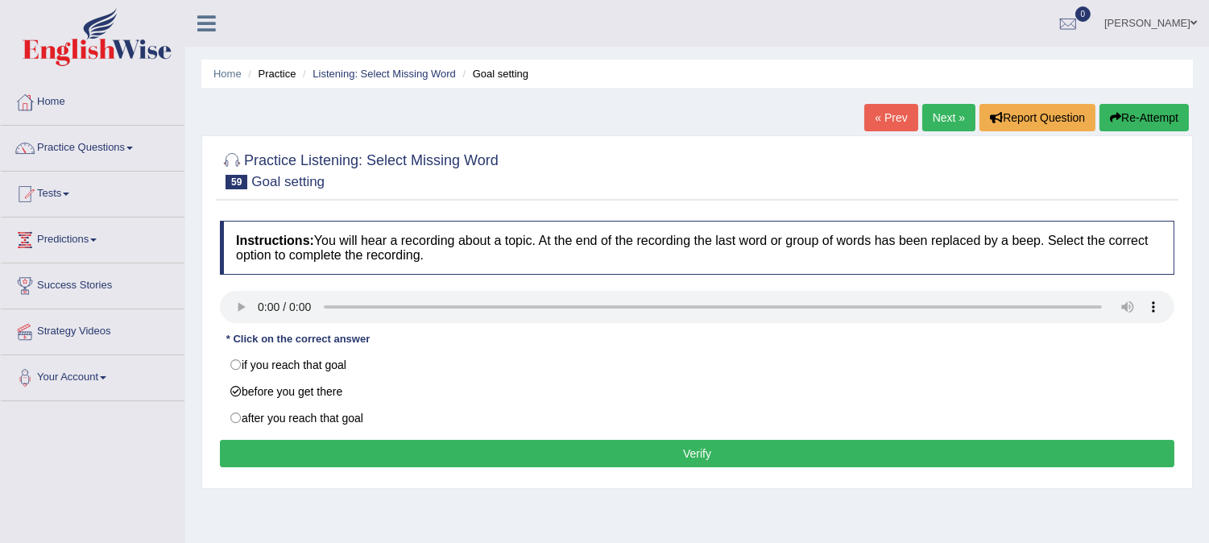
click at [335, 446] on button "Verify" at bounding box center [697, 453] width 955 height 27
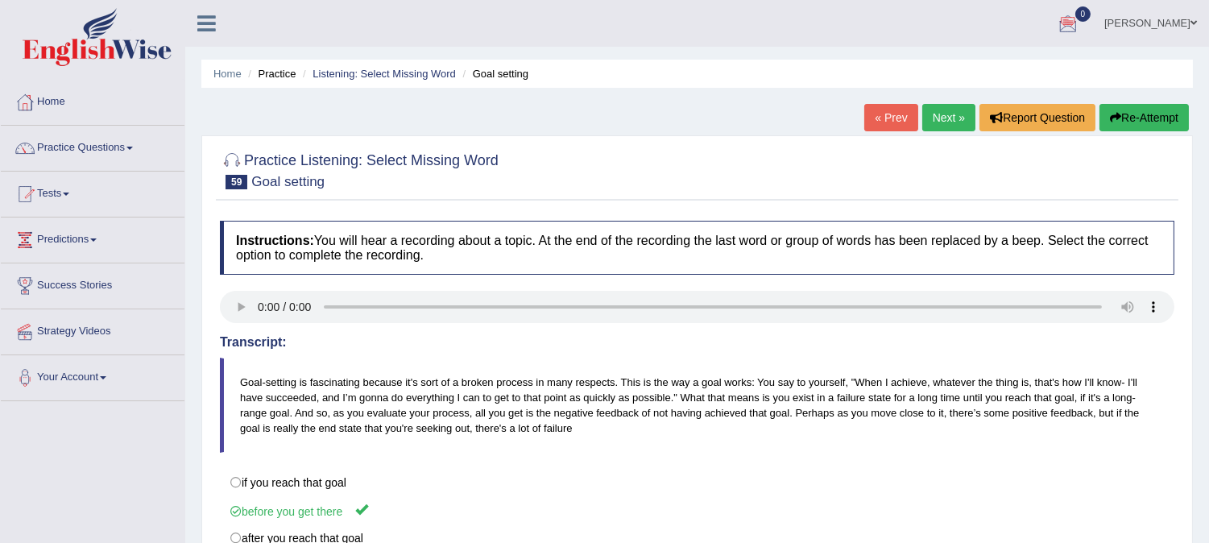
click at [1020, 459] on div "Instructions: You will hear a recording about a topic. At the end of the record…" at bounding box center [697, 421] width 963 height 417
